Goal: Task Accomplishment & Management: Use online tool/utility

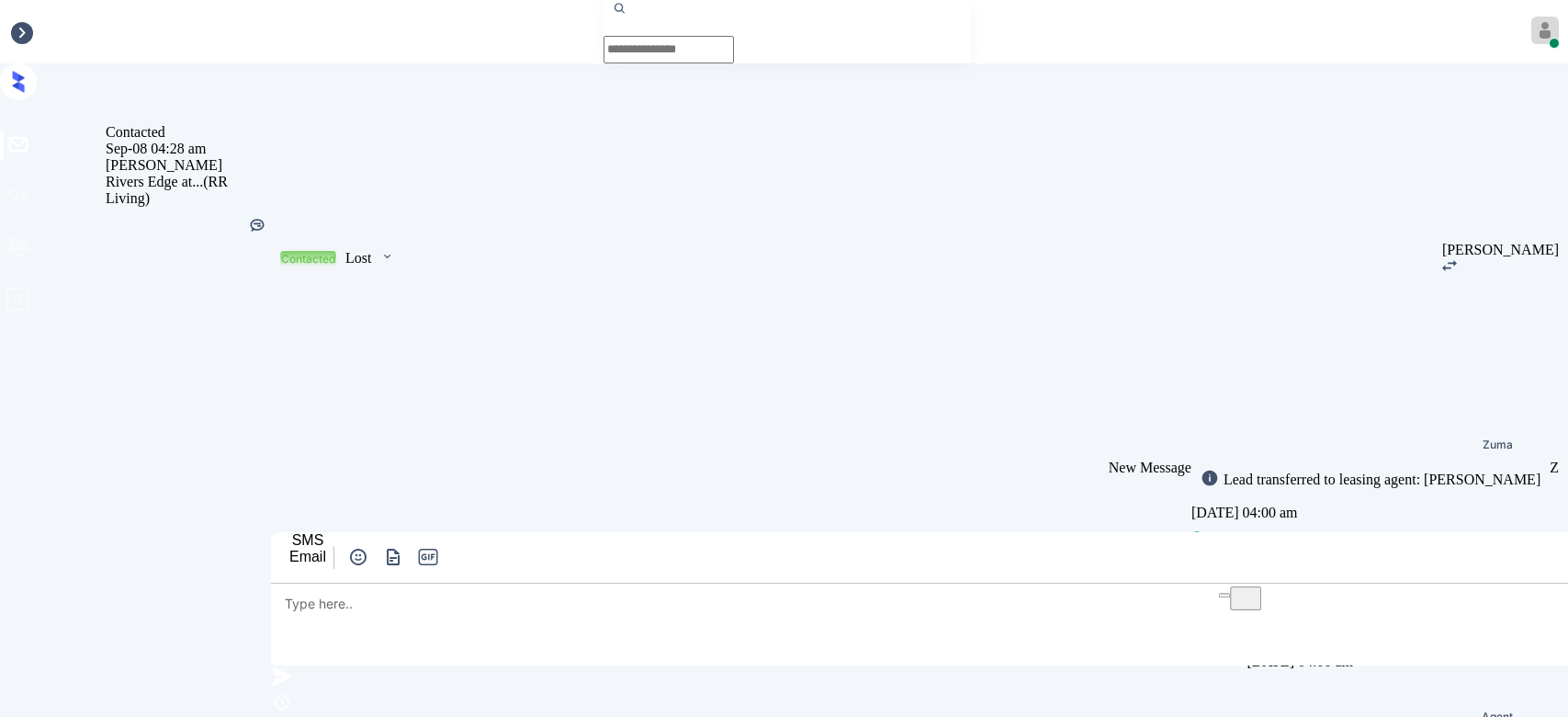
scroll to position [2986, 0]
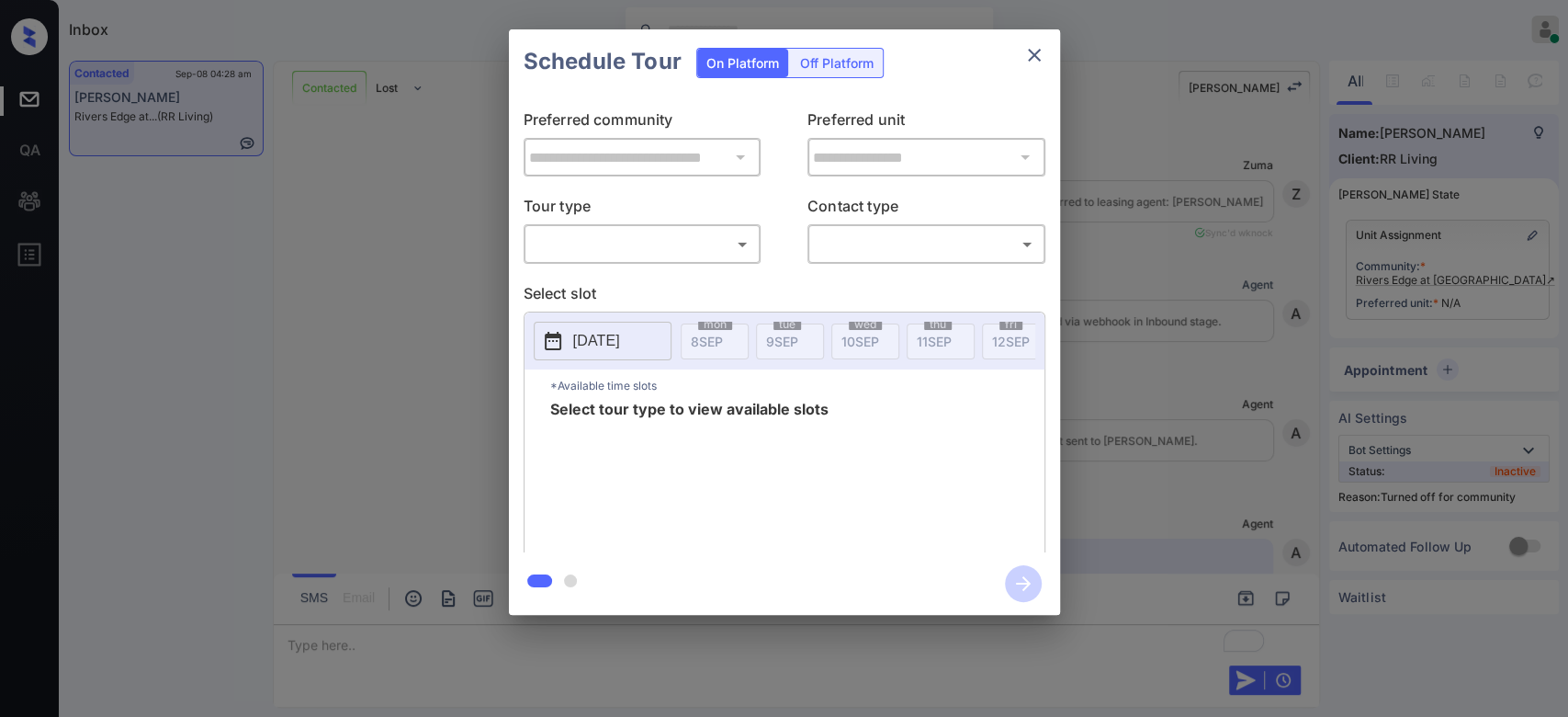
scroll to position [2986, 0]
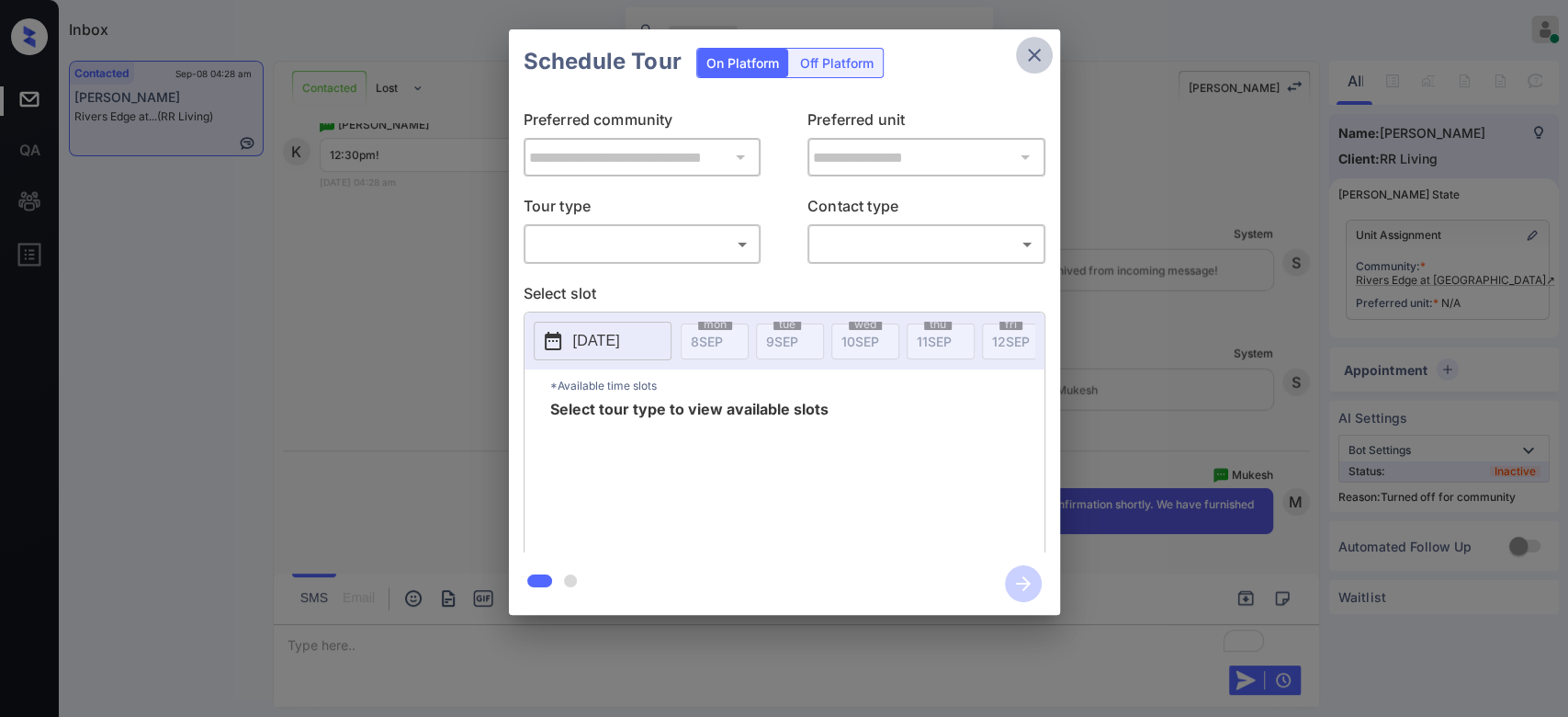
click at [1036, 53] on icon "close" at bounding box center [1034, 55] width 22 height 22
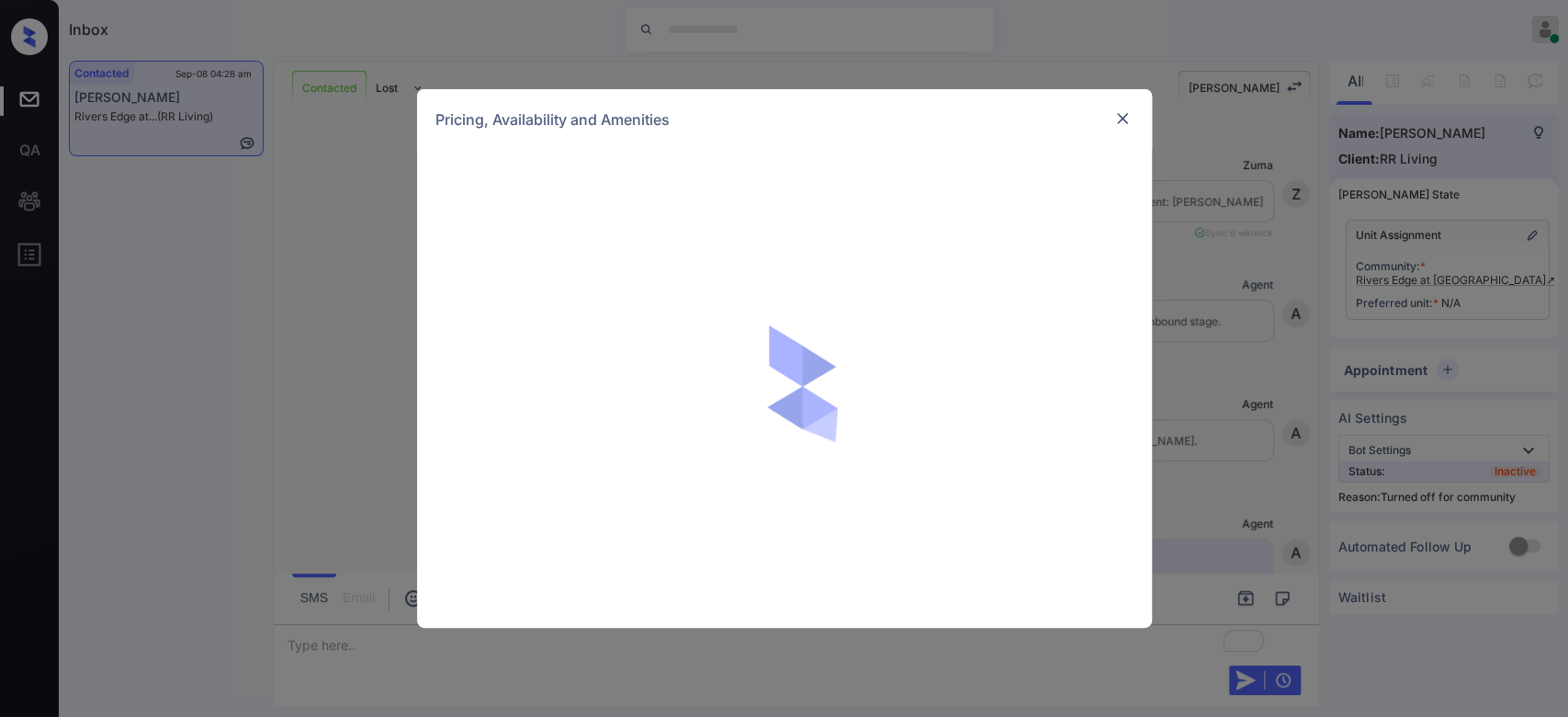
scroll to position [1643, 0]
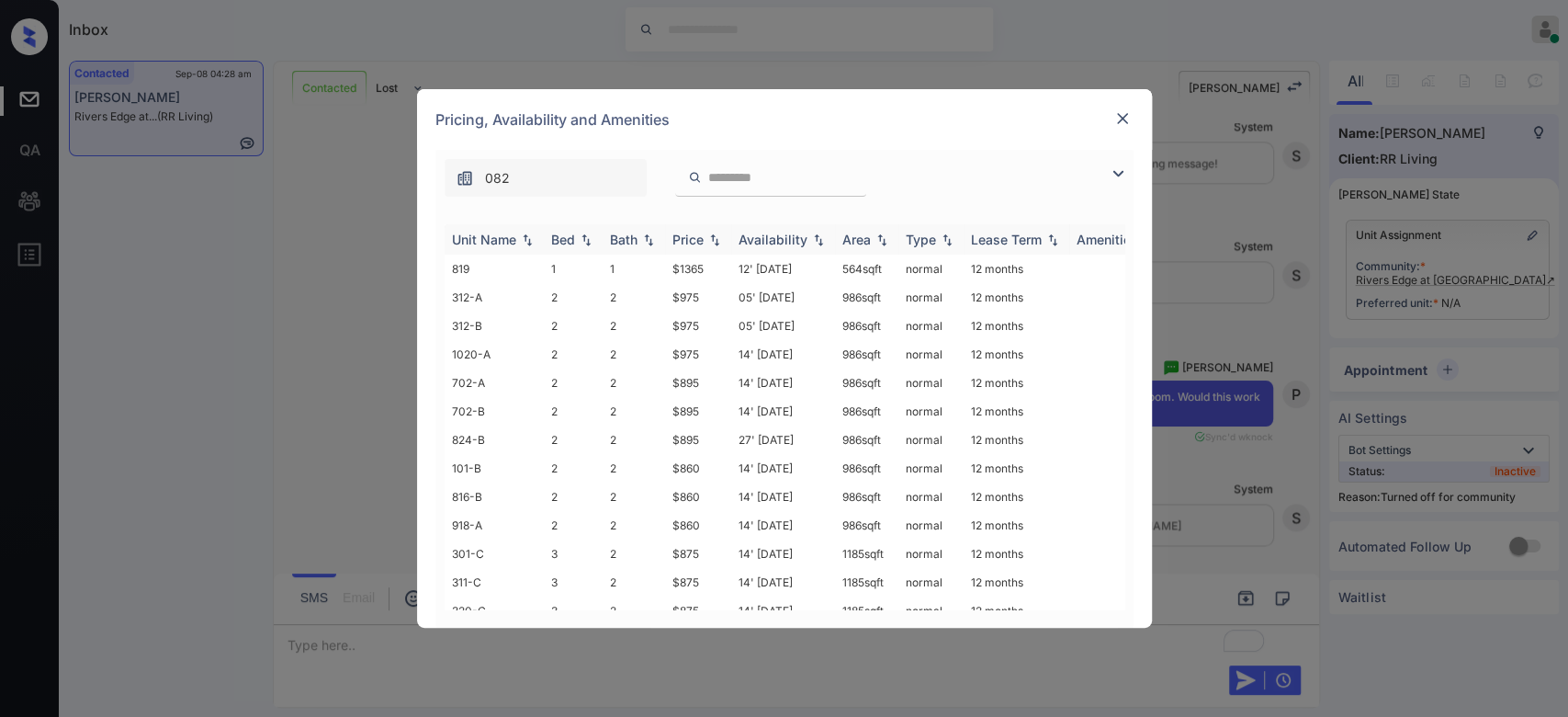
click at [684, 232] on div "Price" at bounding box center [688, 239] width 32 height 16
click at [689, 401] on td "$860" at bounding box center [698, 411] width 66 height 29
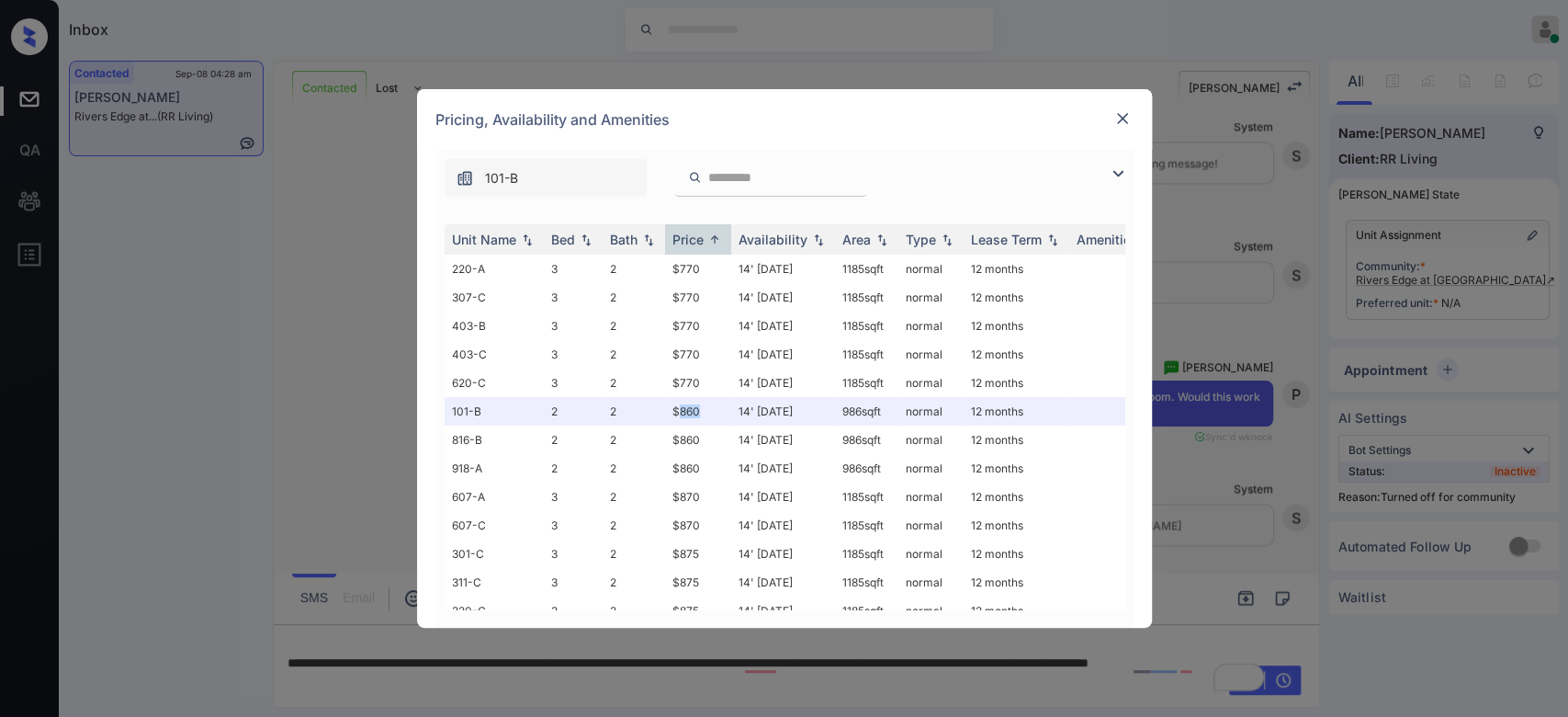
click at [1116, 119] on img at bounding box center [1123, 119] width 19 height 19
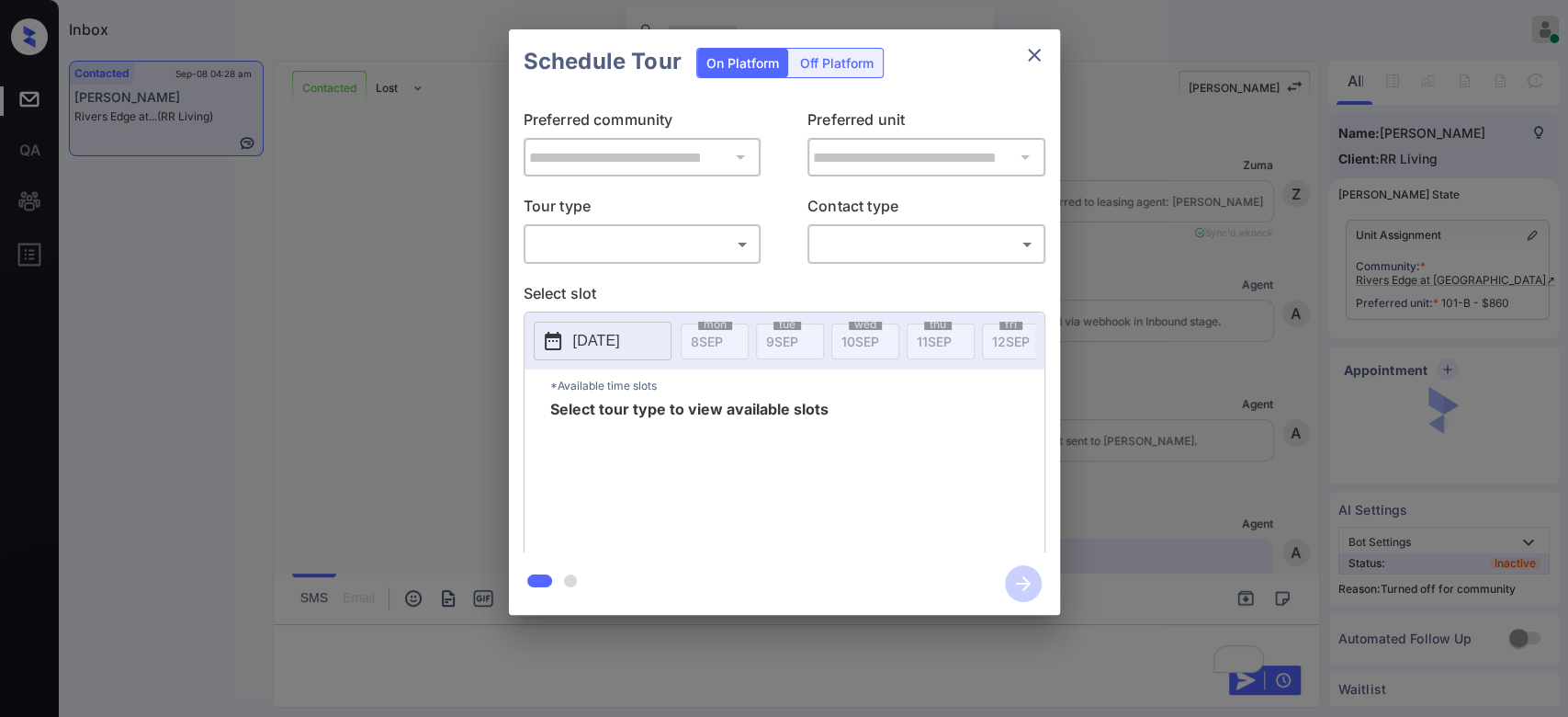
scroll to position [3105, 0]
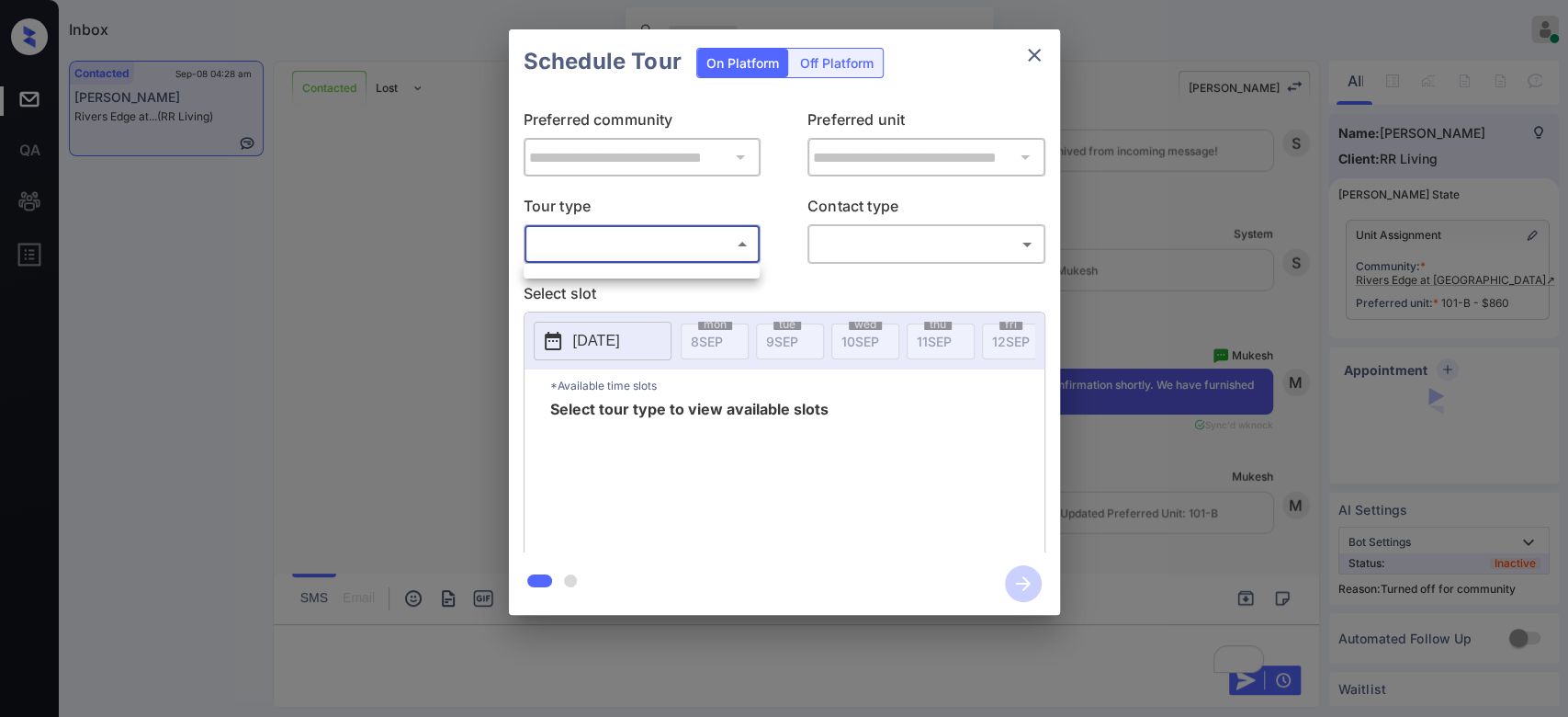
click at [675, 230] on body "Inbox Mukesh Online Set yourself offline Set yourself on break Profile Switch t…" at bounding box center [784, 358] width 1568 height 717
click at [623, 268] on ul at bounding box center [642, 269] width 236 height 9
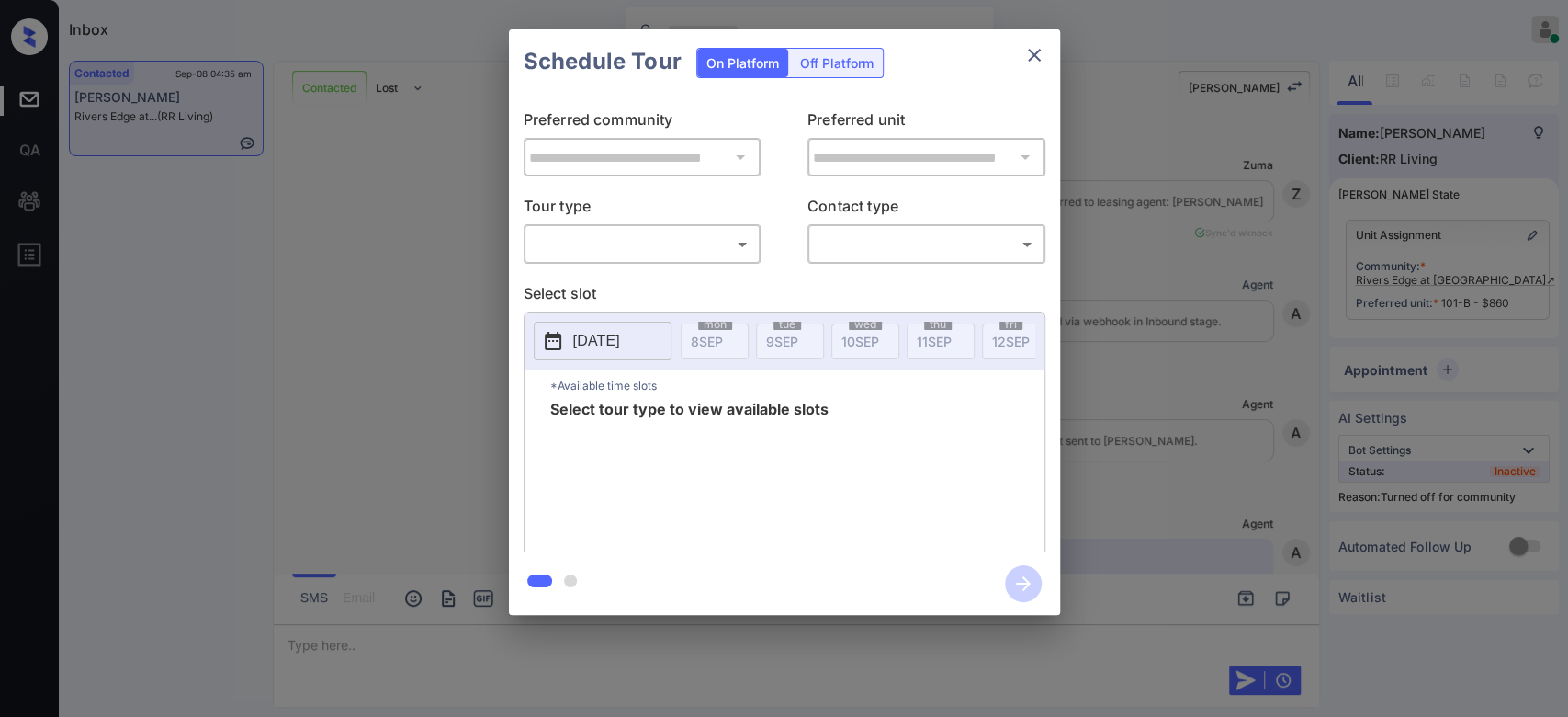
scroll to position [3105, 0]
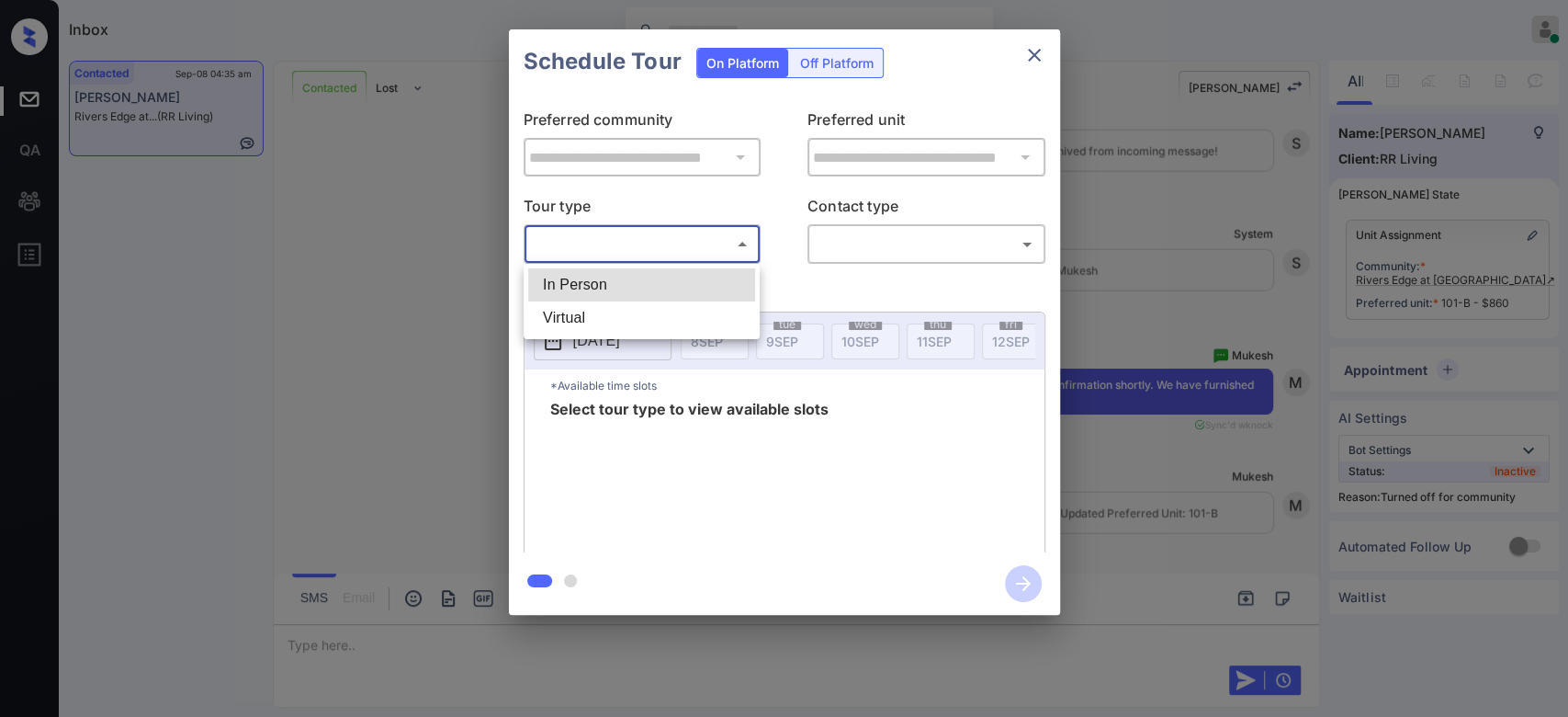
drag, startPoint x: 658, startPoint y: 255, endPoint x: 592, endPoint y: 286, distance: 72.9
click at [592, 286] on body "Inbox Mukesh Online Set yourself offline Set yourself on break Profile Switch t…" at bounding box center [784, 358] width 1568 height 717
click at [592, 286] on li "In Person" at bounding box center [642, 285] width 227 height 33
type input "********"
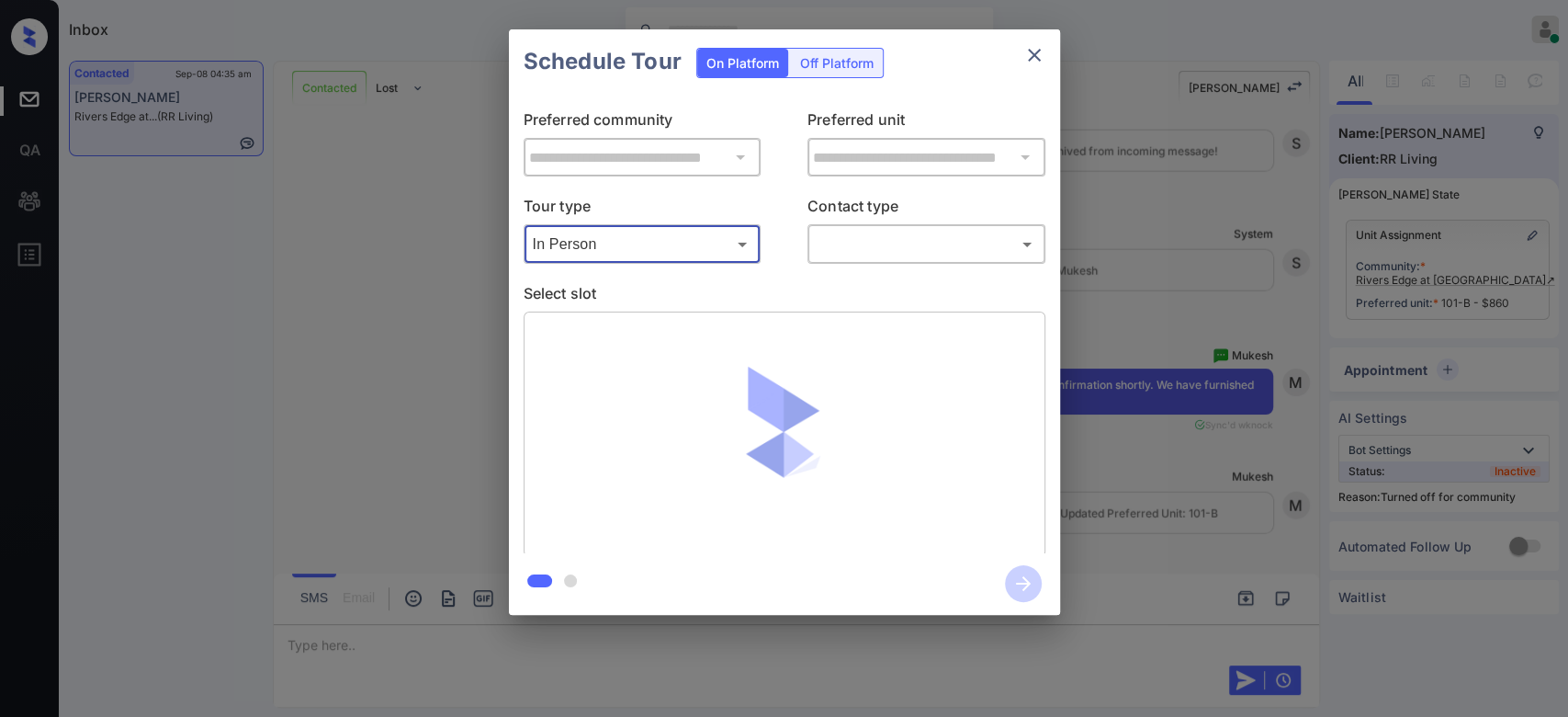
click at [895, 253] on body "Inbox Mukesh Online Set yourself offline Set yourself on break Profile Switch t…" at bounding box center [784, 358] width 1568 height 717
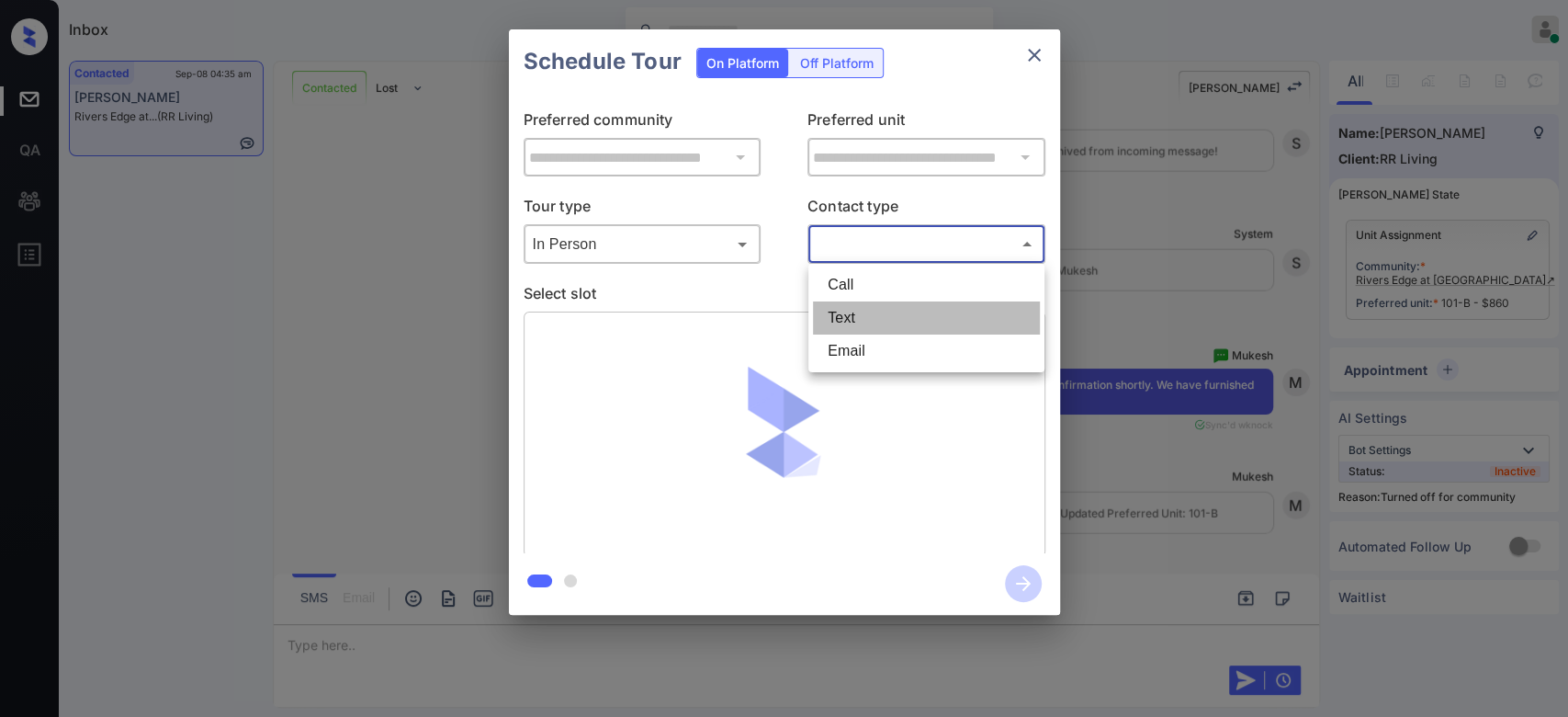
click at [861, 319] on li "Text" at bounding box center [926, 318] width 227 height 33
type input "****"
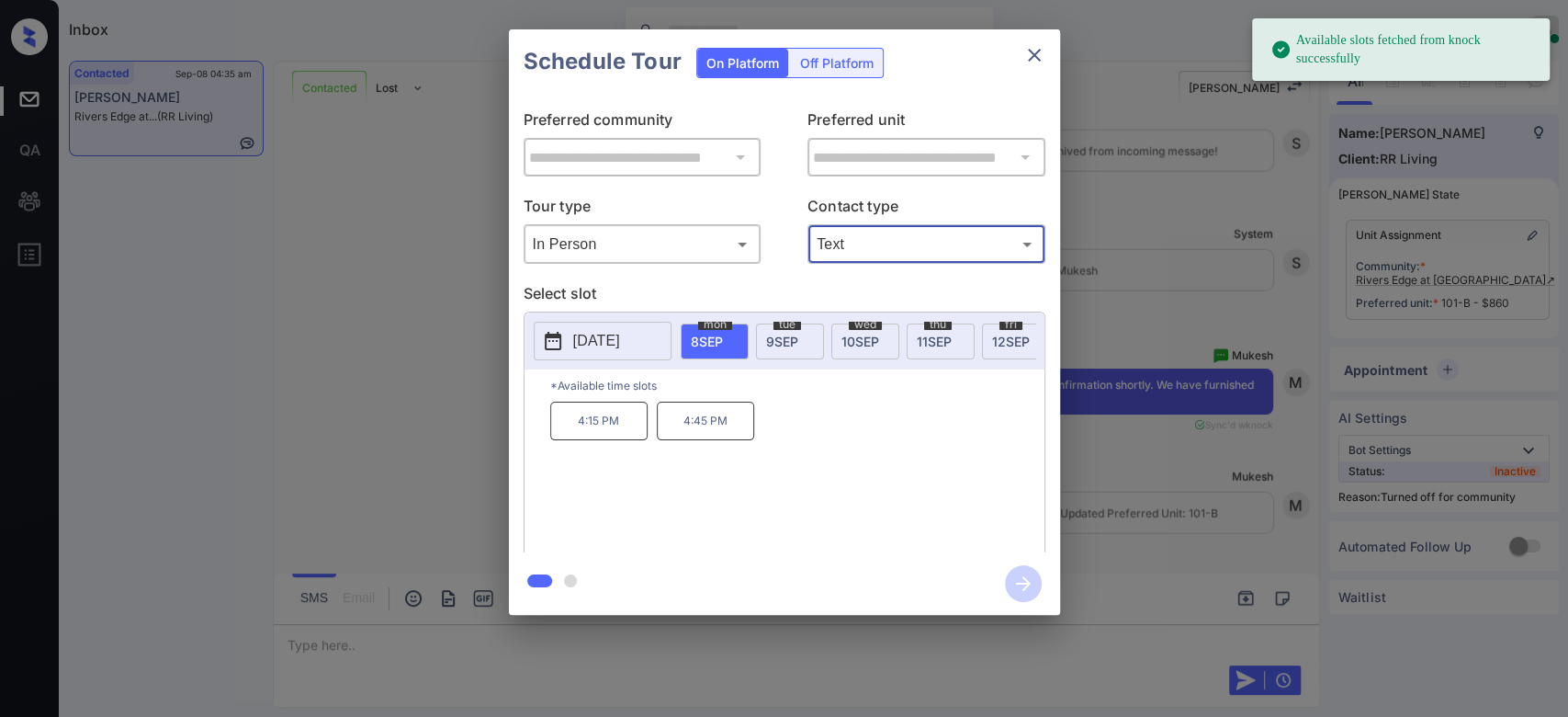
click at [791, 340] on span "9 SEP" at bounding box center [782, 341] width 33 height 16
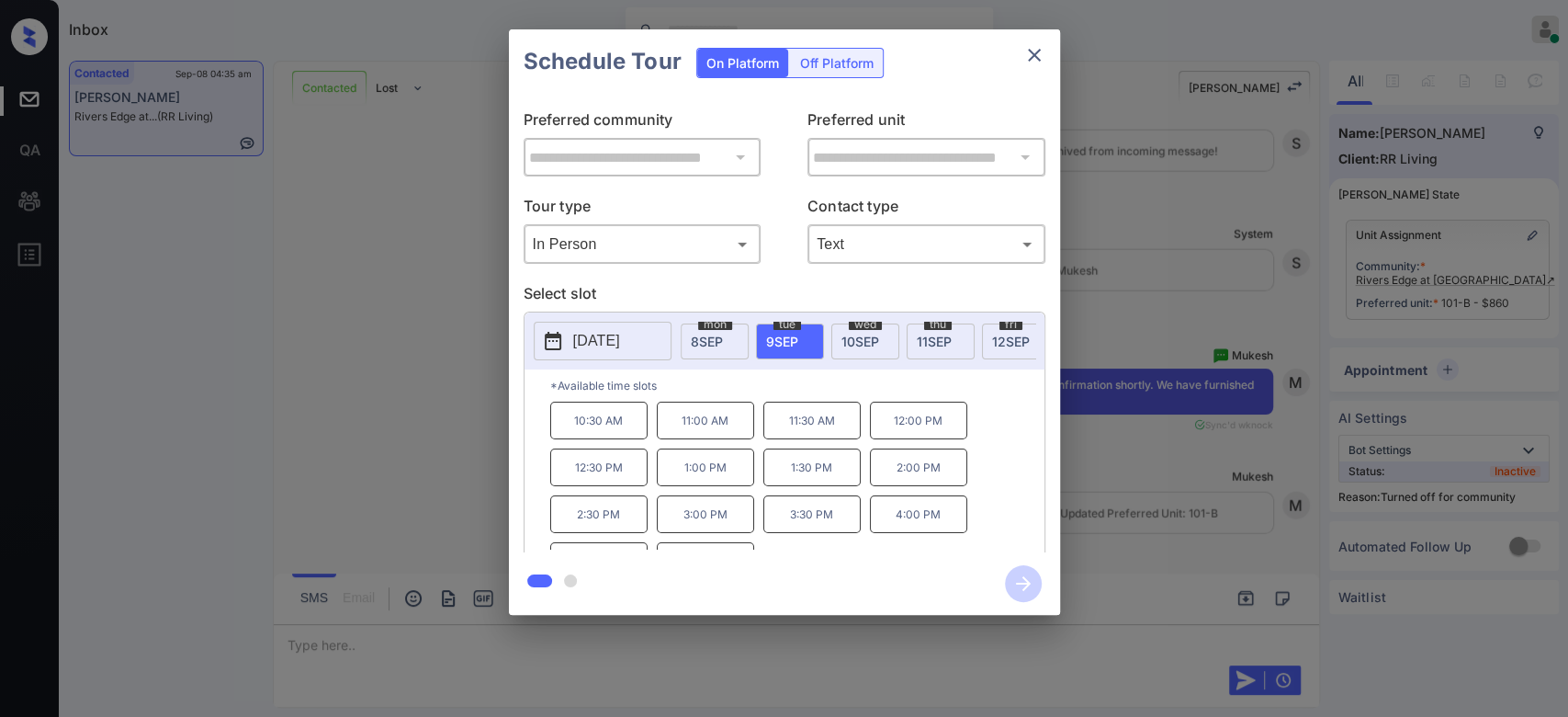
click at [605, 486] on p "12:30 PM" at bounding box center [599, 467] width 98 height 38
click at [1011, 581] on icon "button" at bounding box center [1024, 584] width 37 height 37
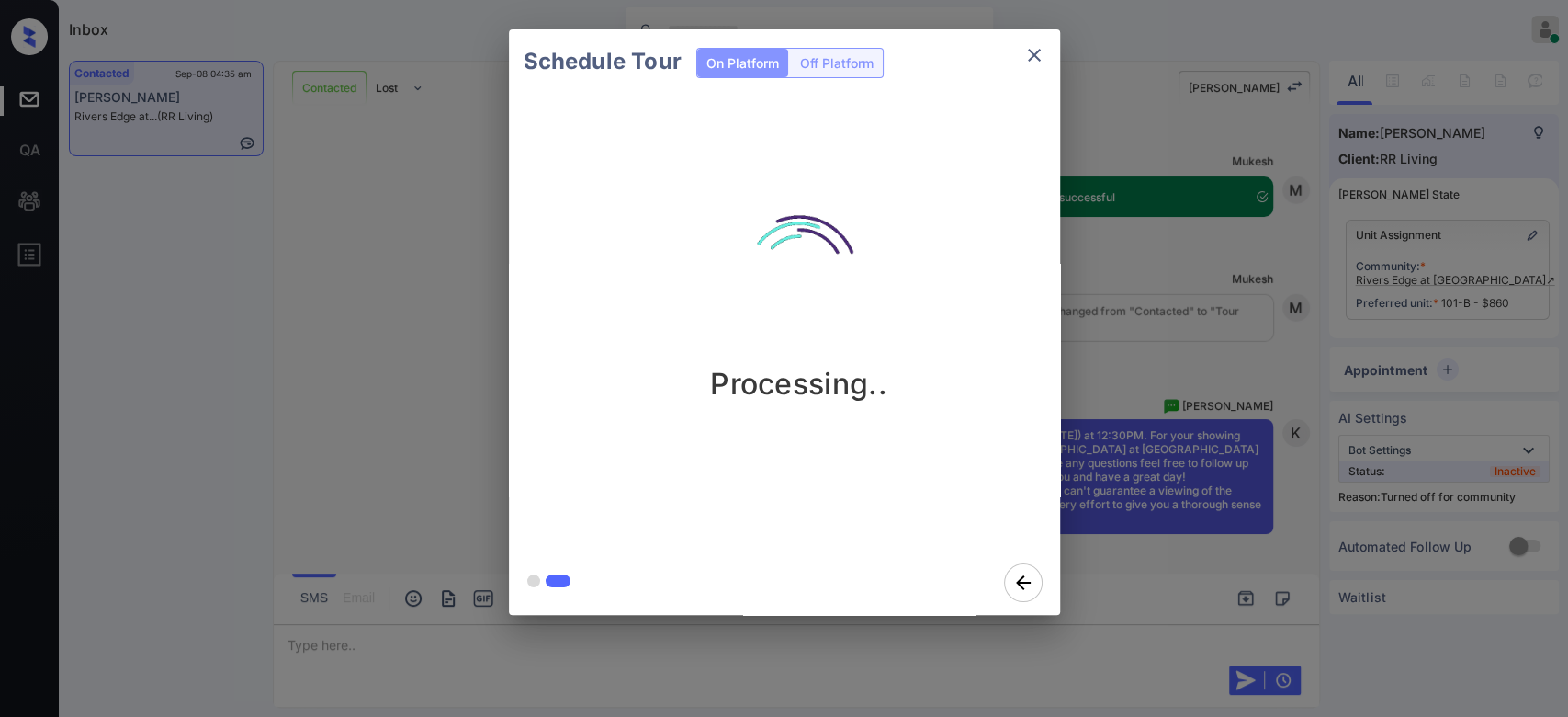
scroll to position [3548, 0]
click at [1139, 327] on div "Schedule Tour On Platform Off Platform Processing.." at bounding box center [784, 322] width 1568 height 644
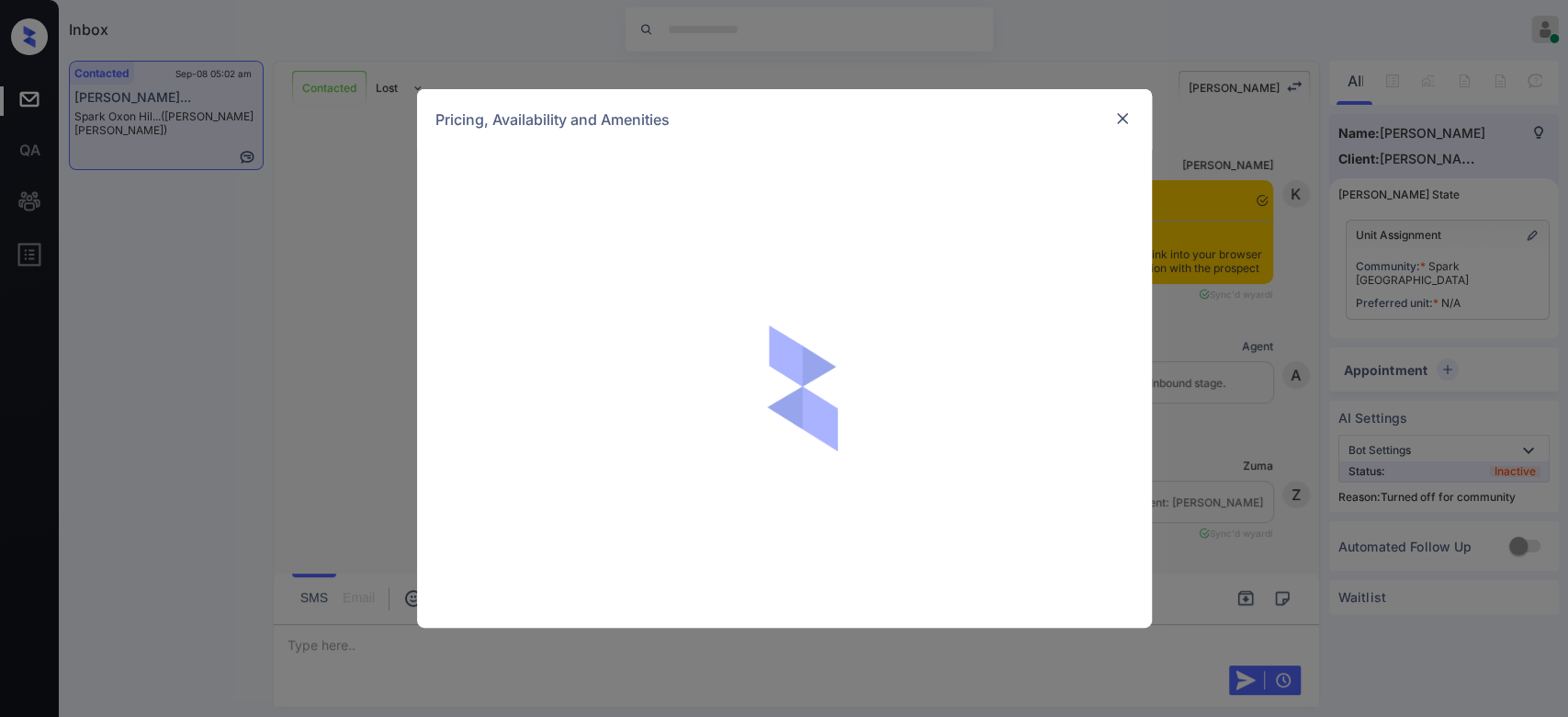
scroll to position [2071, 0]
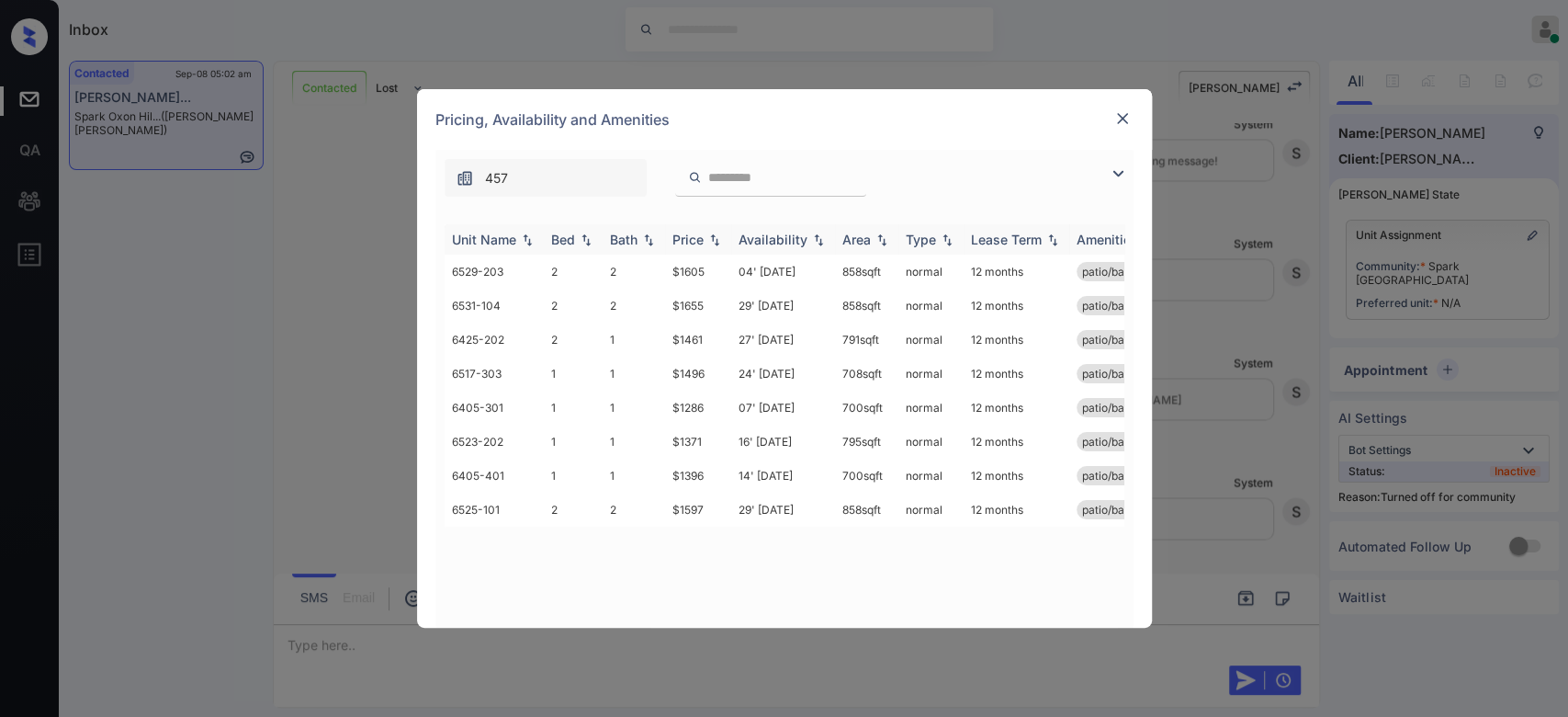
click at [693, 243] on div "Price" at bounding box center [688, 239] width 32 height 16
click at [695, 379] on td "$1461" at bounding box center [698, 373] width 66 height 34
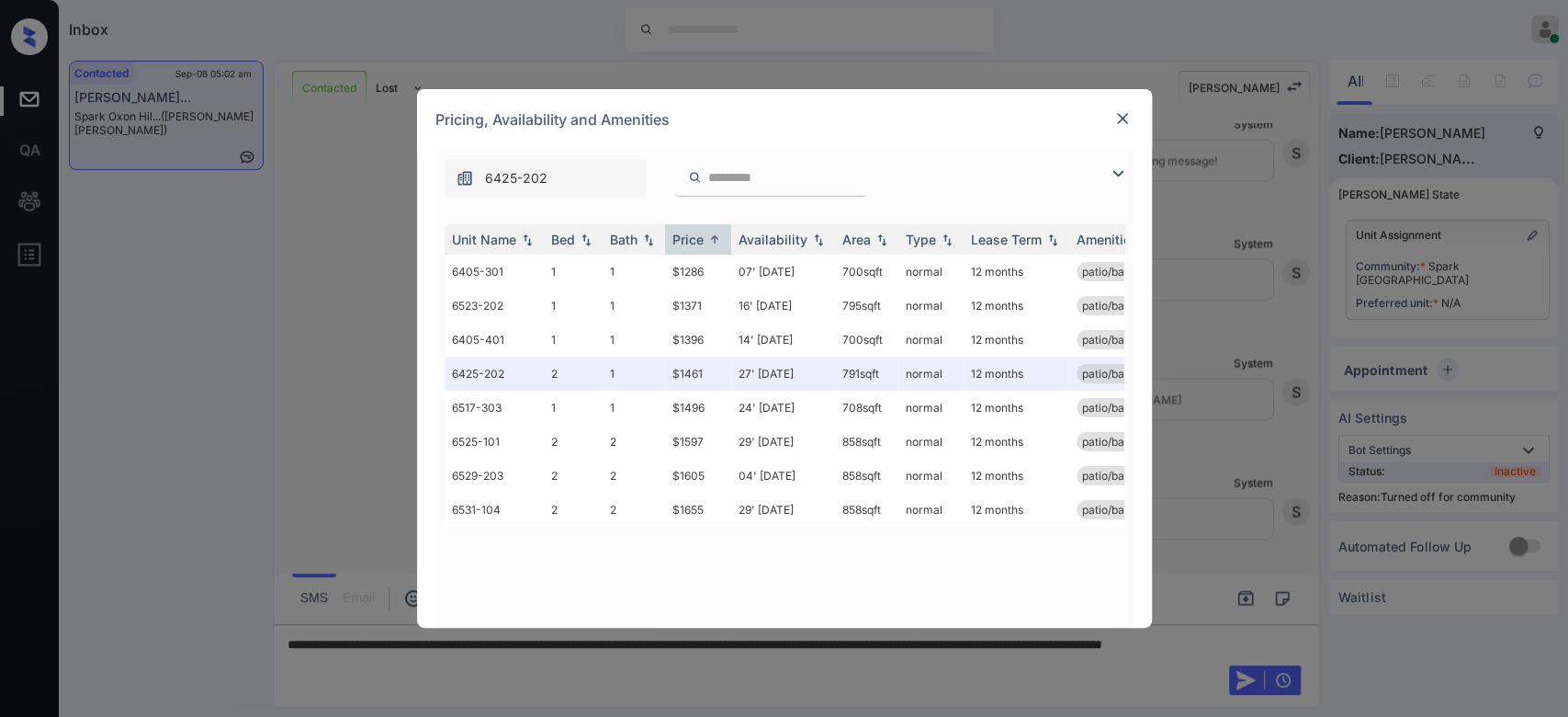
click at [1111, 113] on div at bounding box center [1123, 119] width 22 height 22
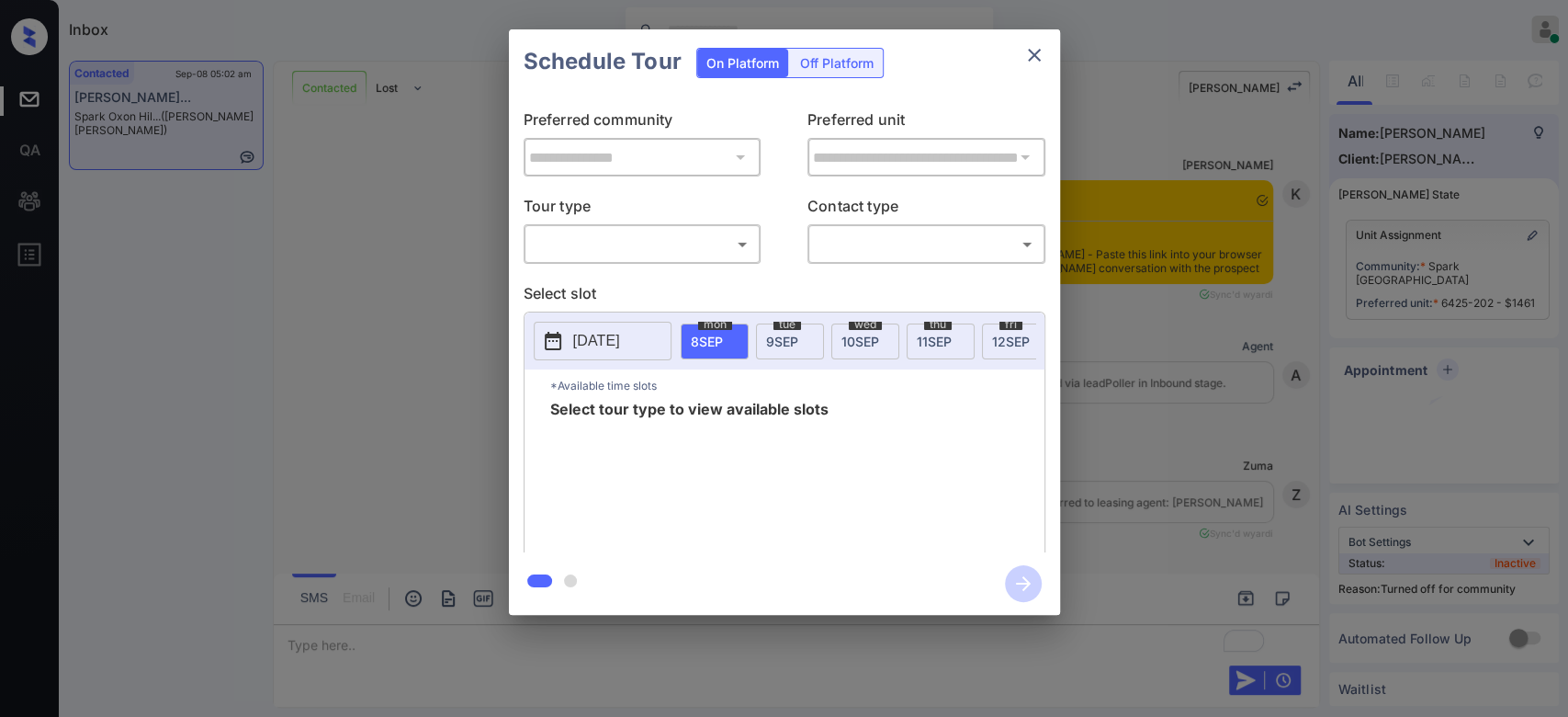
scroll to position [1058, 0]
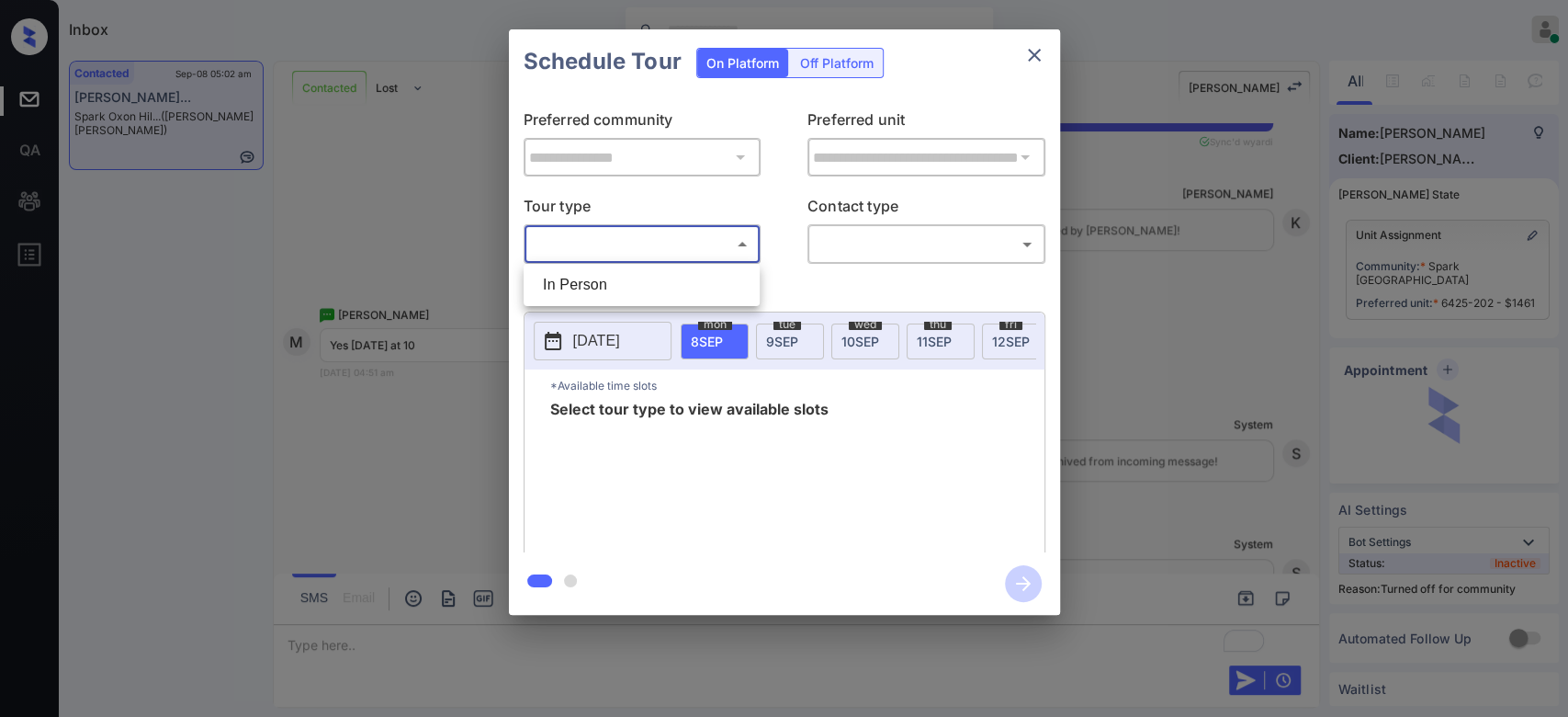
click at [710, 229] on body "Inbox Mukesh Online Set yourself offline Set yourself on break Profile Switch t…" at bounding box center [784, 358] width 1568 height 717
click at [632, 286] on li "In Person" at bounding box center [642, 285] width 227 height 33
type input "********"
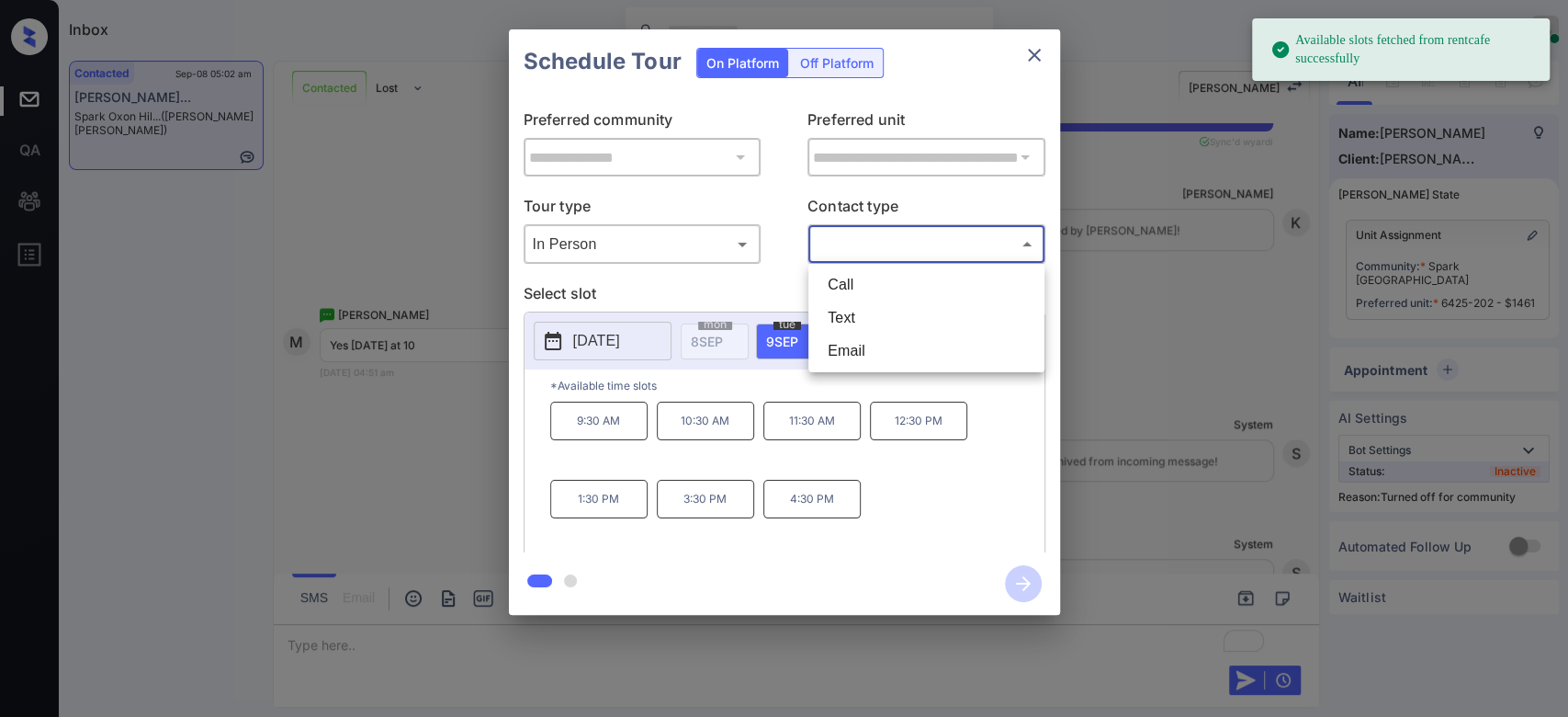
click at [902, 245] on body "Available slots fetched from rentcafe successfully Inbox Mukesh Online Set your…" at bounding box center [784, 358] width 1568 height 717
click at [871, 321] on li "Text" at bounding box center [926, 318] width 227 height 33
type input "****"
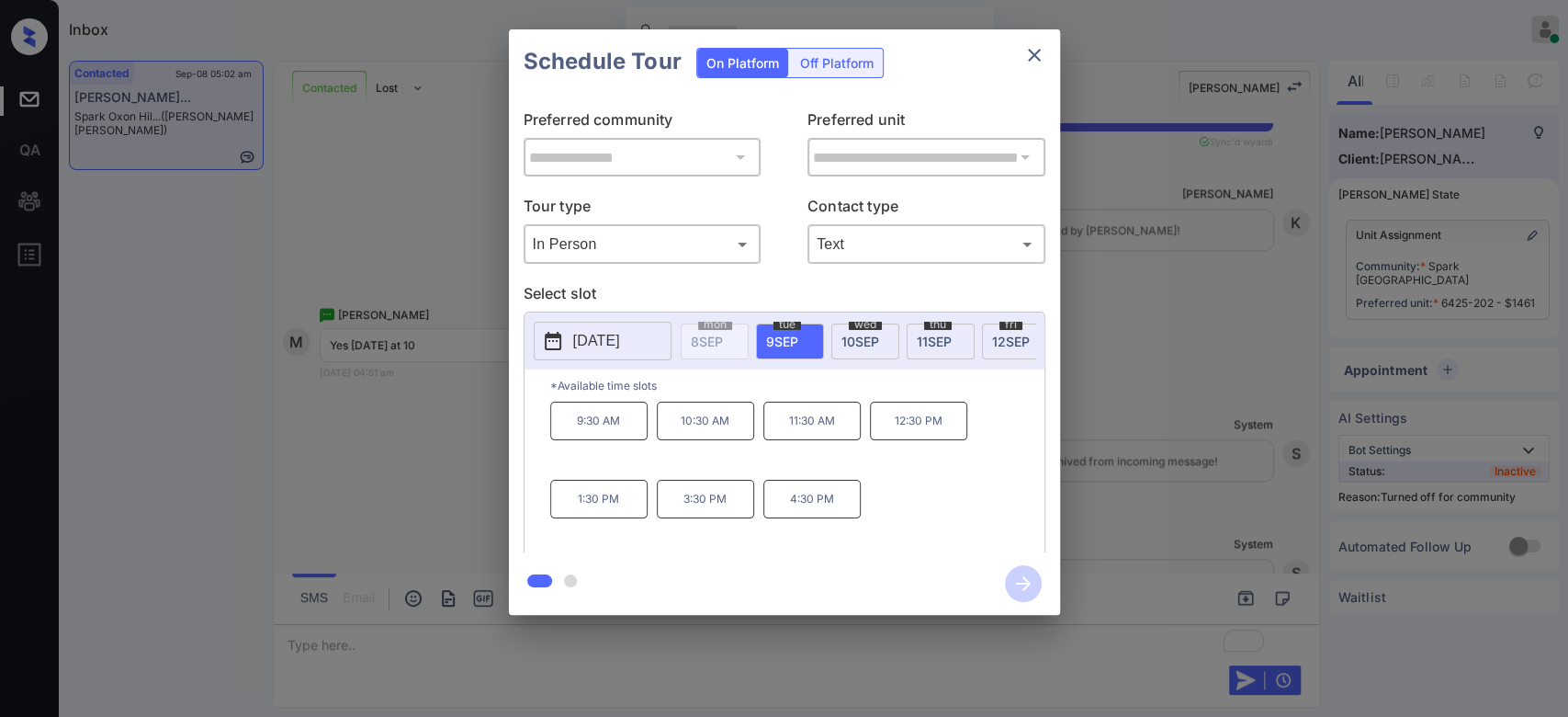
click at [871, 328] on div "wed 10 SEP" at bounding box center [865, 341] width 68 height 36
click at [1035, 62] on icon "close" at bounding box center [1034, 55] width 22 height 22
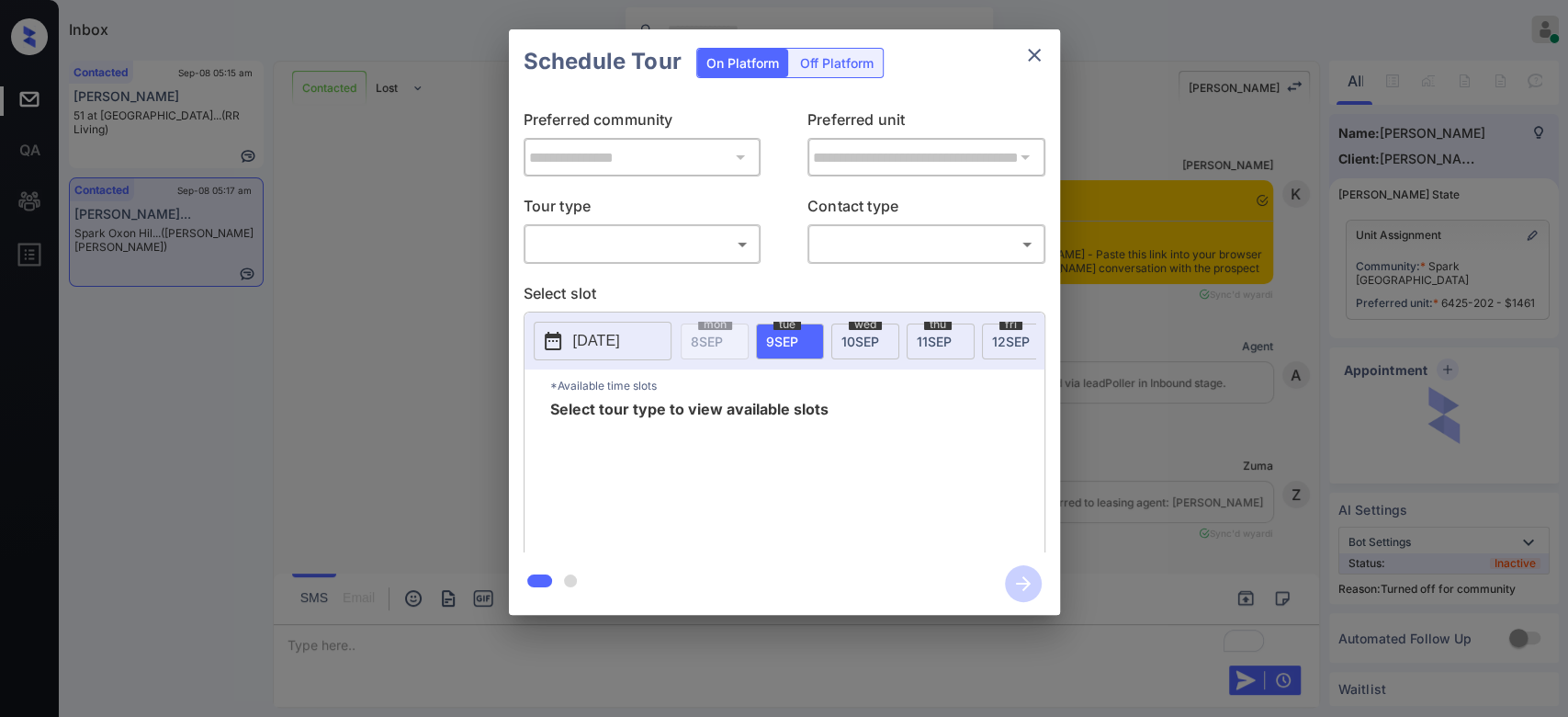
scroll to position [2902, 0]
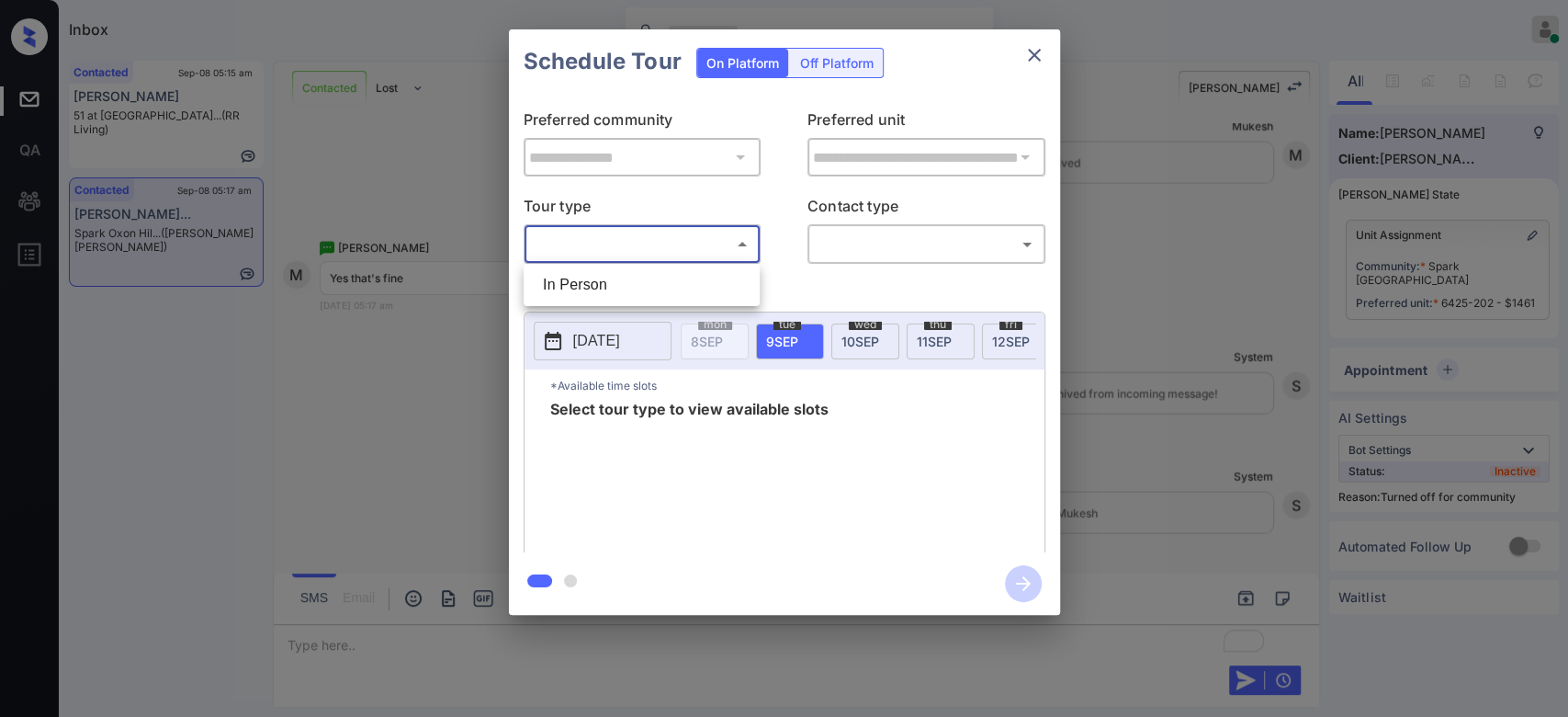
click at [706, 237] on body "Inbox Mukesh Online Set yourself offline Set yourself on break Profile Switch t…" at bounding box center [784, 358] width 1568 height 717
click at [576, 290] on li "In Person" at bounding box center [642, 285] width 227 height 33
type input "********"
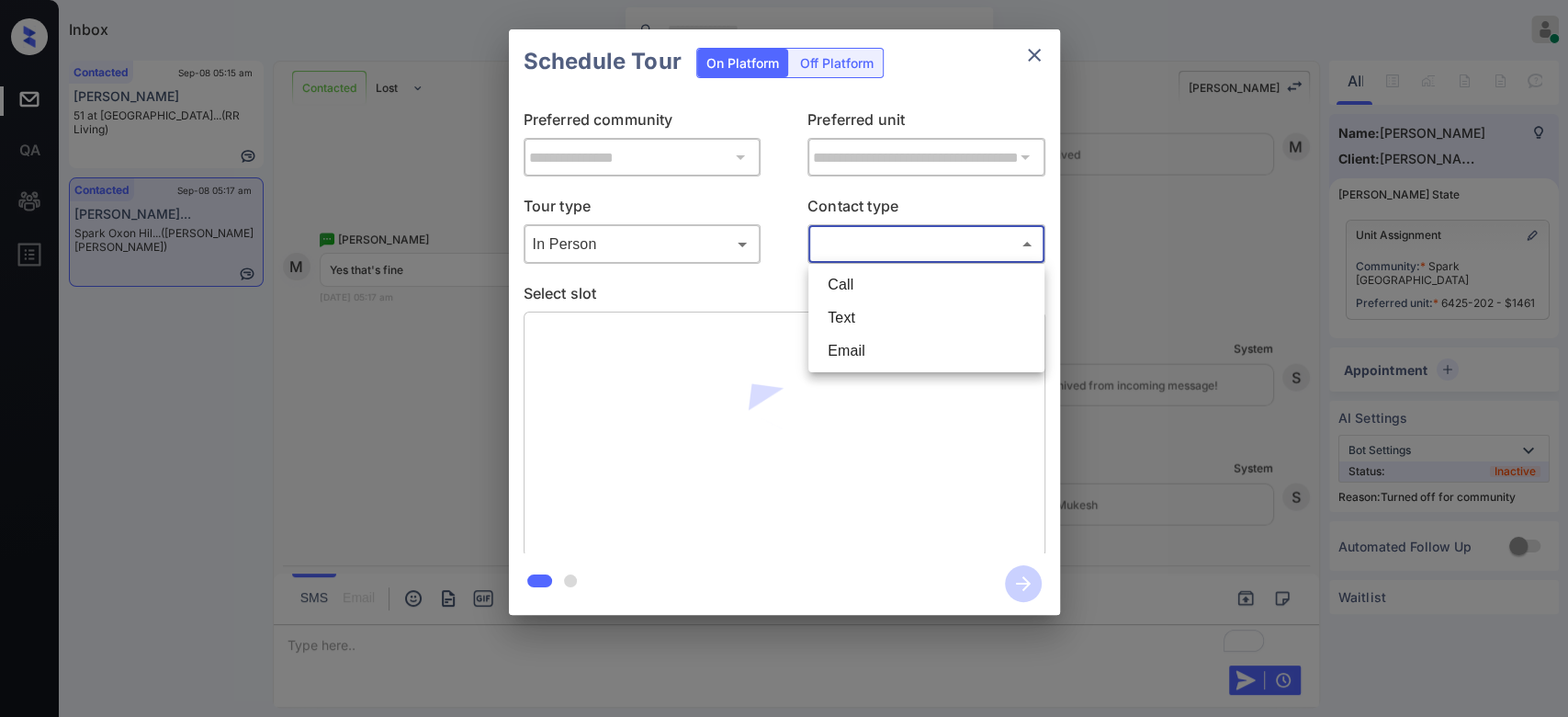
drag, startPoint x: 870, startPoint y: 234, endPoint x: 853, endPoint y: 304, distance: 72.0
click at [853, 304] on body "Inbox Mukesh Online Set yourself offline Set yourself on break Profile Switch t…" at bounding box center [784, 358] width 1568 height 717
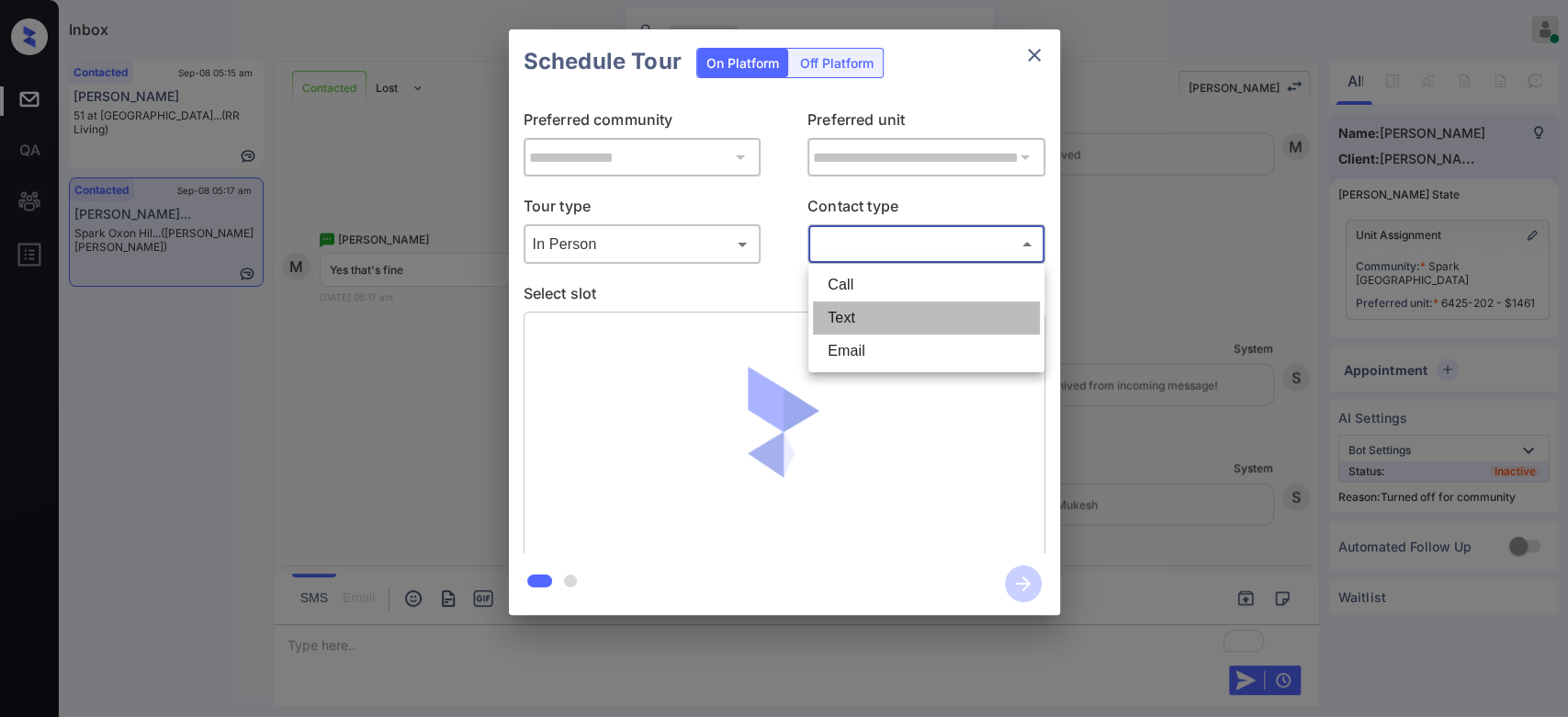
click at [853, 304] on li "Text" at bounding box center [926, 318] width 227 height 33
type input "****"
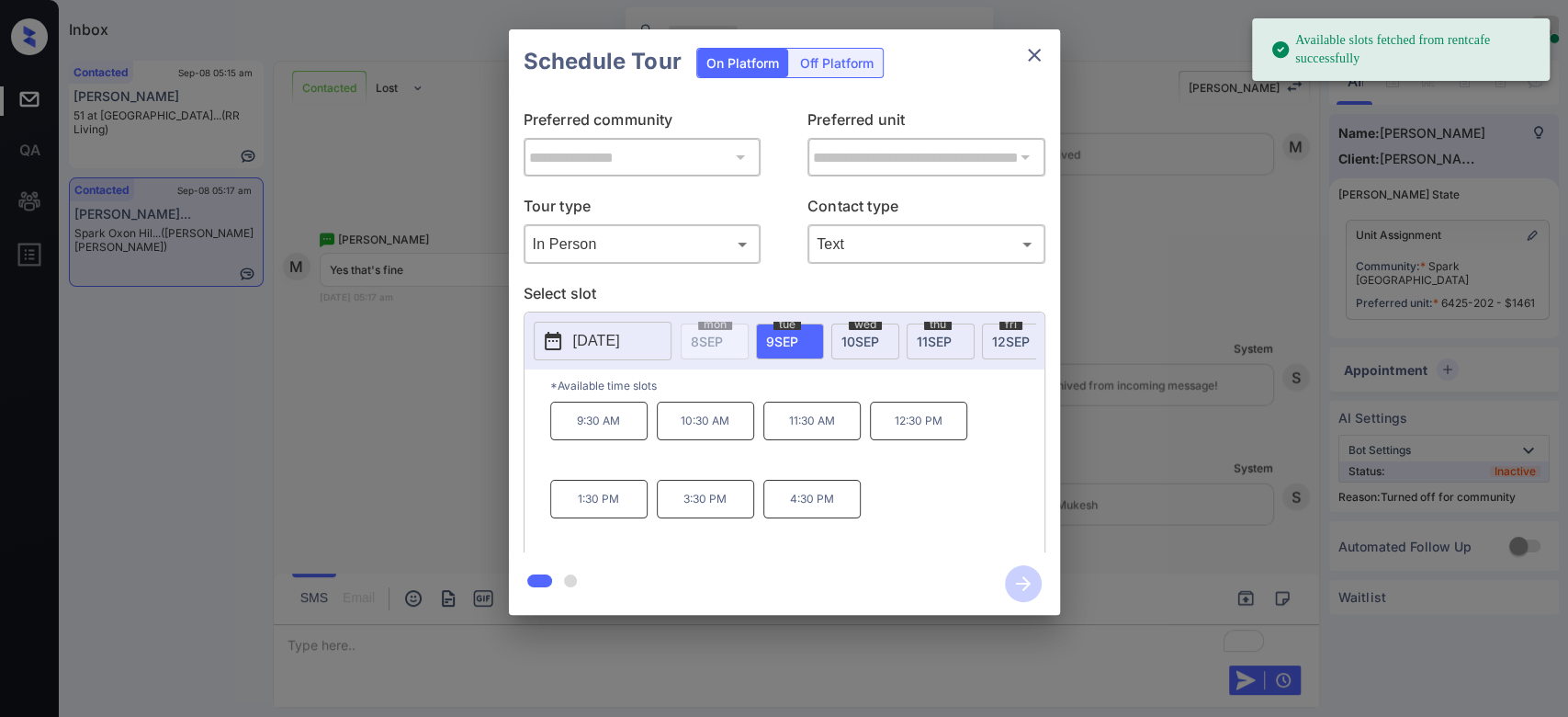
click at [857, 341] on span "[DATE]" at bounding box center [860, 341] width 38 height 16
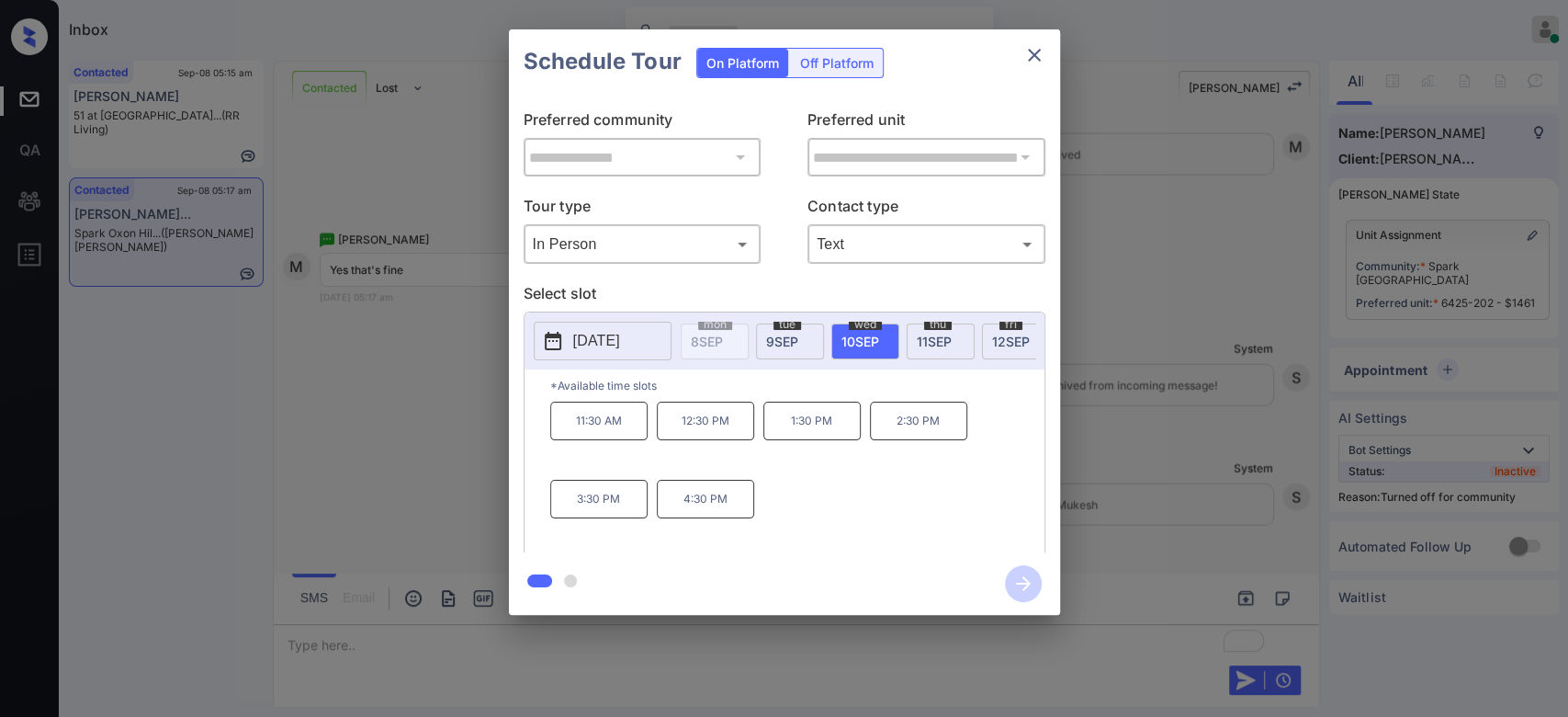
click at [635, 425] on p "11:30 AM" at bounding box center [599, 420] width 98 height 38
click at [1025, 571] on icon "button" at bounding box center [1024, 584] width 37 height 37
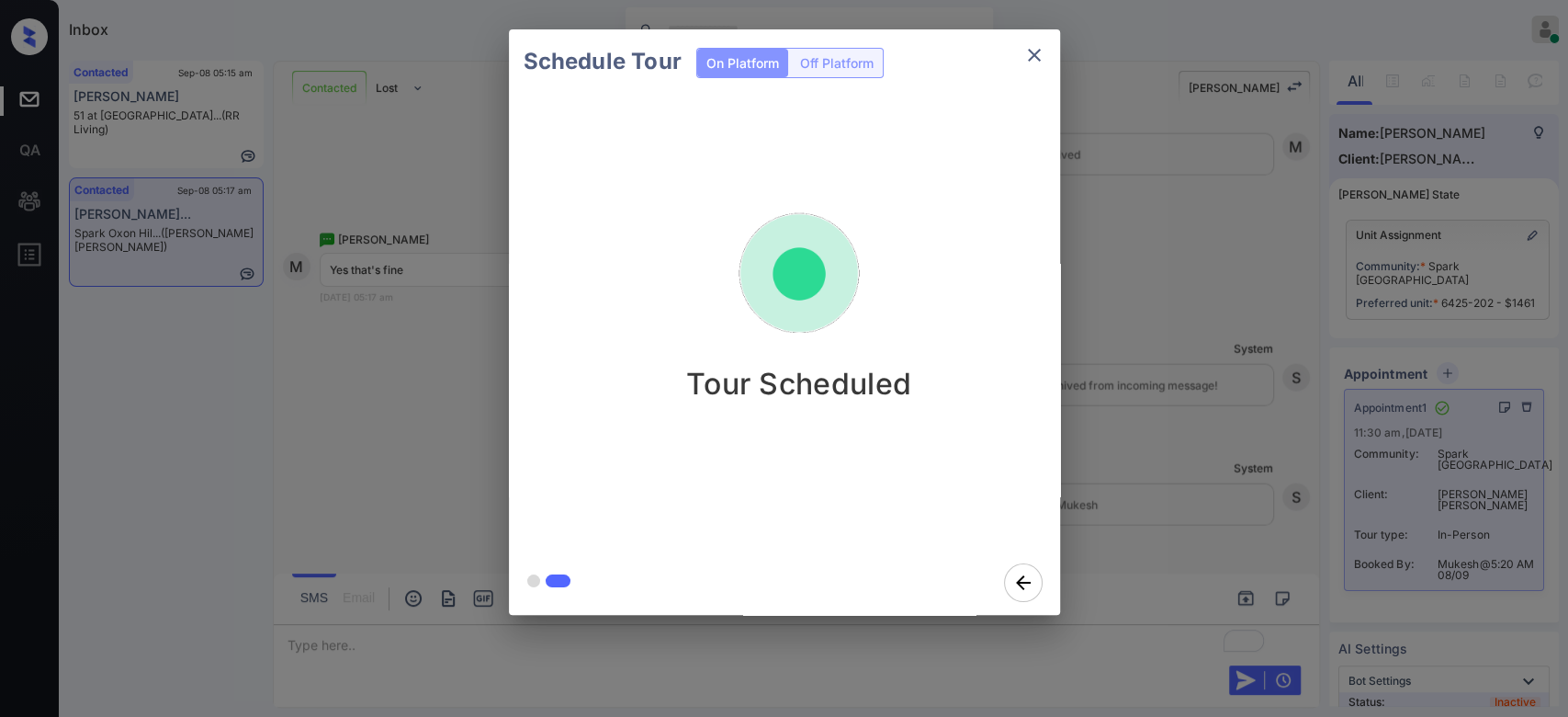
click at [1157, 215] on div "Schedule Tour On Platform Off Platform Tour Scheduled" at bounding box center [784, 322] width 1568 height 644
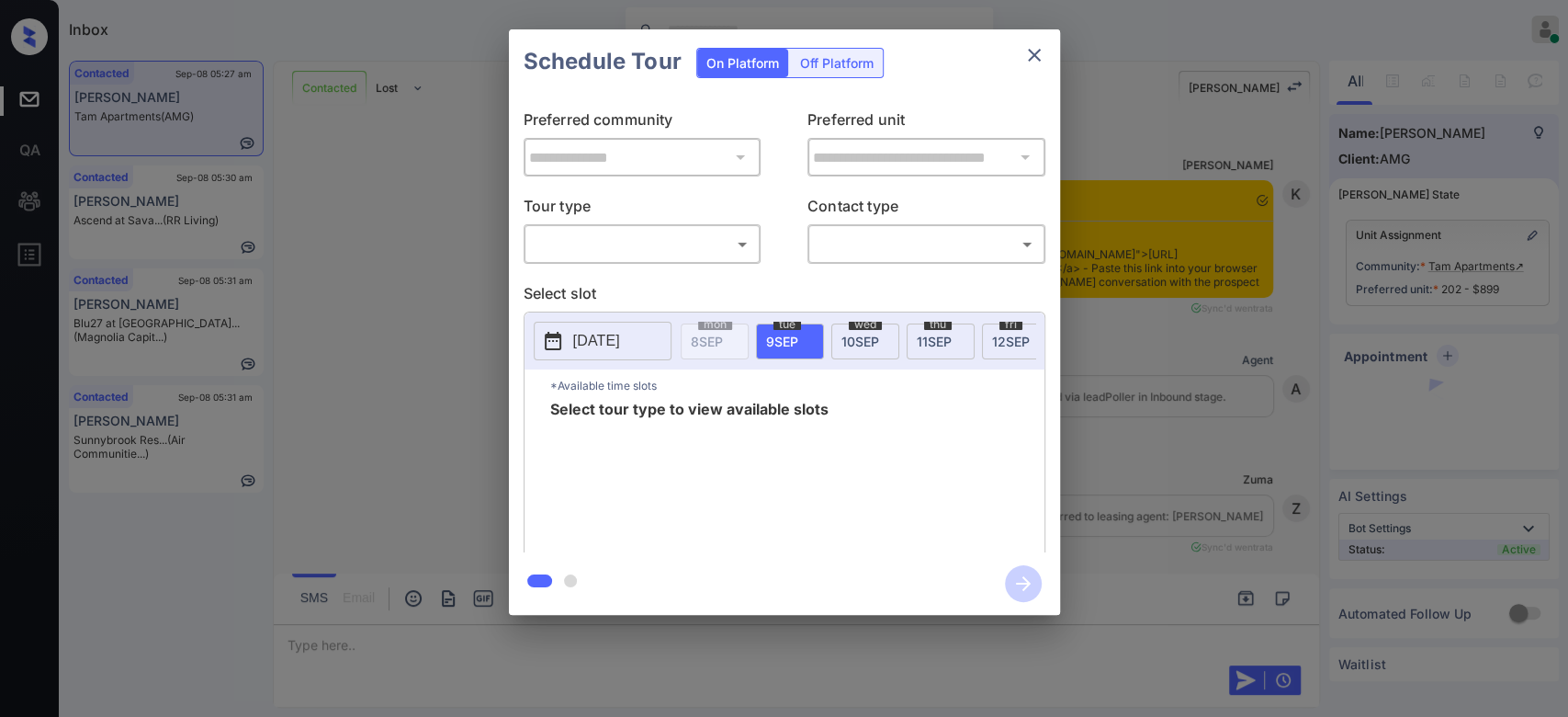
scroll to position [7017, 0]
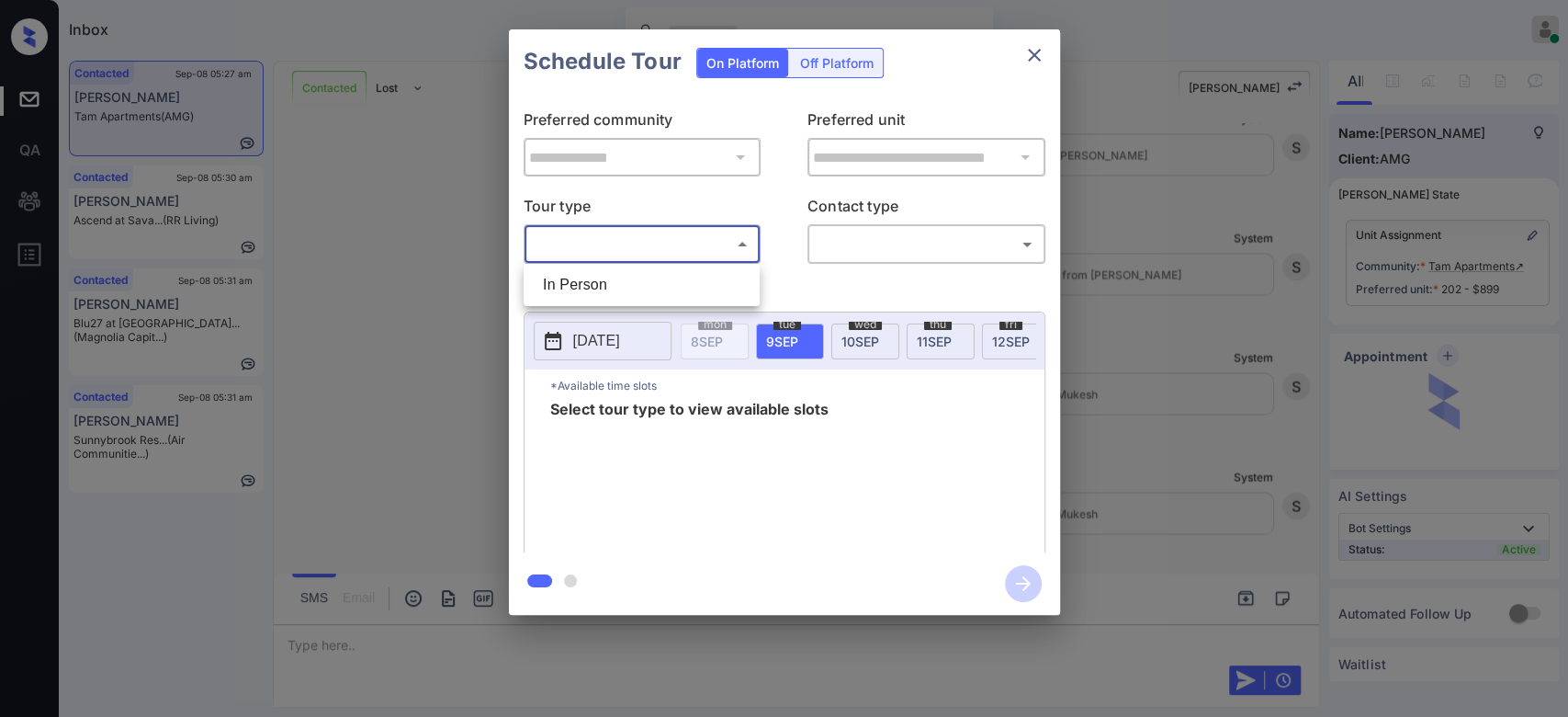
drag, startPoint x: 596, startPoint y: 256, endPoint x: 596, endPoint y: 301, distance: 45.0
click at [596, 301] on body "Inbox Mukesh Online Set yourself offline Set yourself on break Profile Switch t…" at bounding box center [784, 358] width 1568 height 717
click at [596, 301] on ul "In Person" at bounding box center [642, 285] width 236 height 42
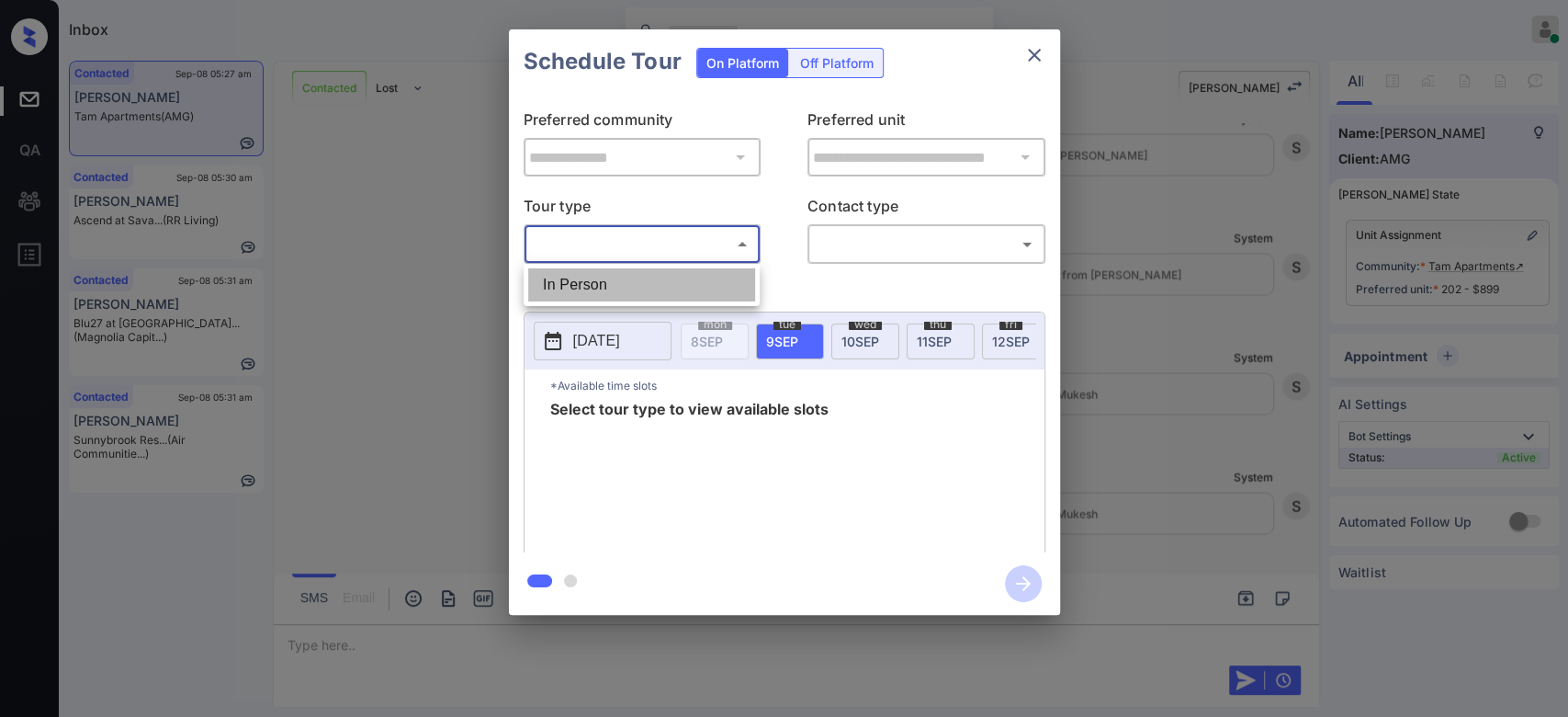
click at [595, 283] on li "In Person" at bounding box center [642, 285] width 227 height 33
type input "********"
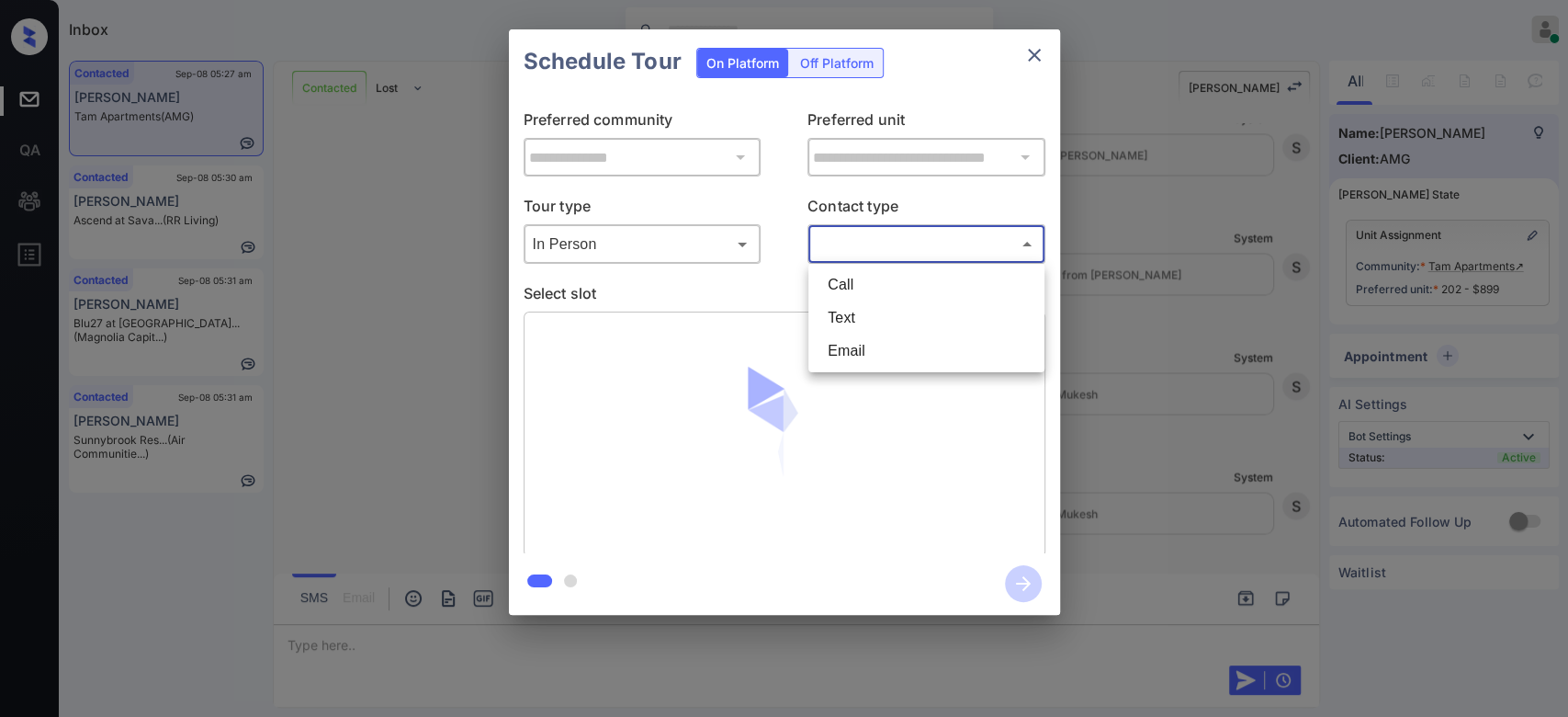
drag, startPoint x: 890, startPoint y: 247, endPoint x: 864, endPoint y: 315, distance: 72.8
click at [864, 315] on body "Inbox Mukesh Online Set yourself offline Set yourself on break Profile Switch t…" at bounding box center [784, 358] width 1568 height 717
click at [864, 315] on li "Text" at bounding box center [926, 318] width 227 height 33
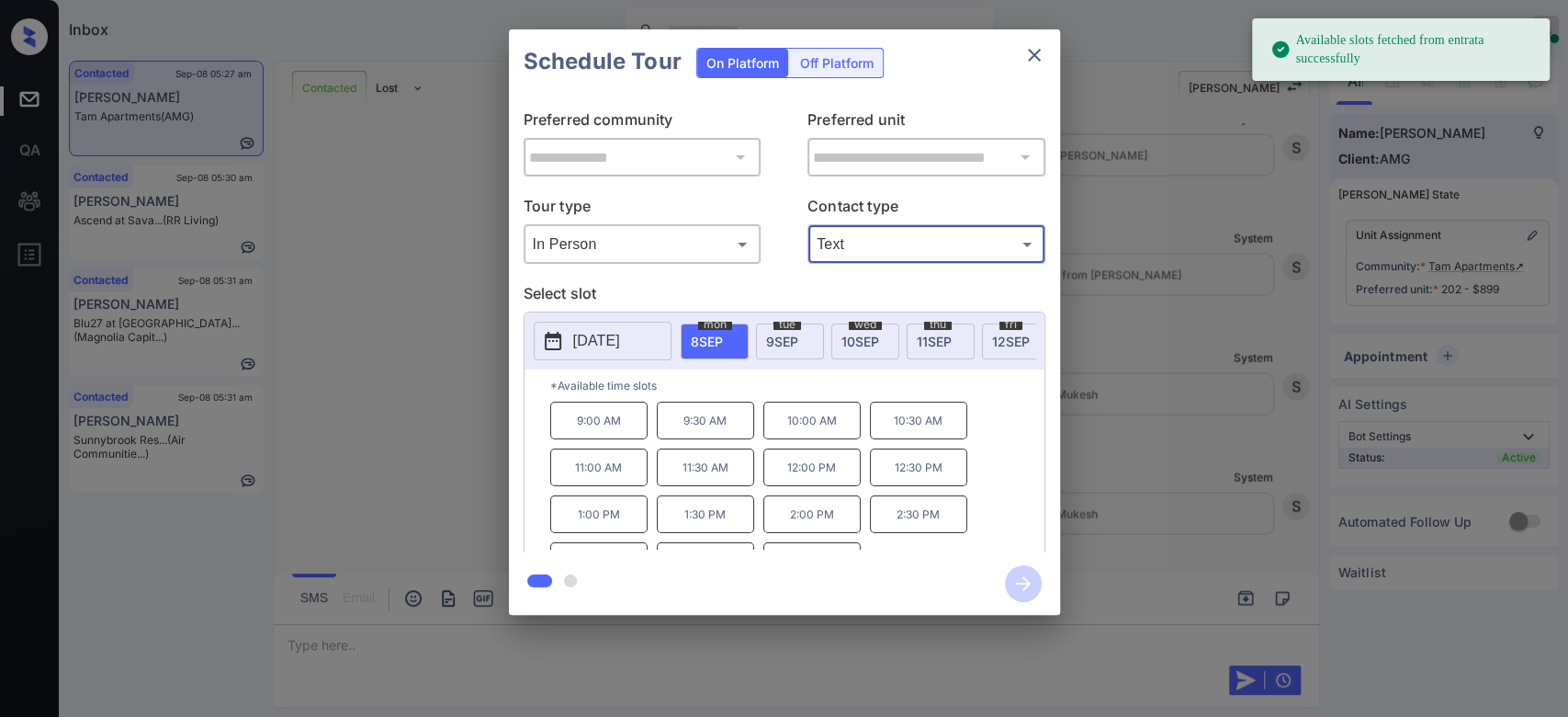
type input "****"
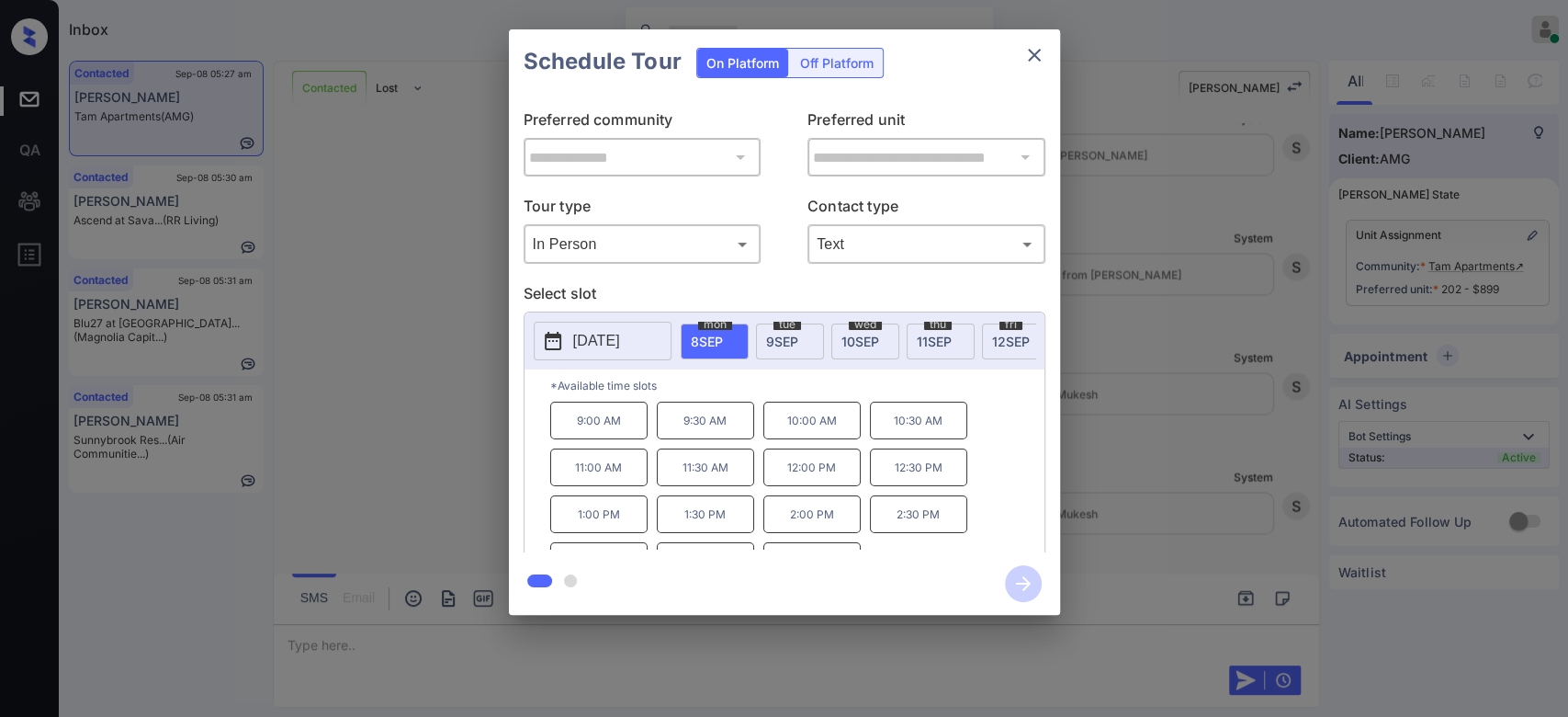
click at [620, 335] on p "[DATE]" at bounding box center [596, 341] width 47 height 22
click at [1029, 56] on icon "close" at bounding box center [1034, 55] width 22 height 22
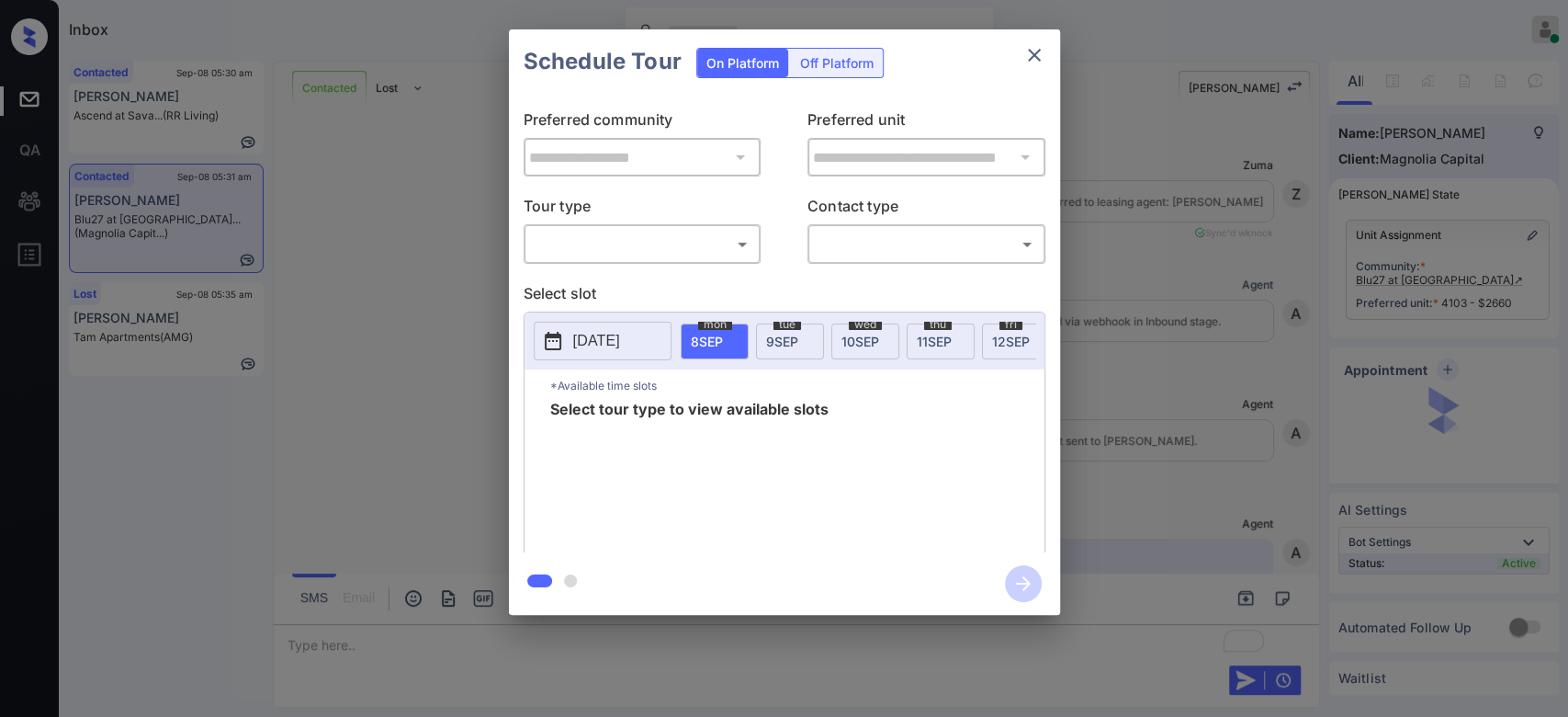
scroll to position [2026, 0]
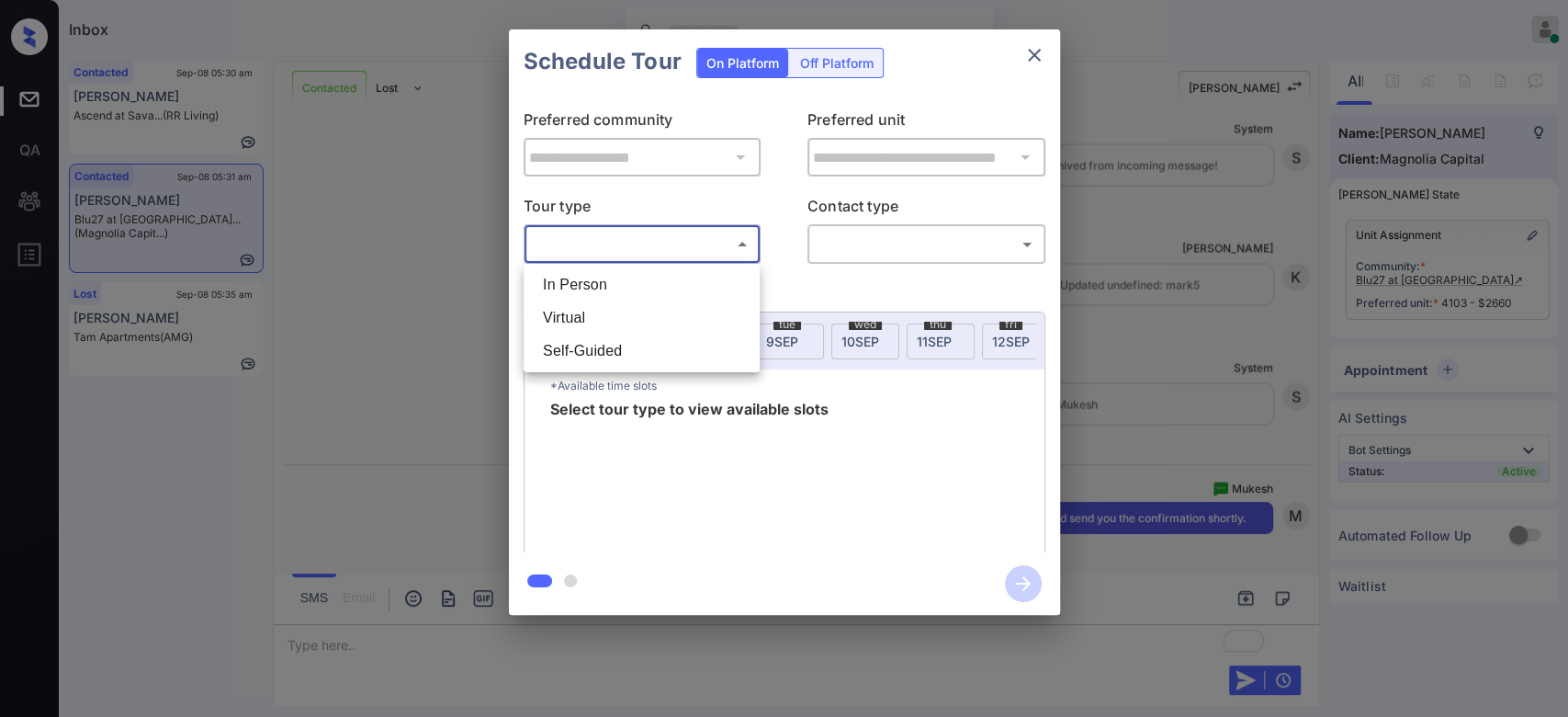
click at [659, 233] on body "Inbox Mukesh Online Set yourself offline Set yourself on break Profile Switch t…" at bounding box center [784, 358] width 1568 height 717
click at [626, 273] on li "In Person" at bounding box center [642, 285] width 227 height 33
type input "********"
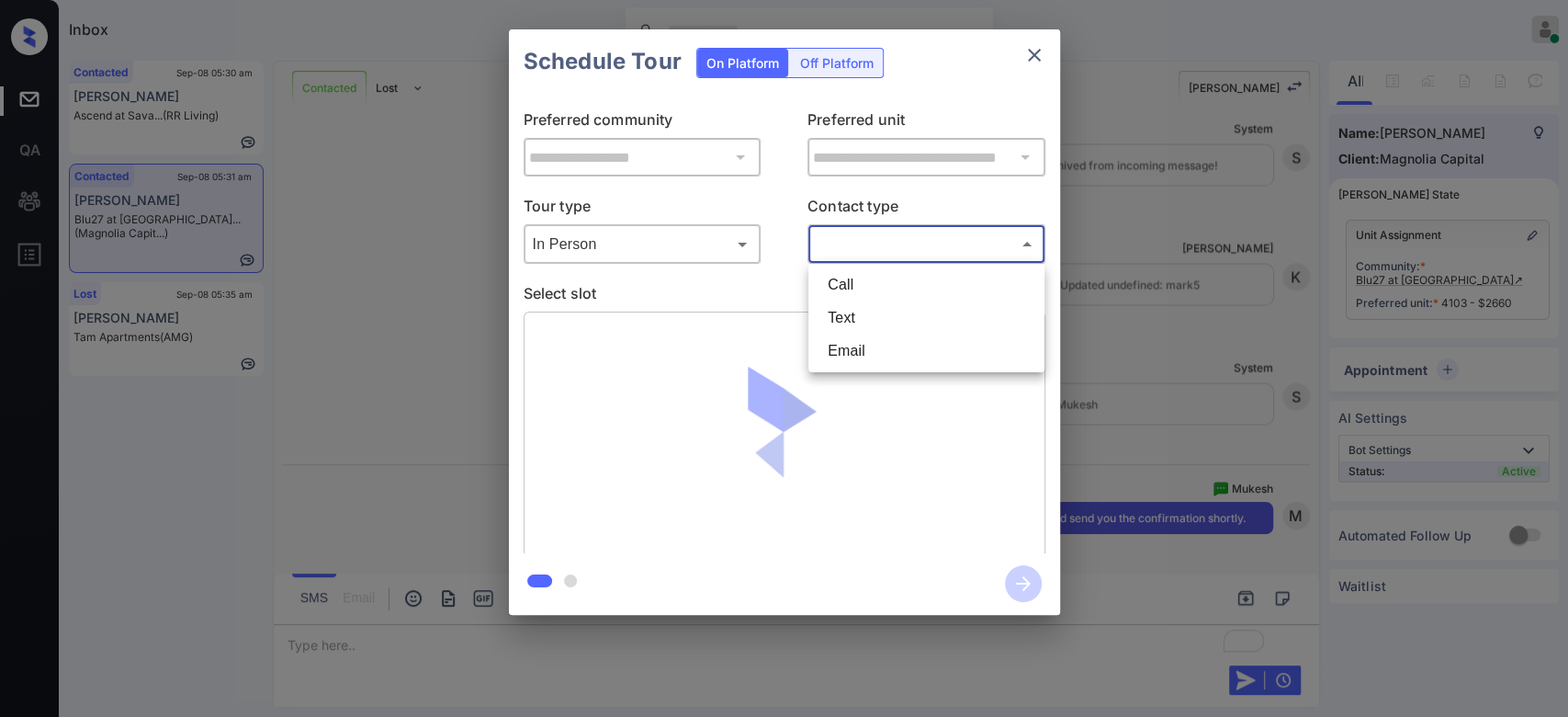
drag, startPoint x: 943, startPoint y: 232, endPoint x: 876, endPoint y: 324, distance: 113.8
click at [876, 324] on body "Inbox Mukesh Online Set yourself offline Set yourself on break Profile Switch t…" at bounding box center [784, 358] width 1568 height 717
click at [876, 324] on li "Text" at bounding box center [926, 318] width 227 height 33
type input "****"
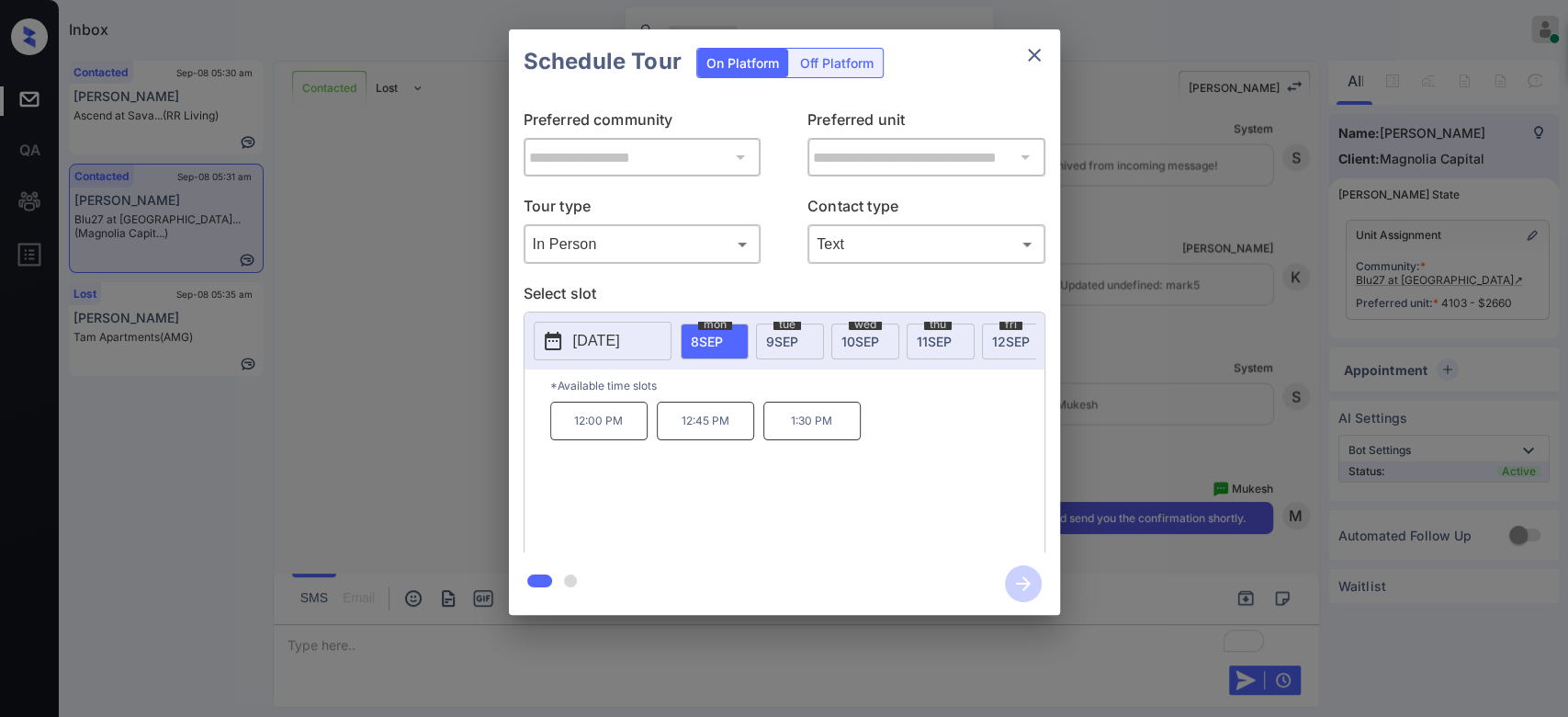
click at [944, 343] on span "11 SEP" at bounding box center [935, 341] width 35 height 16
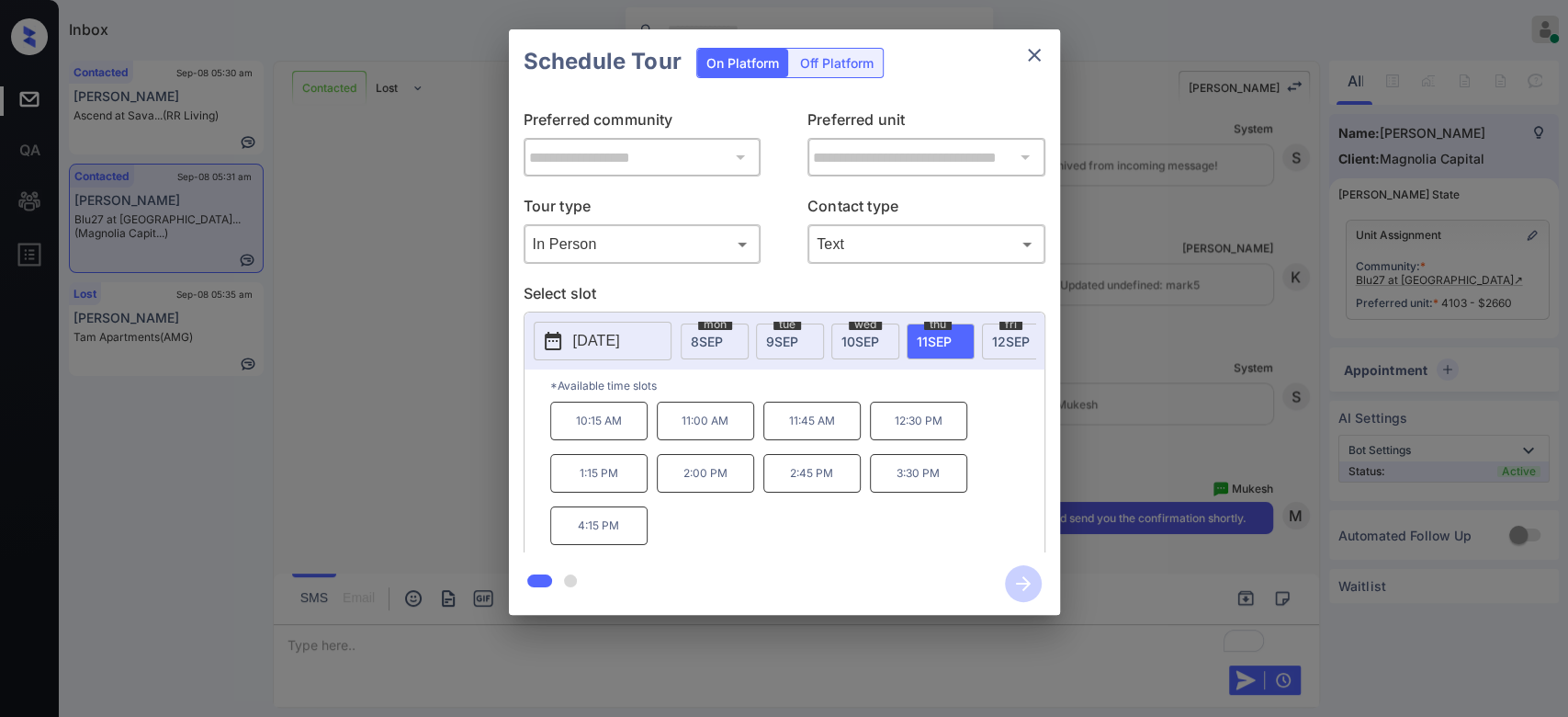
click at [603, 526] on p "4:15 PM" at bounding box center [599, 524] width 98 height 38
click at [1025, 581] on icon "button" at bounding box center [1024, 584] width 37 height 37
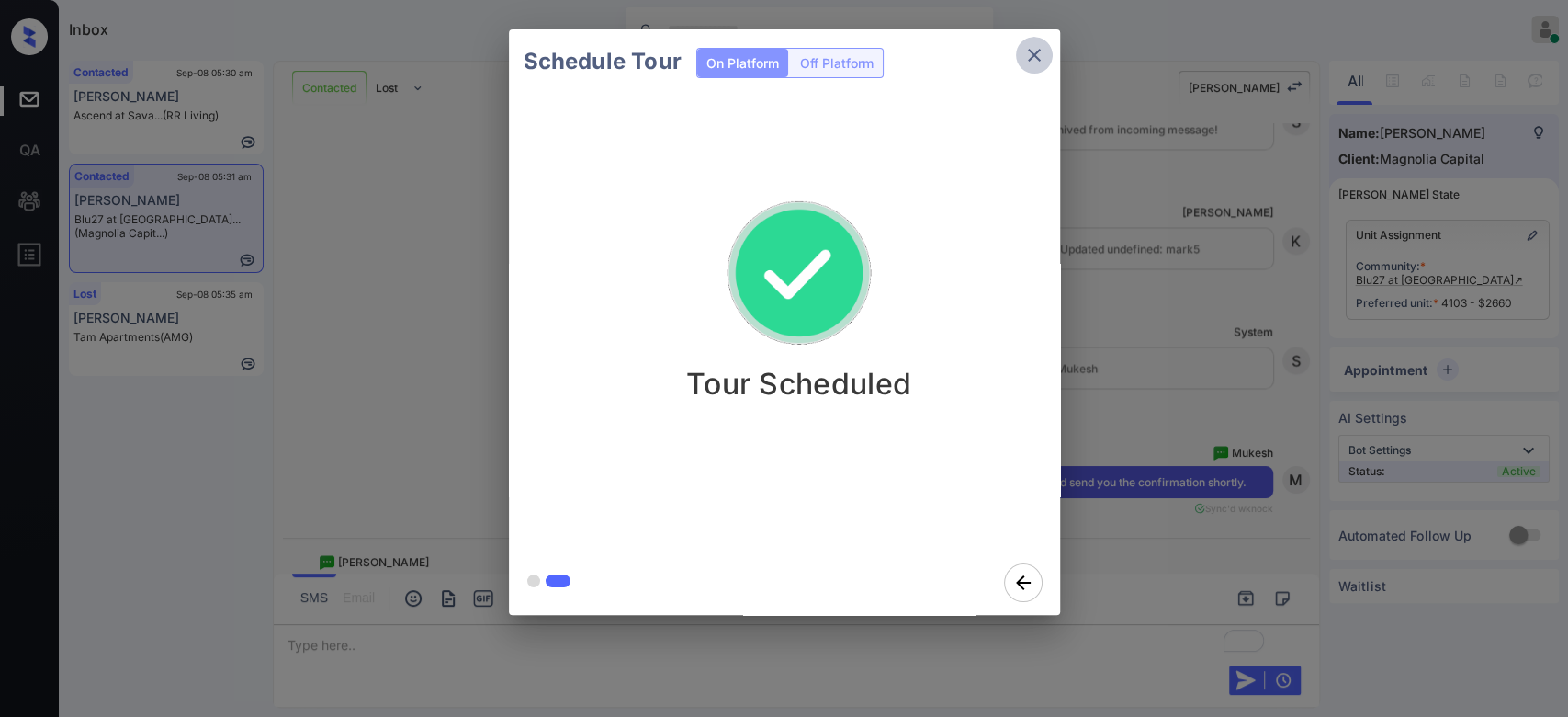
click at [1027, 62] on icon "close" at bounding box center [1034, 55] width 22 height 22
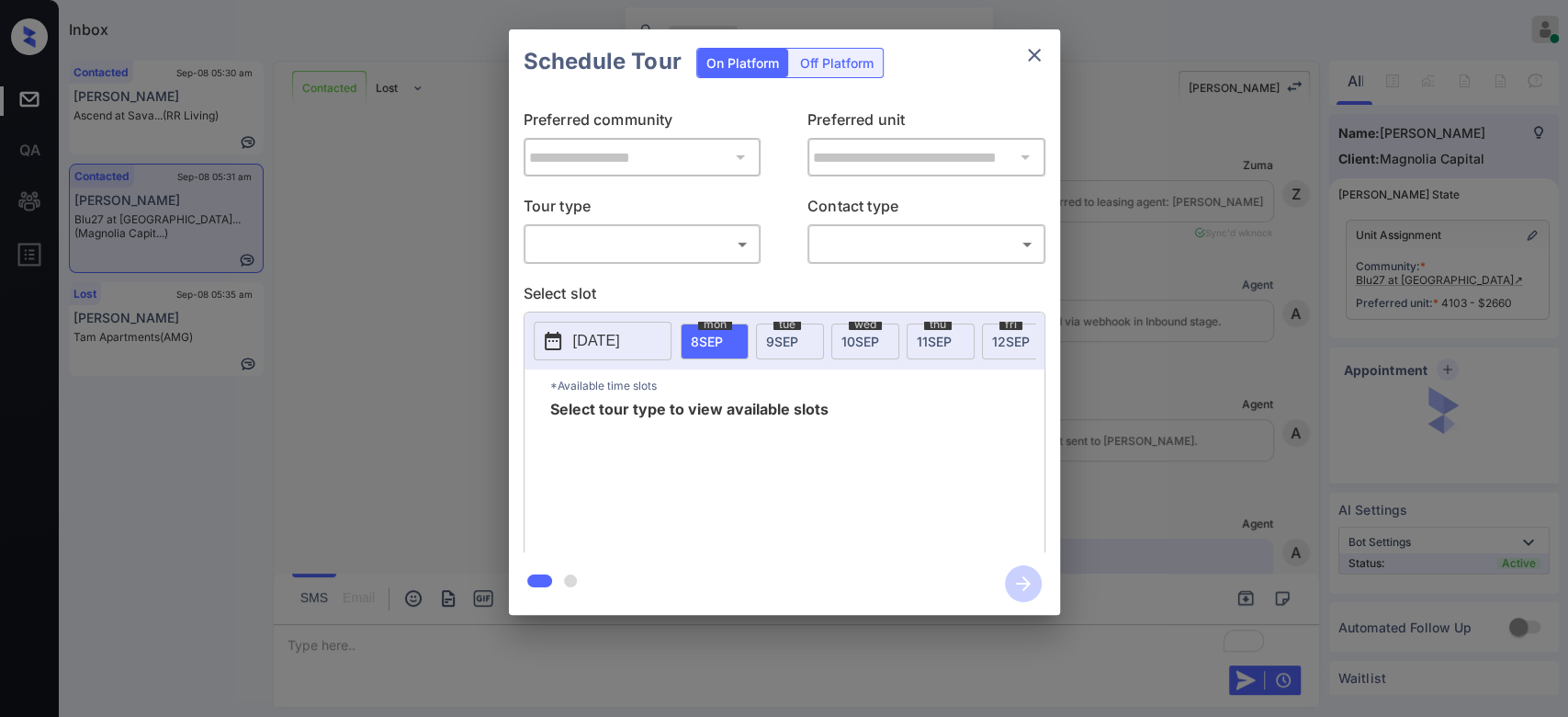
scroll to position [2377, 0]
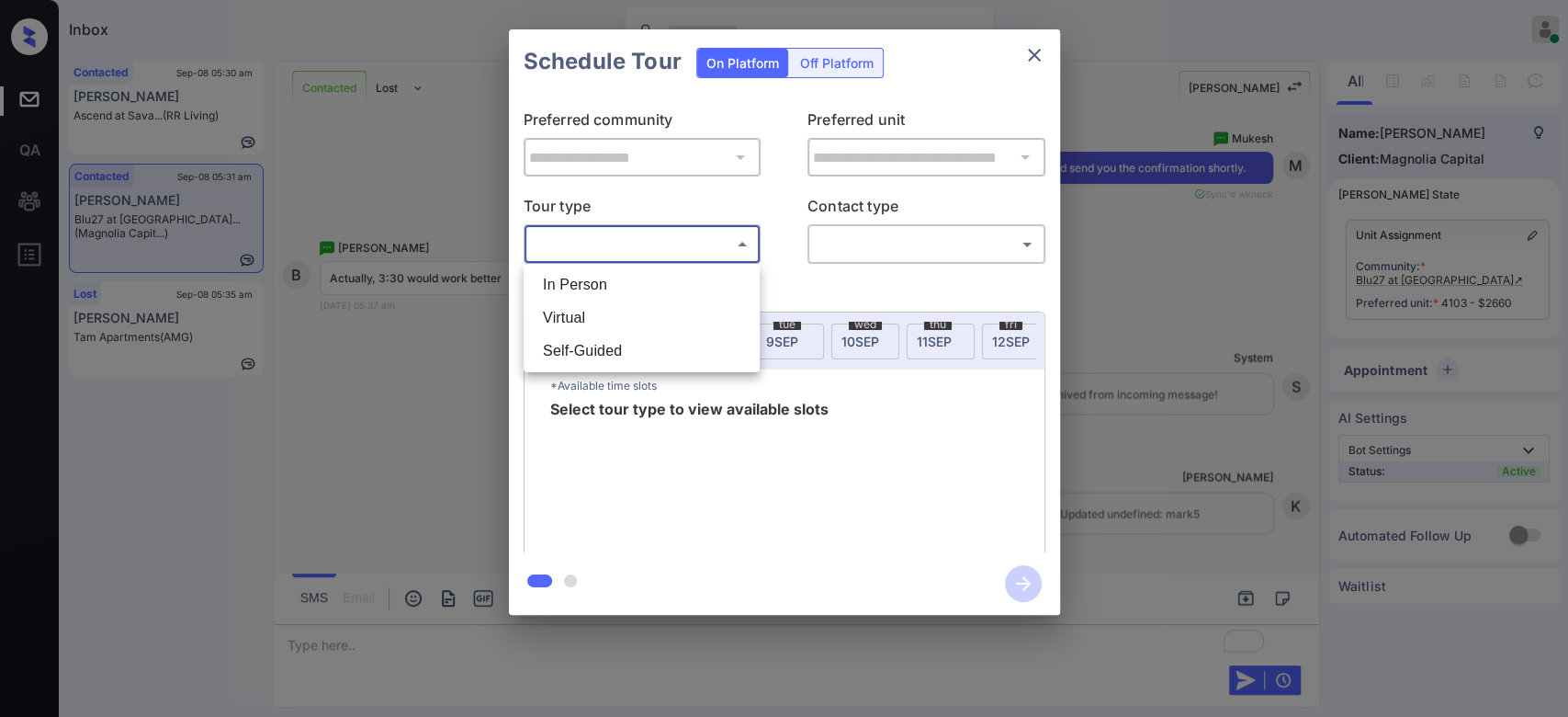
click at [675, 240] on body "Inbox Mukesh Online Set yourself offline Set yourself on break Profile Switch t…" at bounding box center [784, 358] width 1568 height 717
click at [584, 280] on li "In Person" at bounding box center [642, 285] width 227 height 33
type input "********"
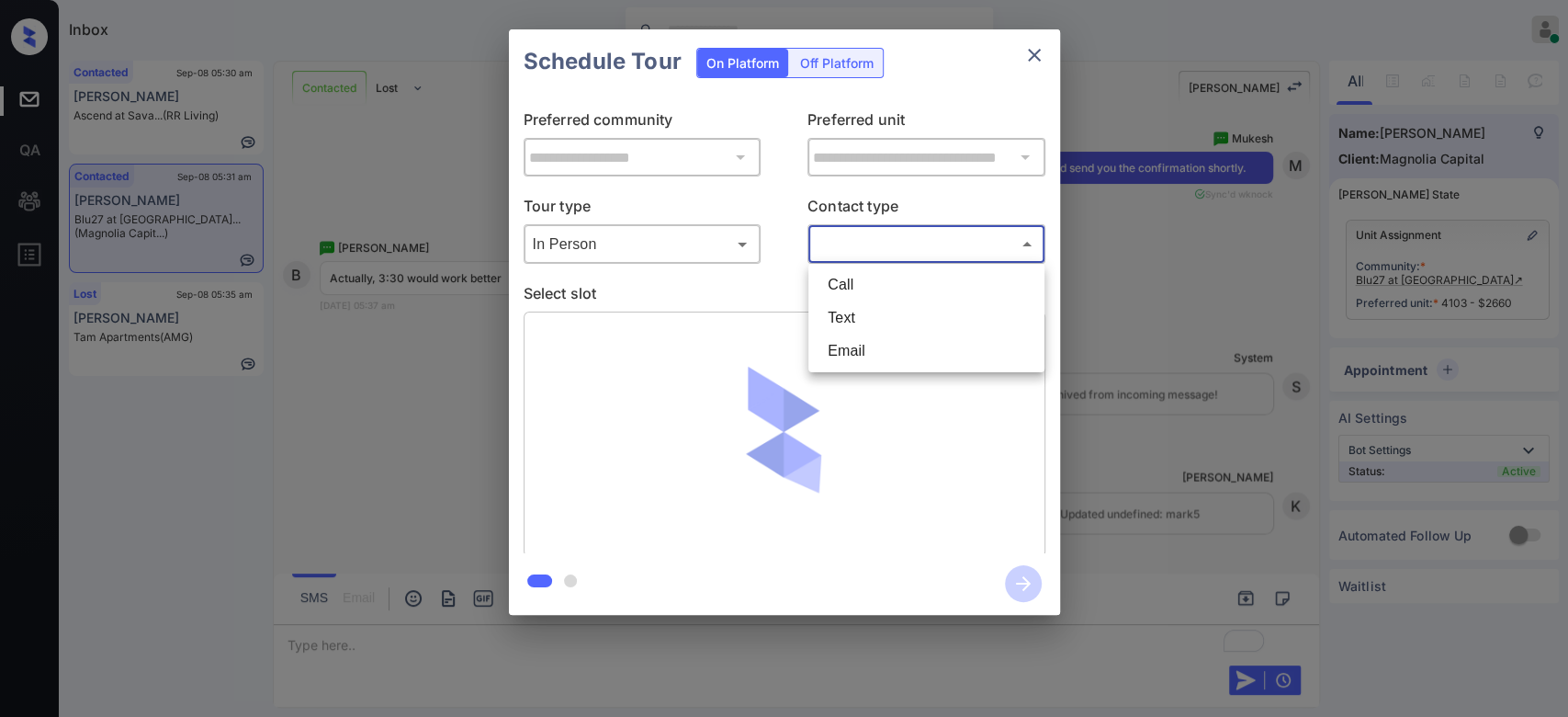
click at [975, 246] on body "Inbox Mukesh Online Set yourself offline Set yourself on break Profile Switch t…" at bounding box center [784, 358] width 1568 height 717
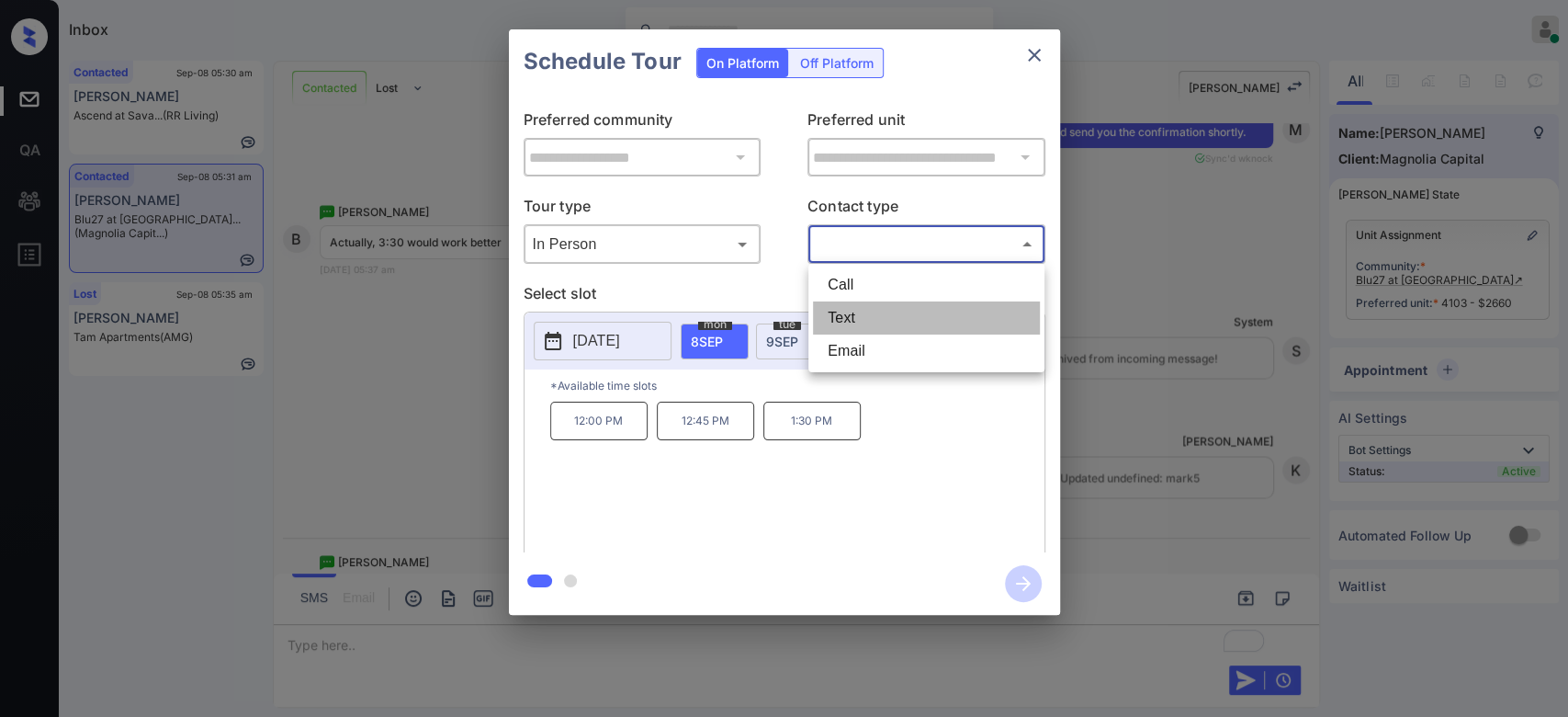
click at [894, 318] on li "Text" at bounding box center [926, 318] width 227 height 33
type input "****"
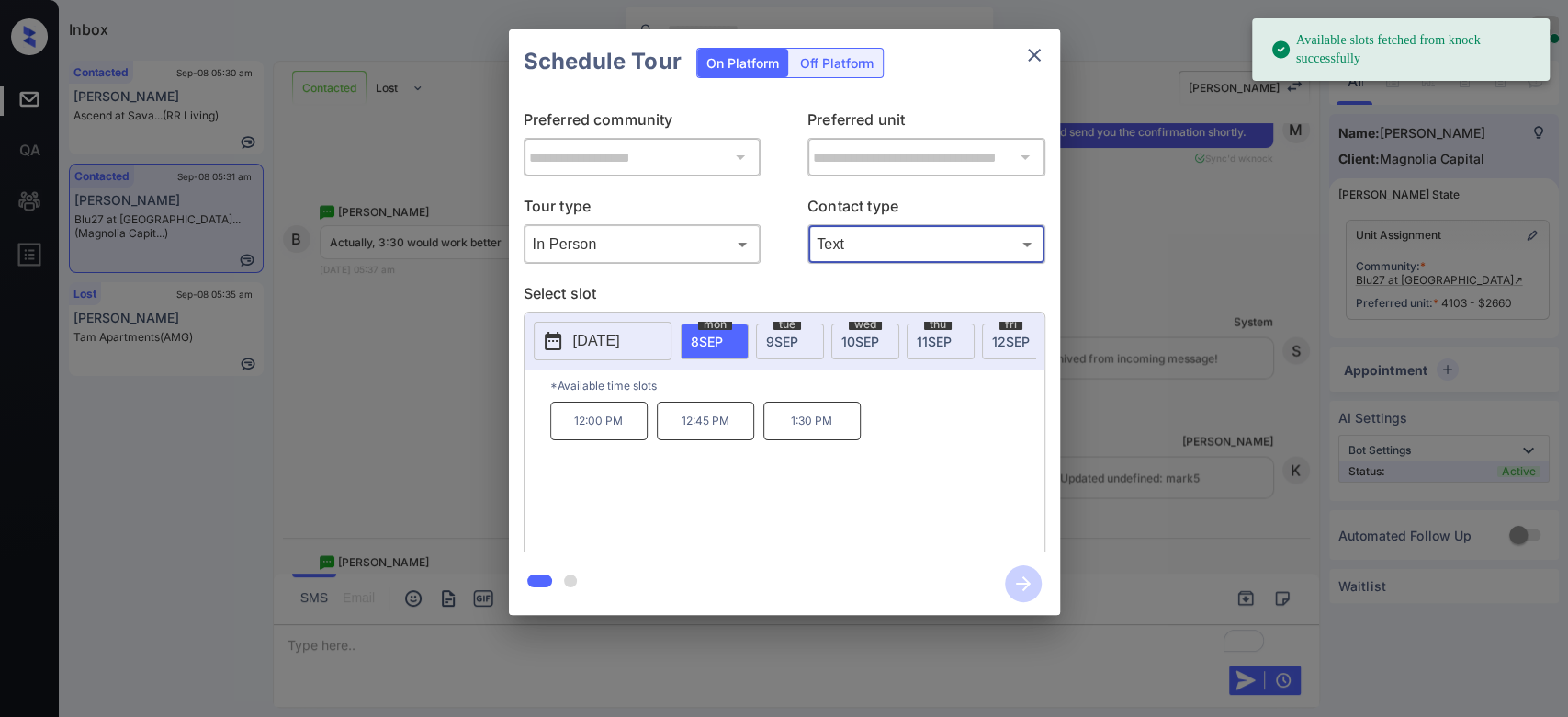
click at [1030, 52] on icon "close" at bounding box center [1034, 55] width 13 height 13
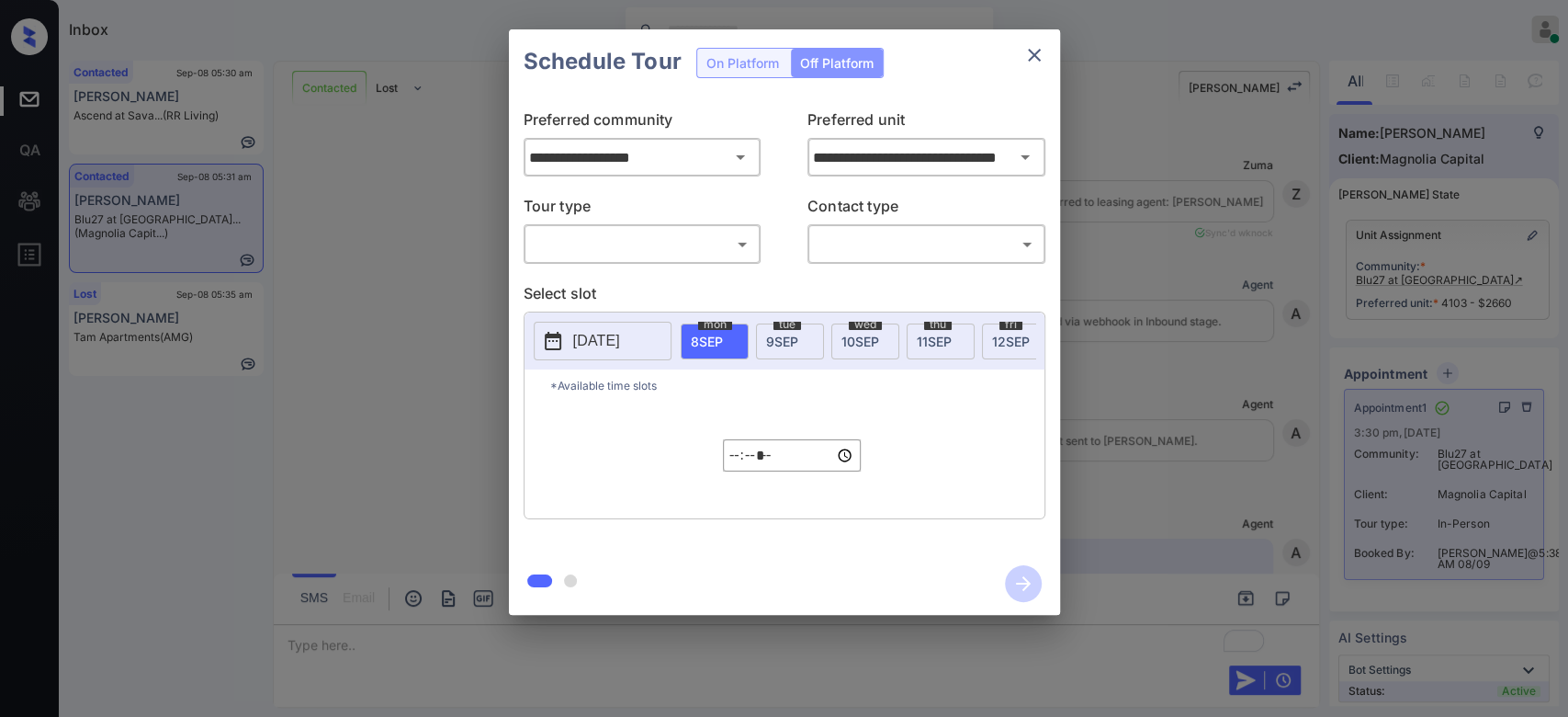
scroll to position [3235, 0]
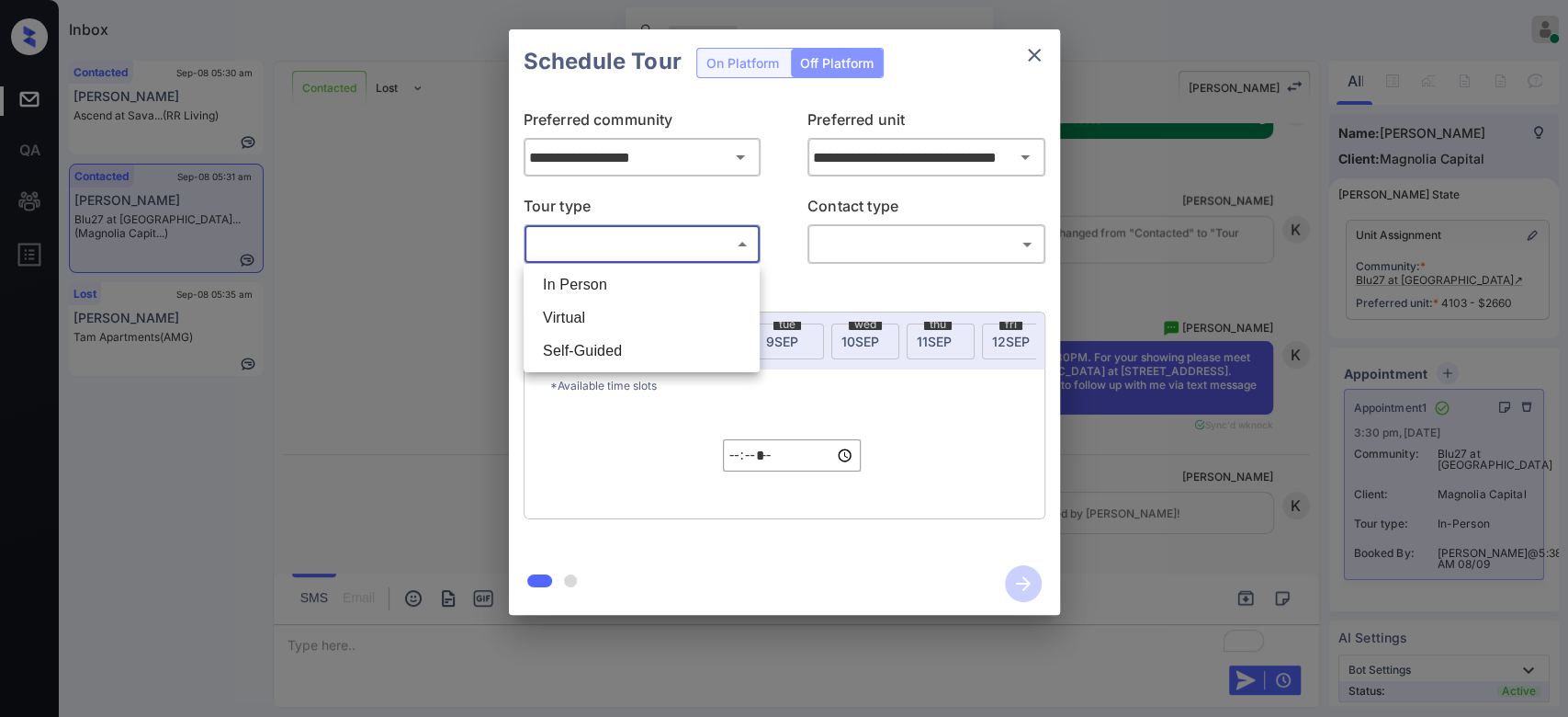
click at [719, 246] on body "Inbox Mukesh Online Set yourself offline Set yourself on break Profile Switch t…" at bounding box center [784, 358] width 1568 height 717
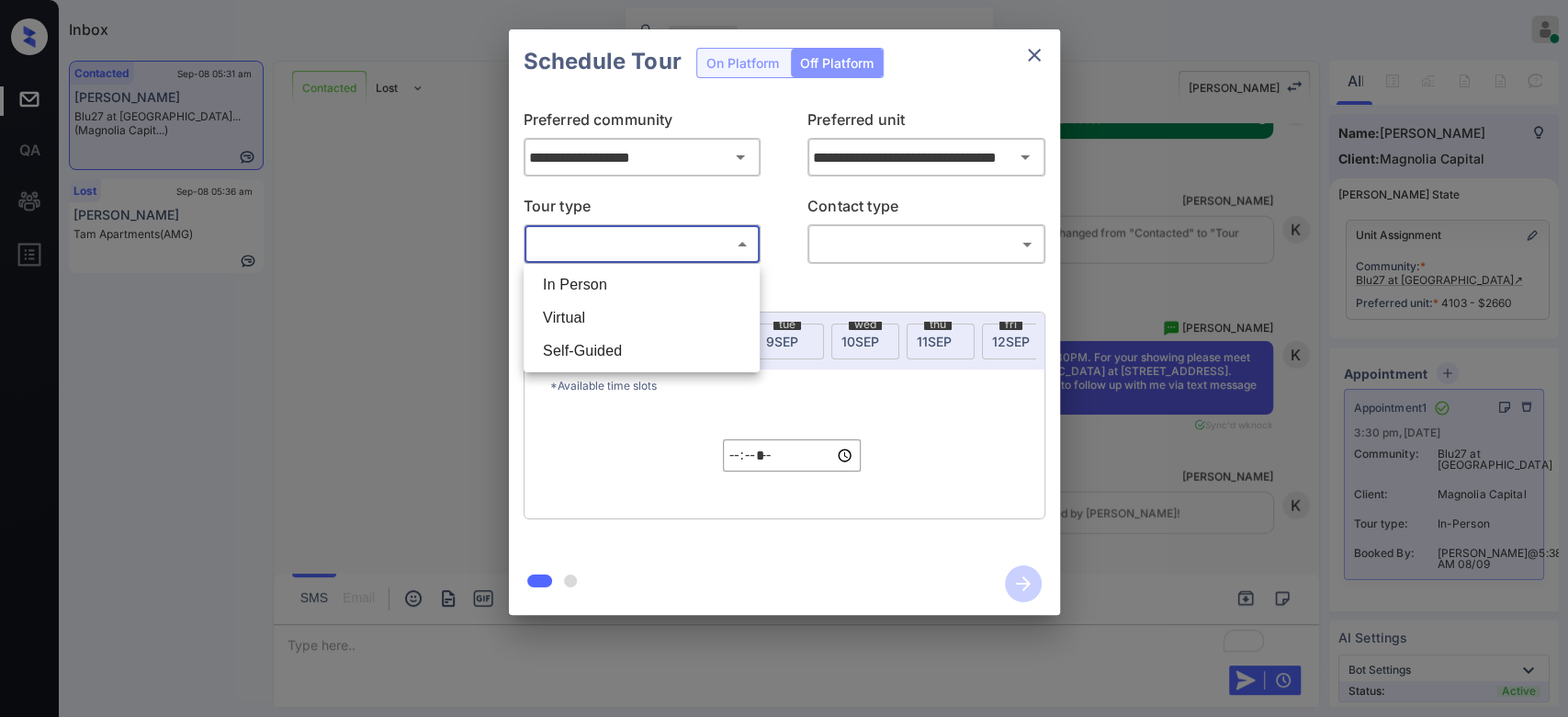
click at [1036, 52] on div at bounding box center [784, 358] width 1568 height 717
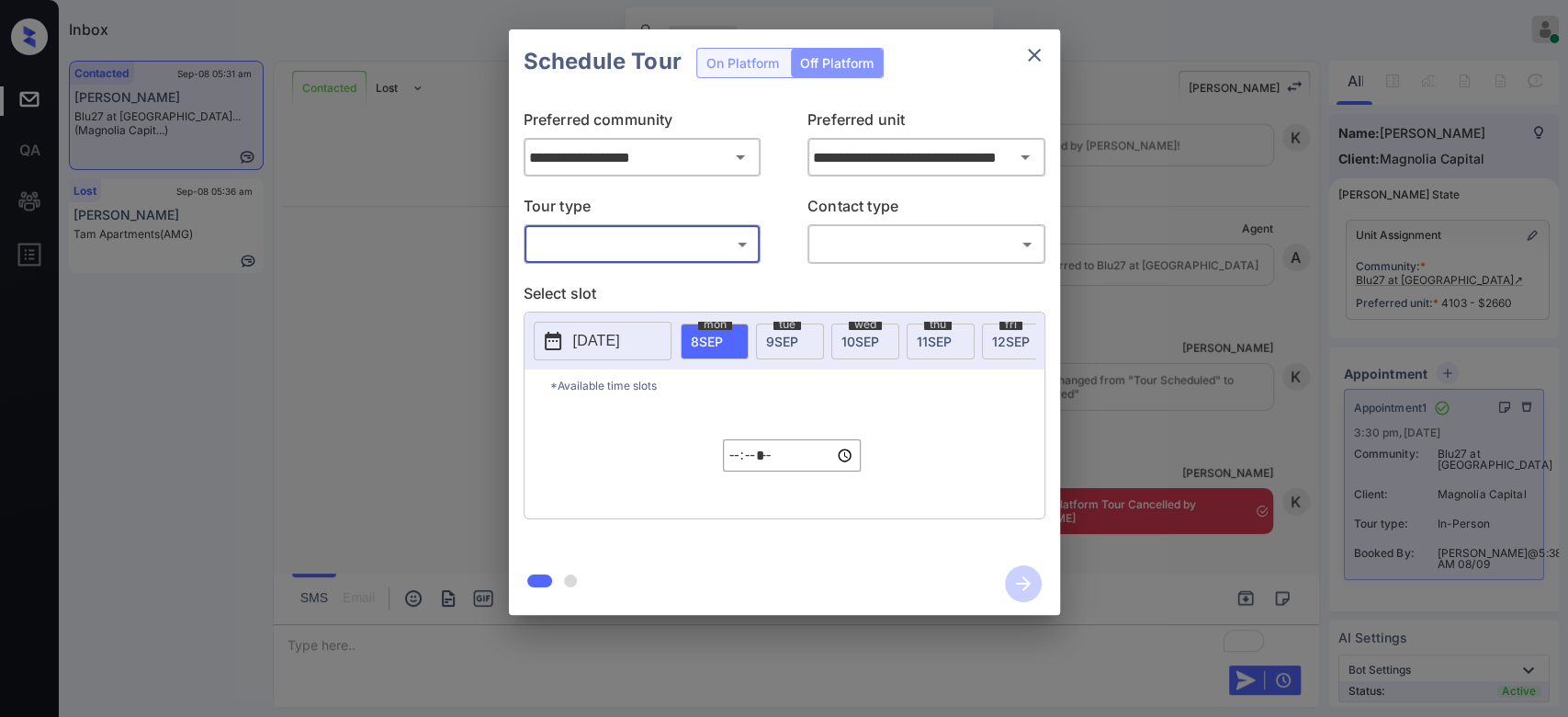
click at [1036, 52] on div at bounding box center [784, 358] width 1568 height 717
click at [1039, 58] on icon "close" at bounding box center [1034, 55] width 22 height 22
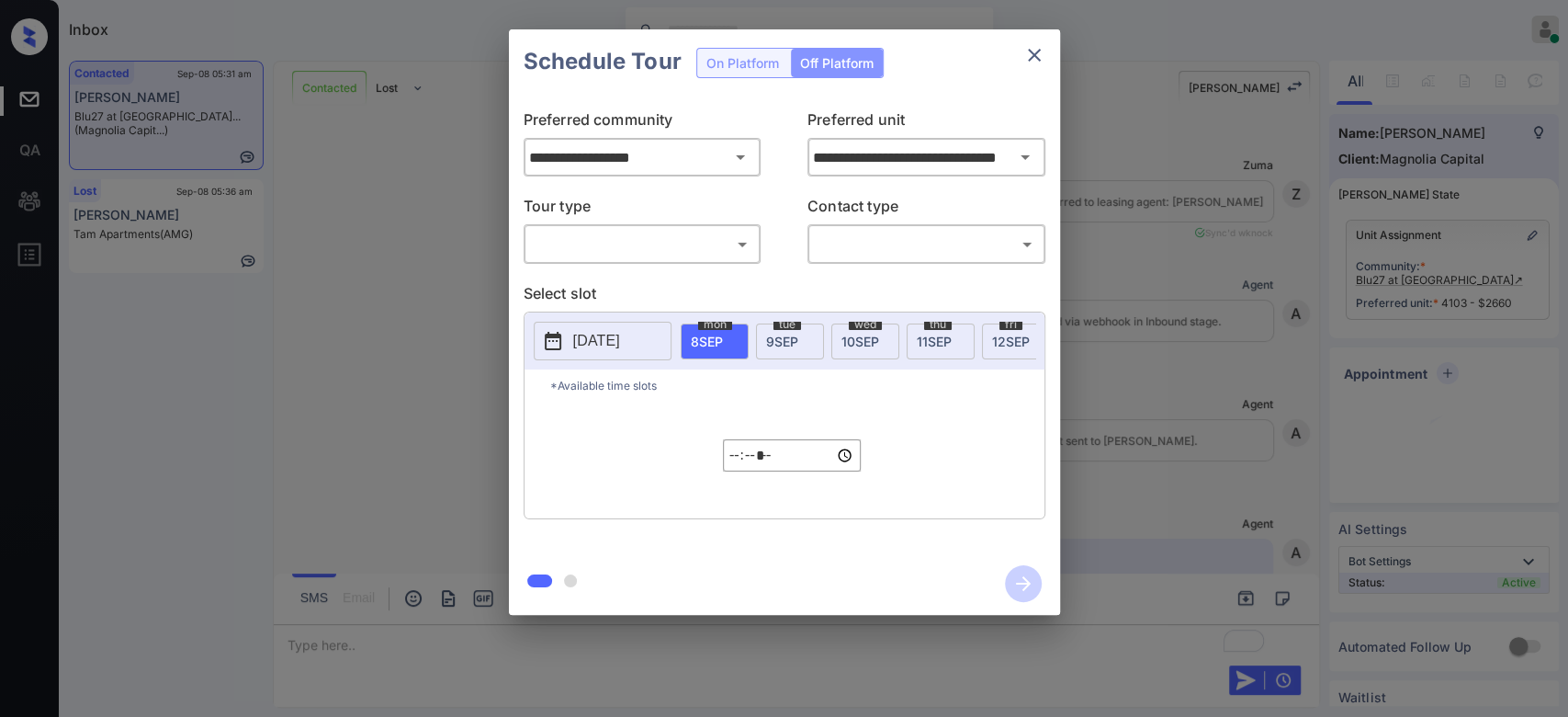
scroll to position [3717, 0]
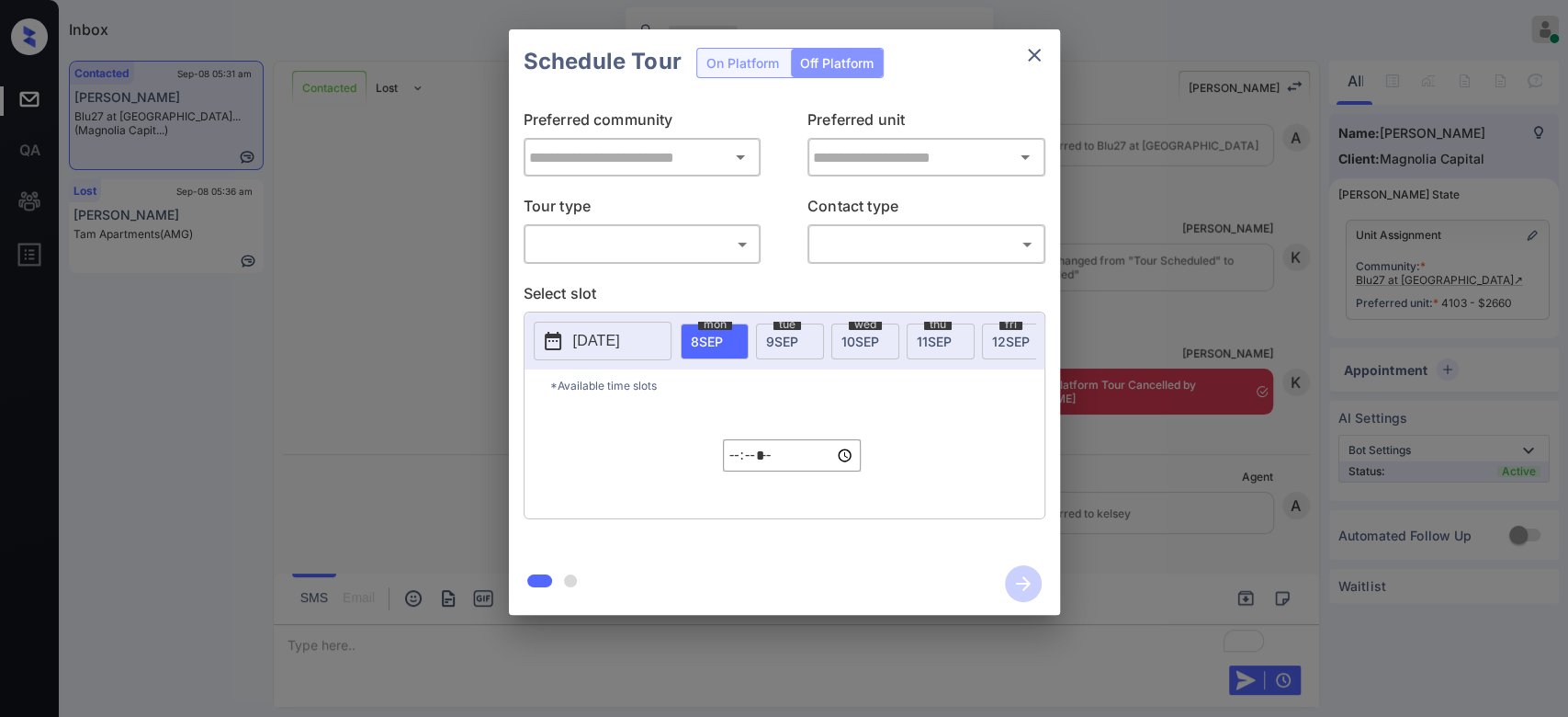
type input "**********"
click at [1036, 48] on icon "close" at bounding box center [1034, 55] width 22 height 22
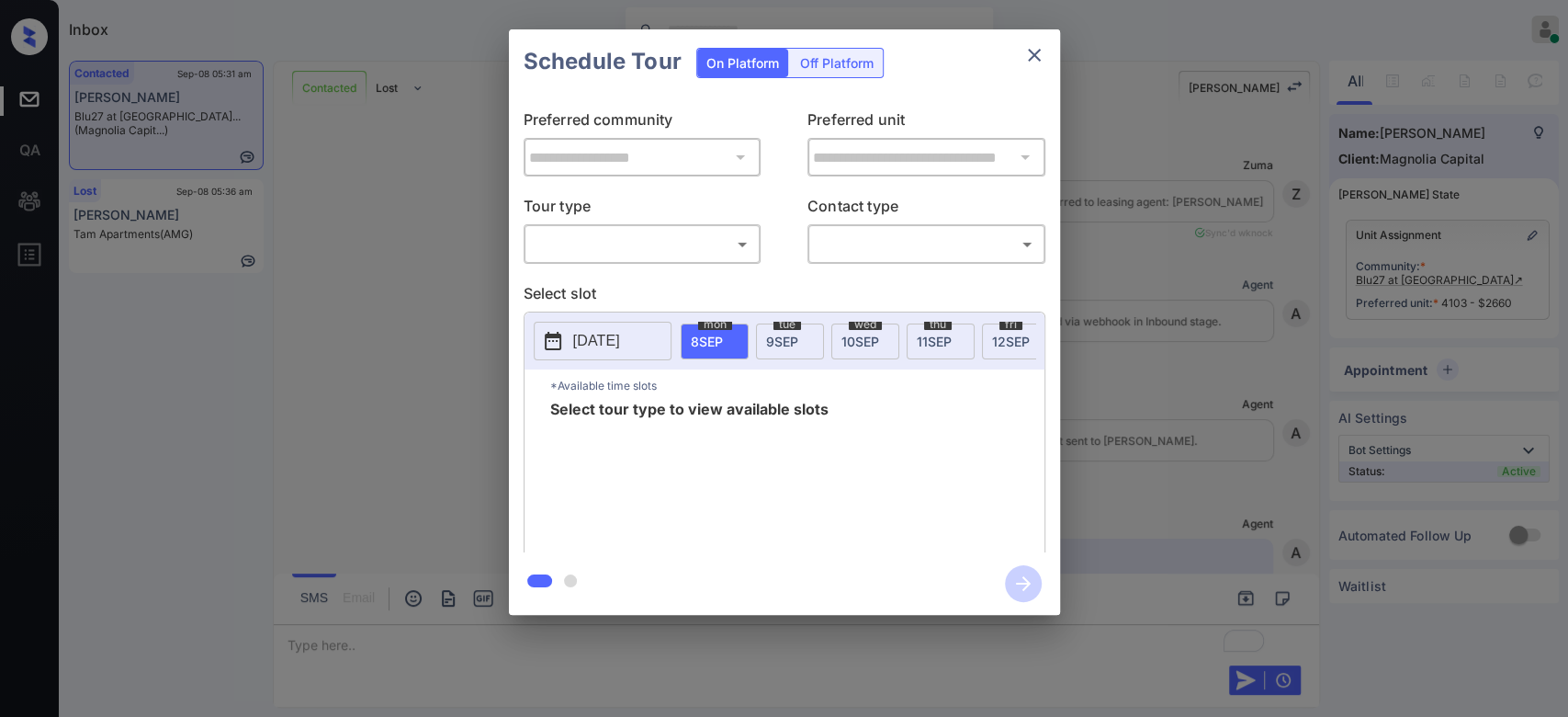
scroll to position [3717, 0]
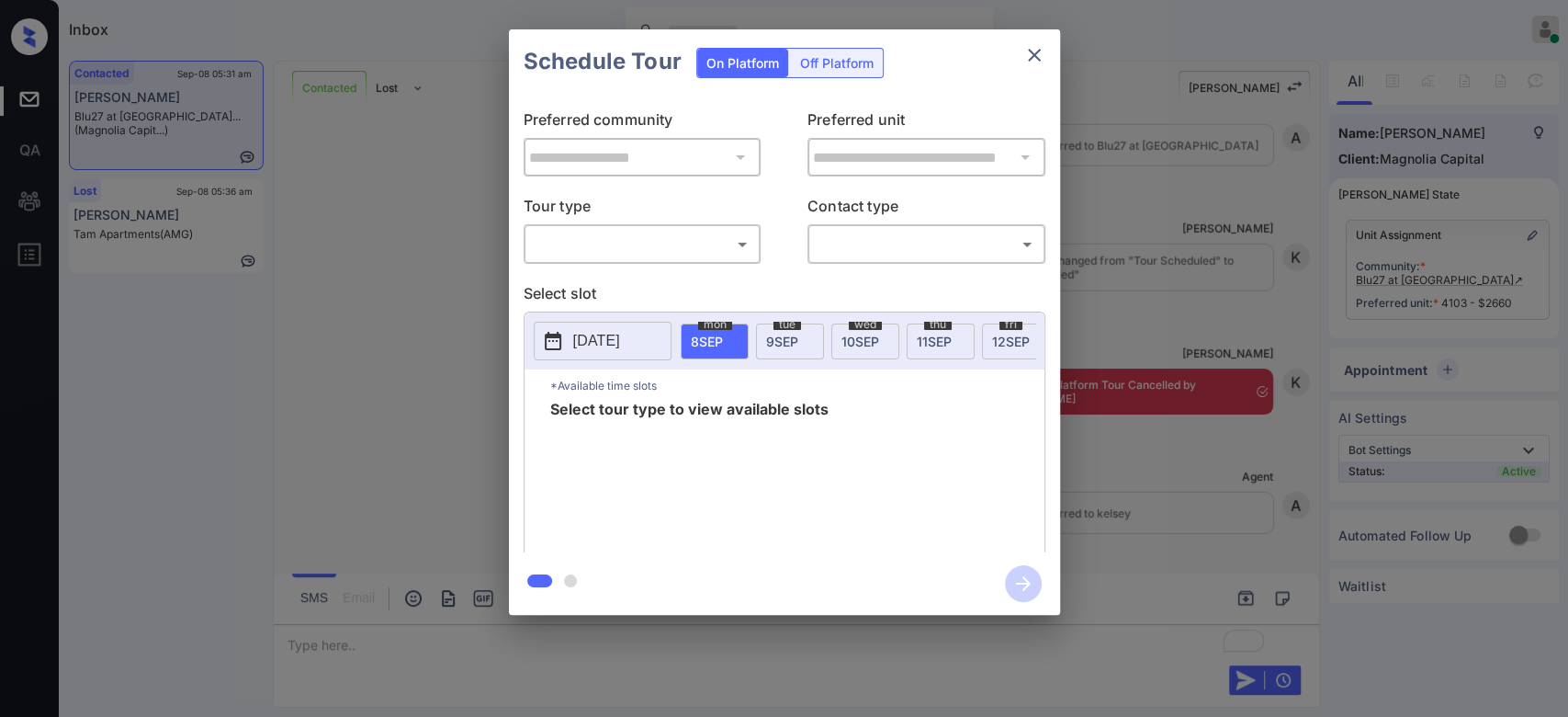
click at [665, 242] on body "Inbox Mukesh Online Set yourself offline Set yourself on break Profile Switch t…" at bounding box center [784, 358] width 1568 height 717
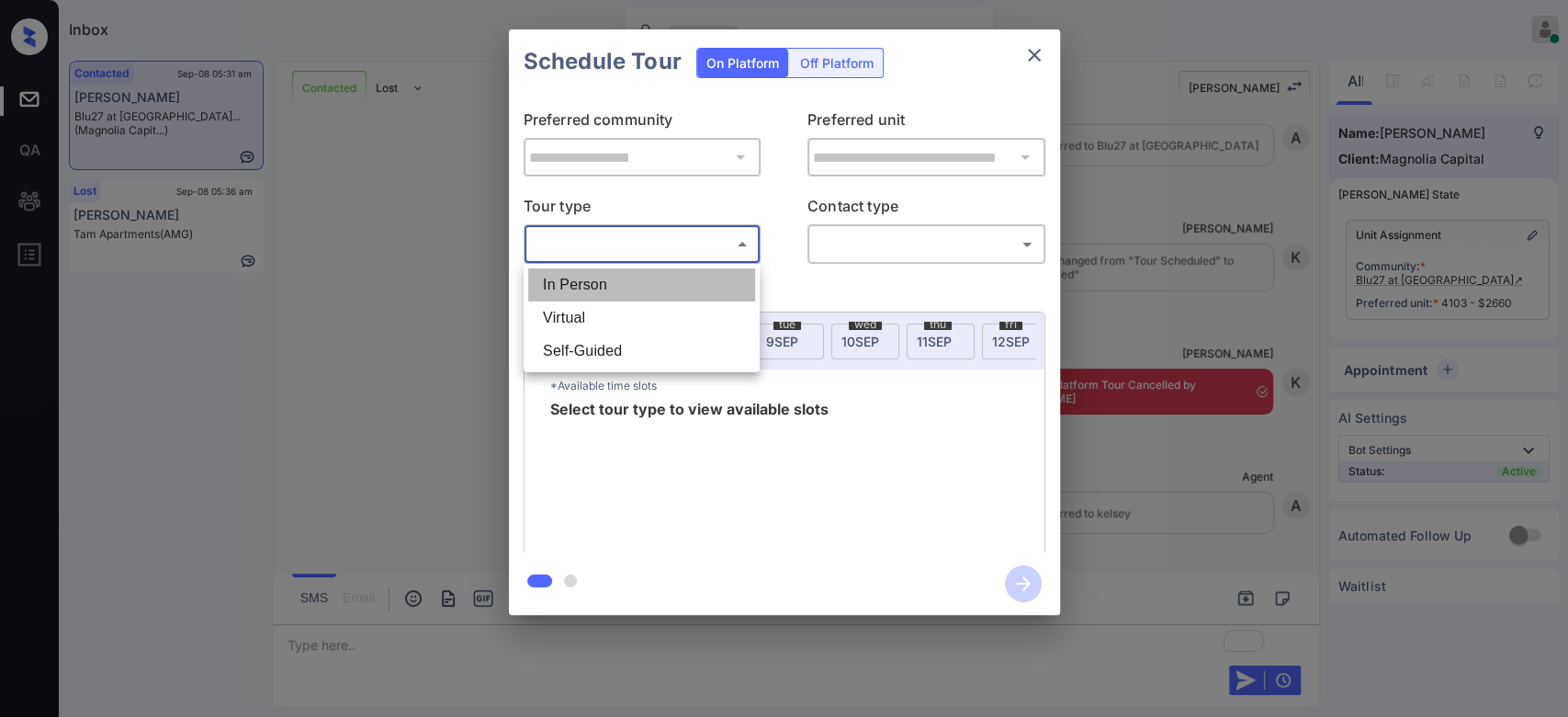
click at [600, 290] on li "In Person" at bounding box center [642, 285] width 227 height 33
type input "********"
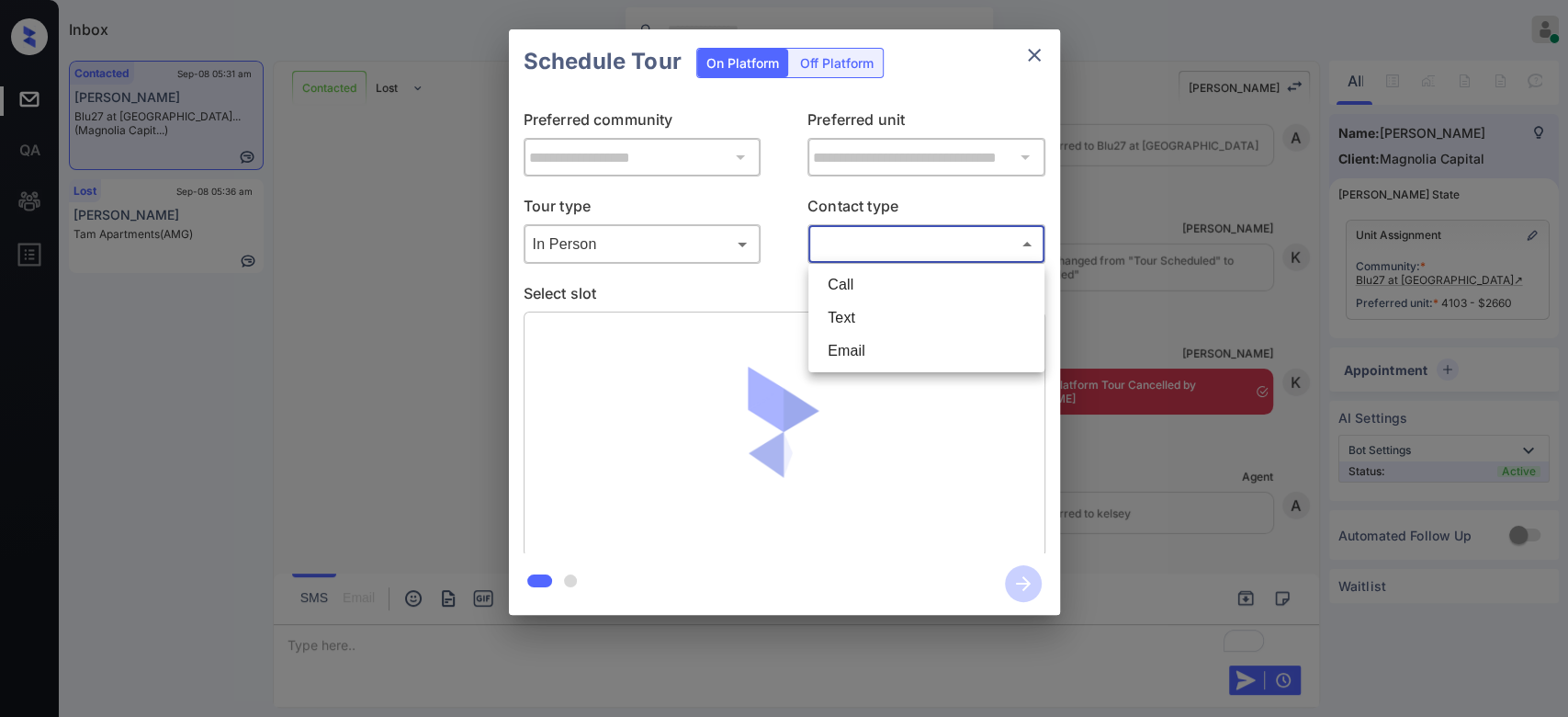
drag, startPoint x: 898, startPoint y: 249, endPoint x: 867, endPoint y: 312, distance: 70.2
click at [867, 312] on body "Inbox Mukesh Online Set yourself offline Set yourself on break Profile Switch t…" at bounding box center [784, 358] width 1568 height 717
click at [867, 312] on li "Text" at bounding box center [926, 318] width 227 height 33
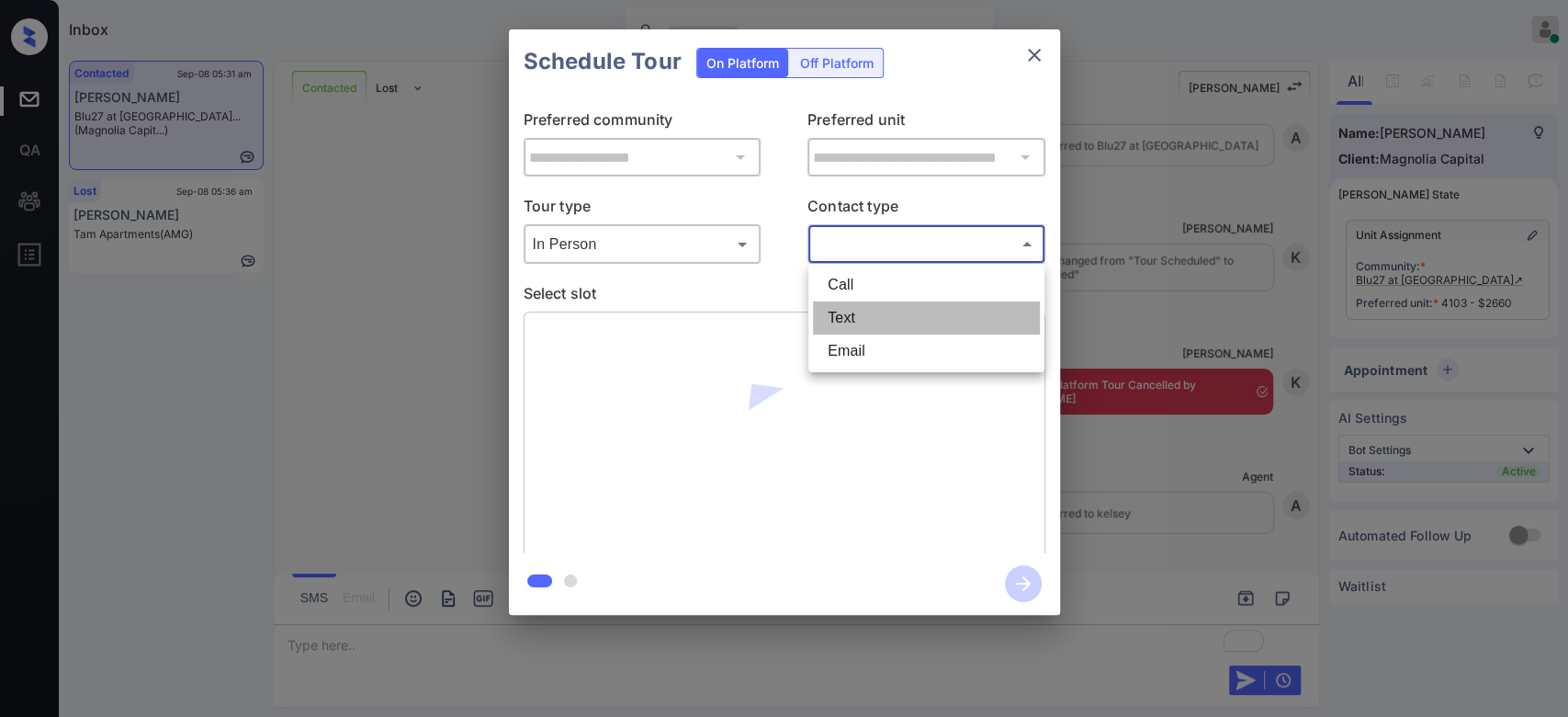
type input "****"
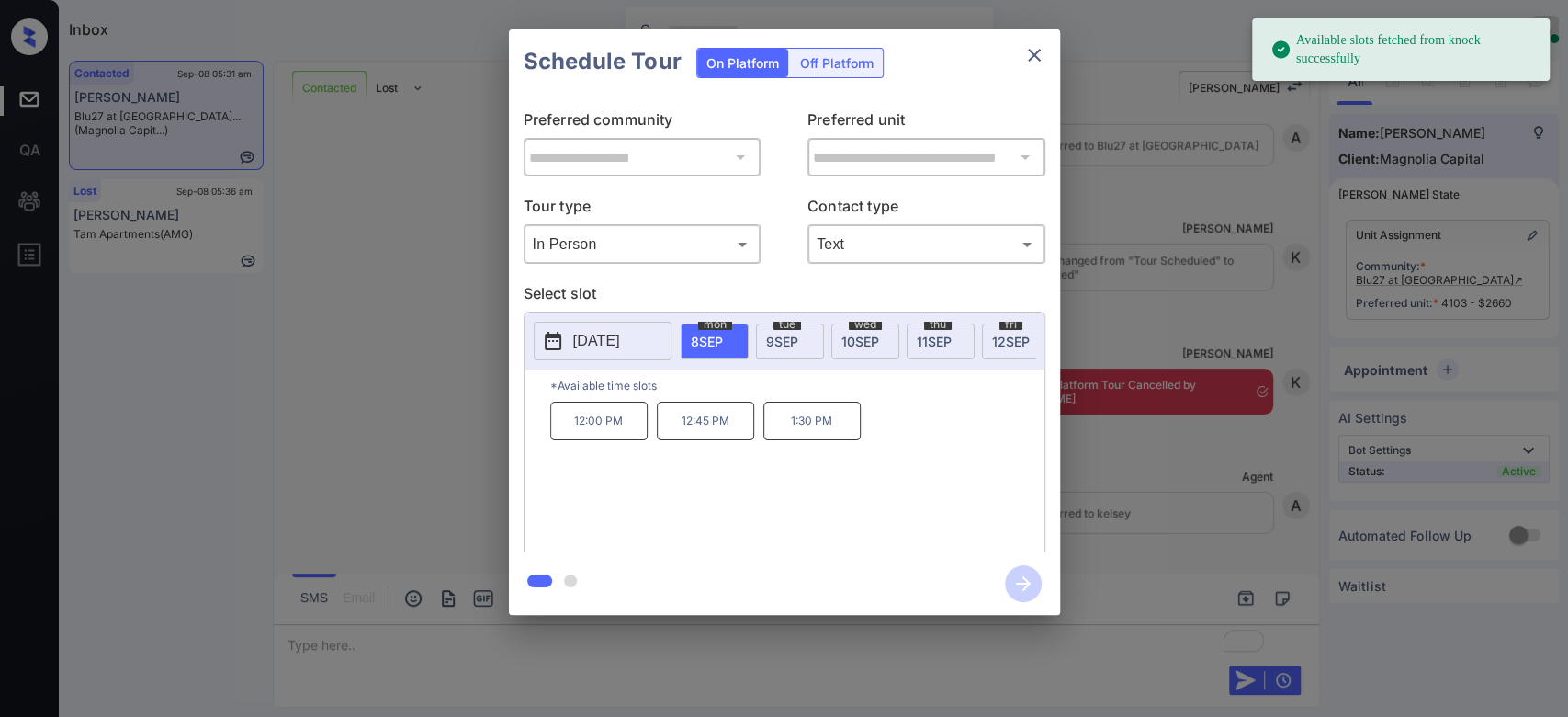
click at [945, 337] on span "11 SEP" at bounding box center [935, 341] width 35 height 16
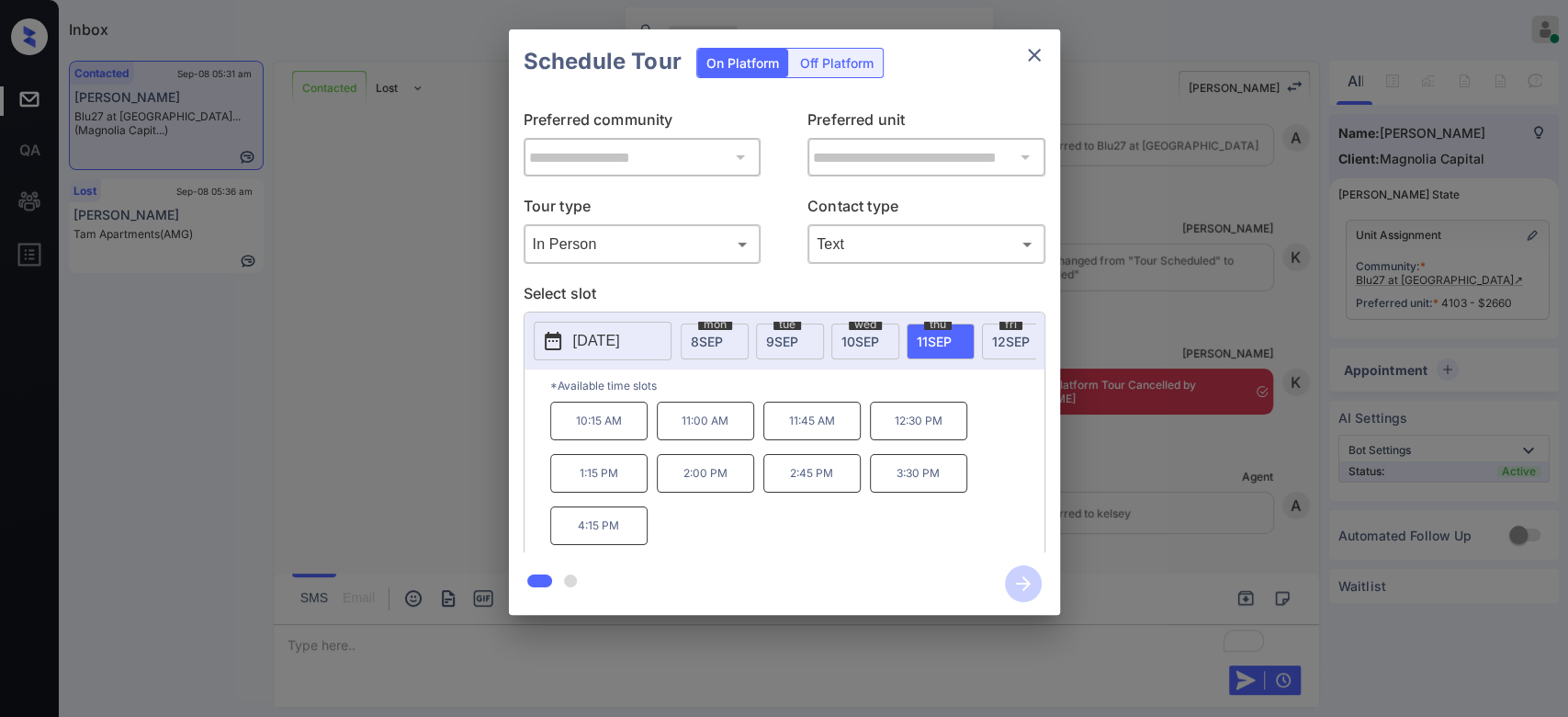
click at [921, 488] on p "3:30 PM" at bounding box center [918, 472] width 98 height 38
click at [1036, 594] on icon "button" at bounding box center [1024, 584] width 37 height 37
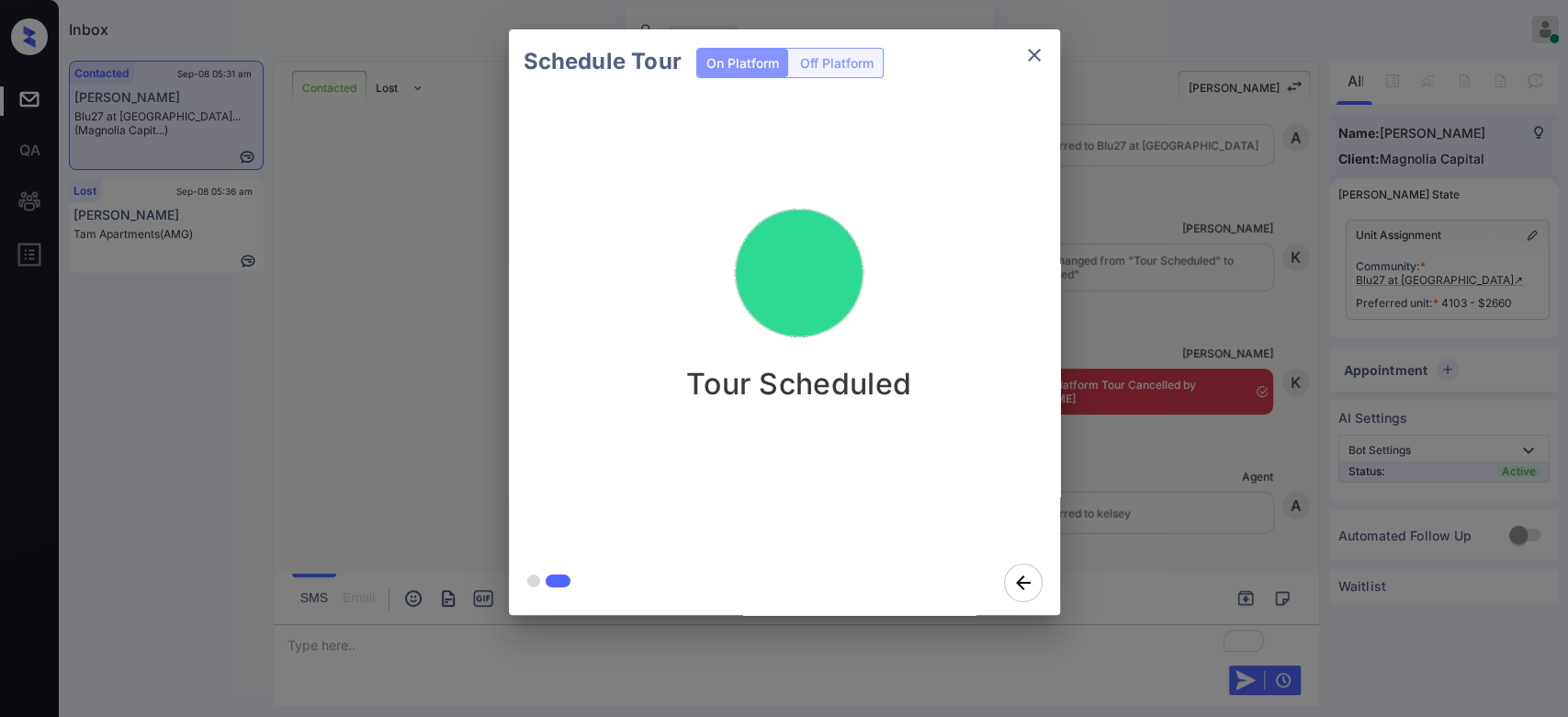
click at [1171, 241] on div "Schedule Tour On Platform Off Platform Tour Scheduled" at bounding box center [784, 322] width 1568 height 644
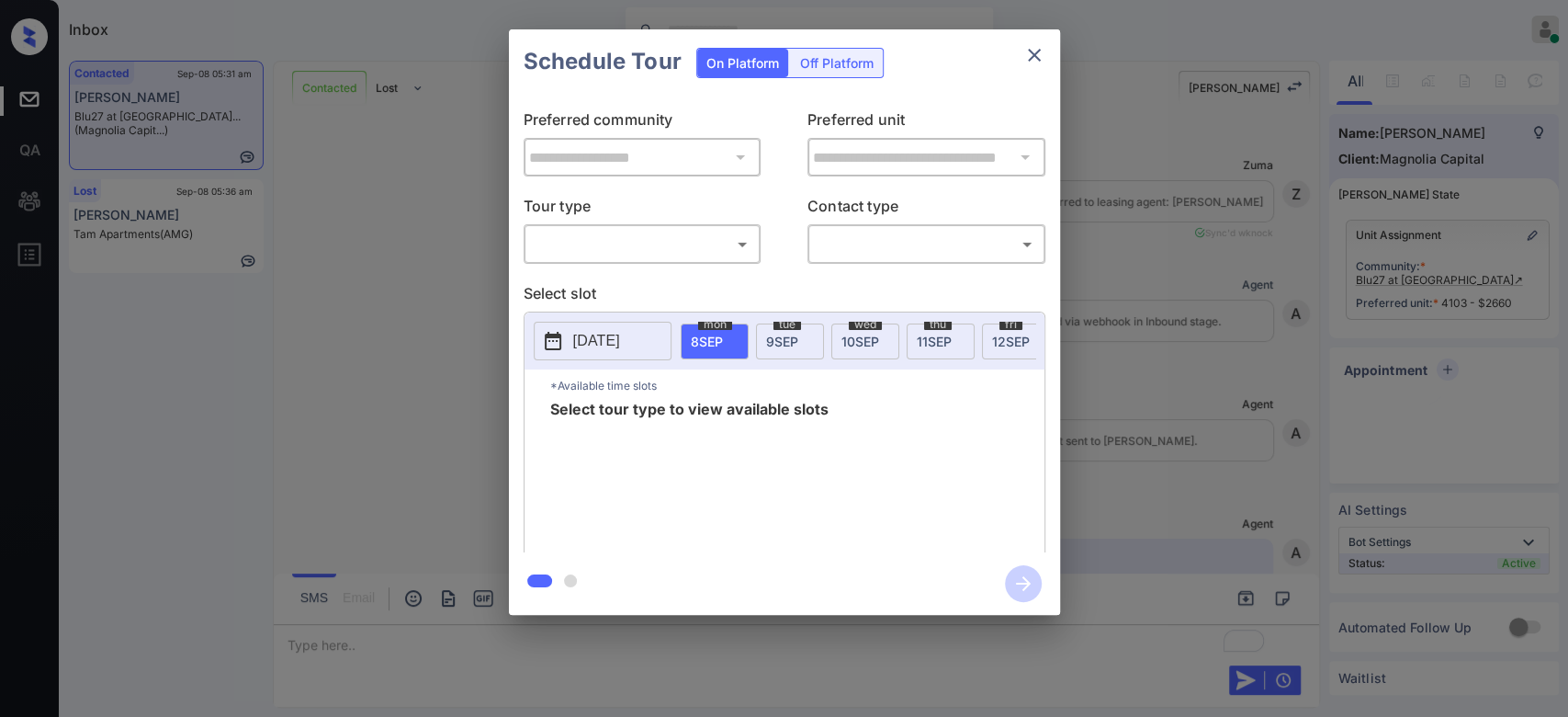
scroll to position [3717, 0]
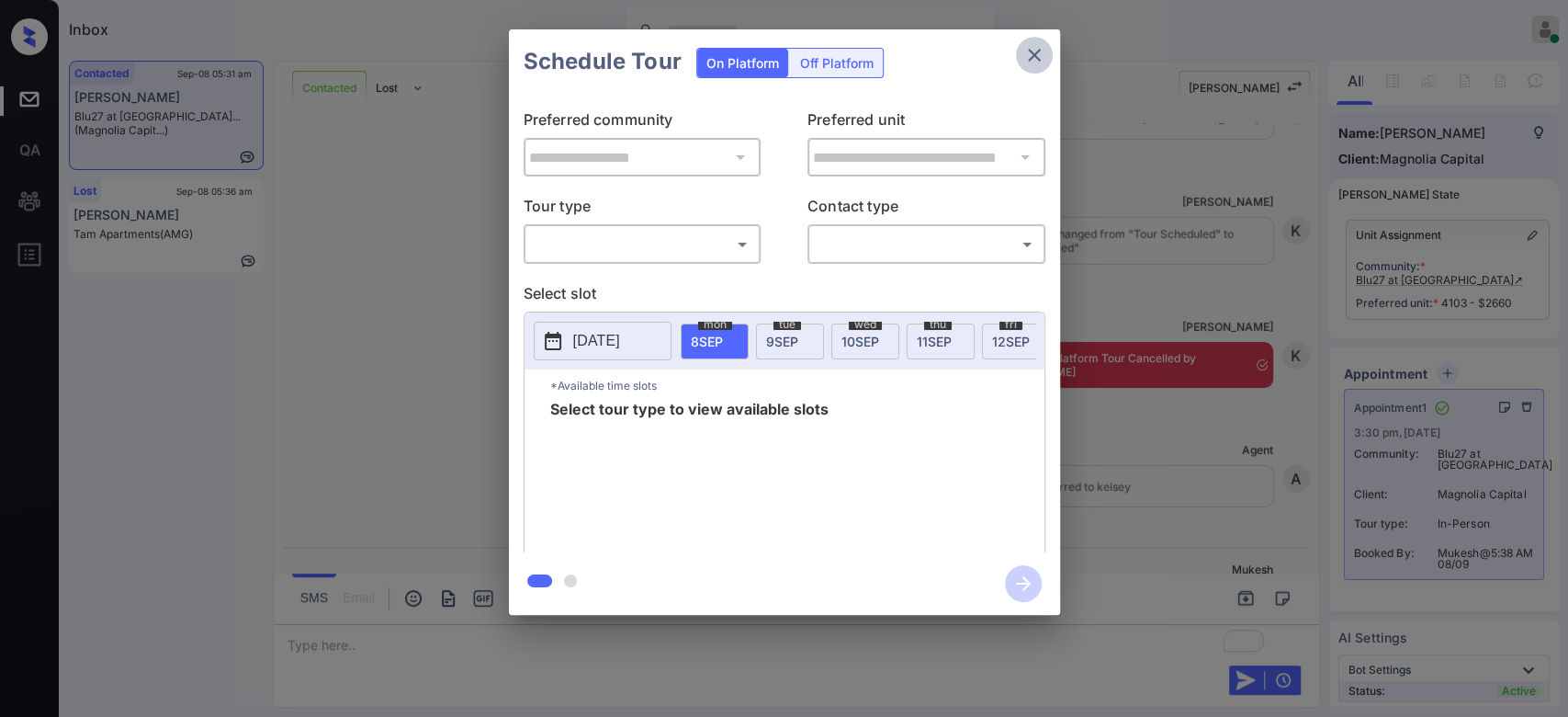
click at [1027, 55] on icon "close" at bounding box center [1034, 55] width 22 height 22
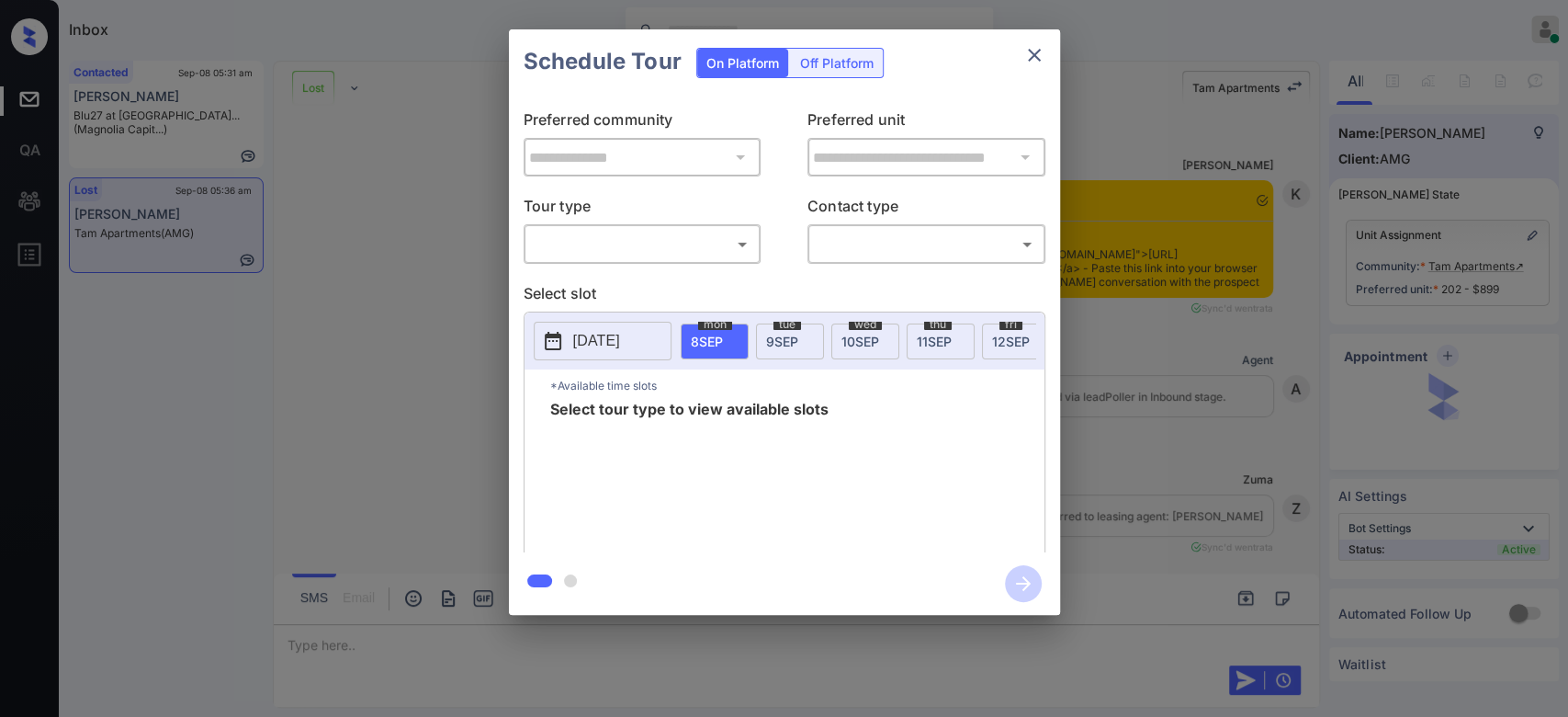
scroll to position [8106, 0]
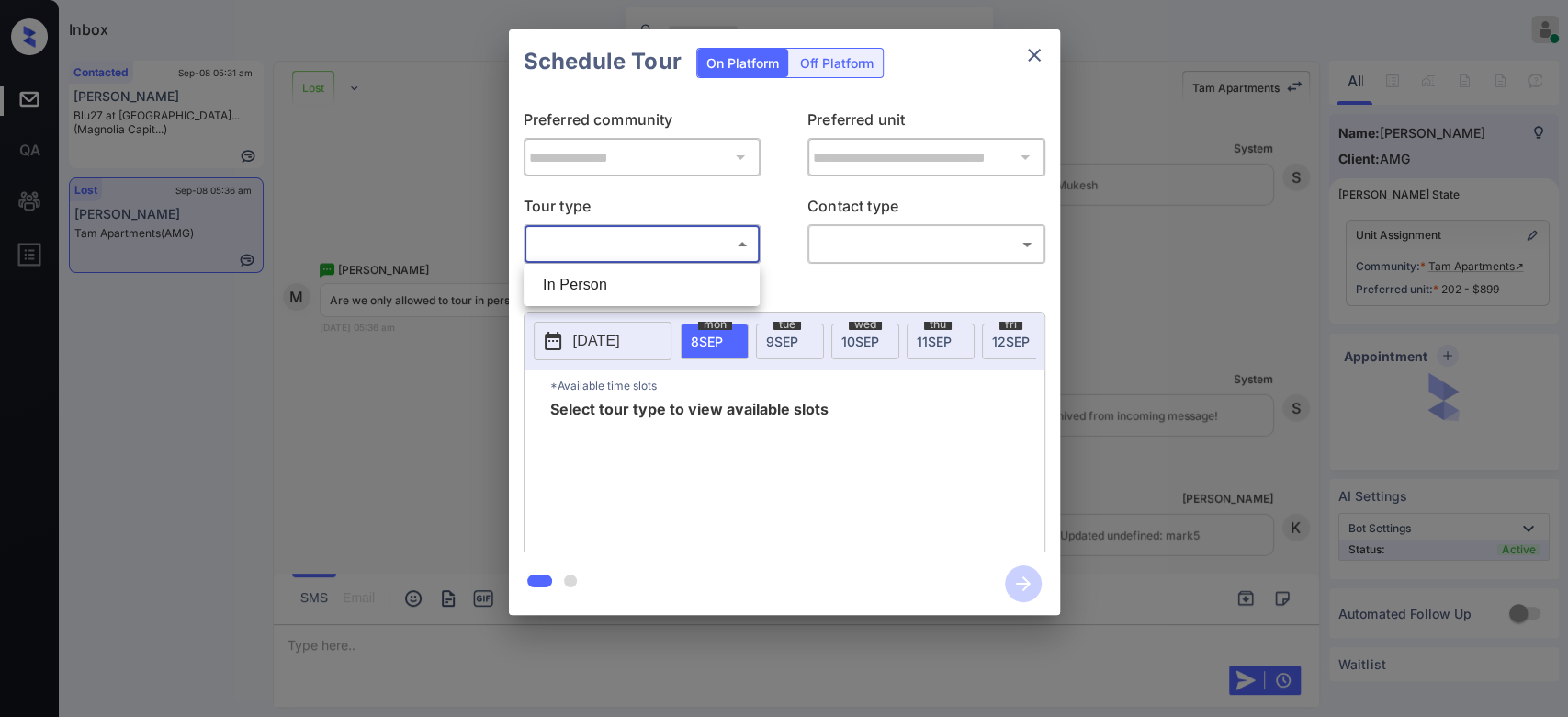
click at [711, 232] on body "Inbox Mukesh Online Set yourself offline Set yourself on break Profile Switch t…" at bounding box center [784, 358] width 1568 height 717
click at [1029, 52] on div at bounding box center [784, 358] width 1568 height 717
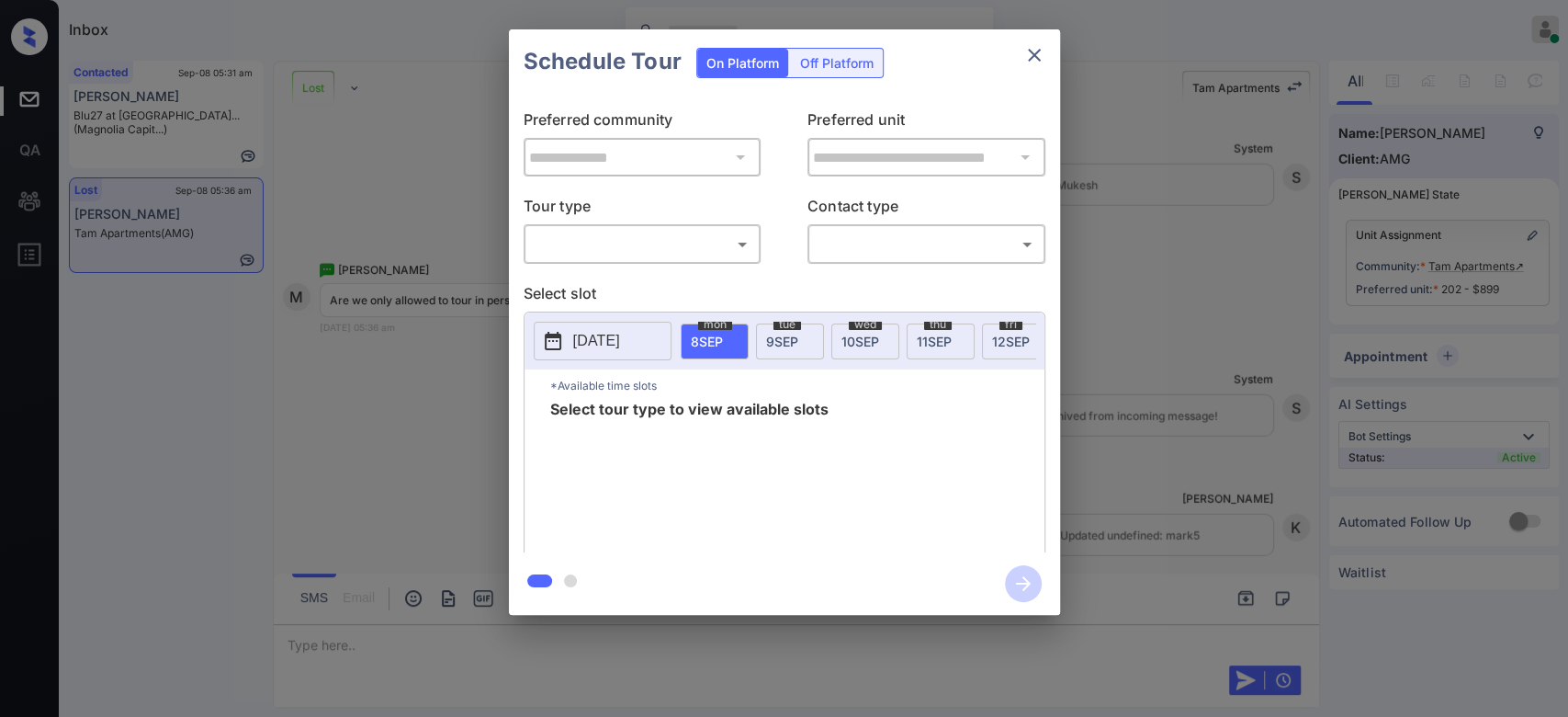
click at [1029, 52] on div at bounding box center [784, 358] width 1568 height 717
click at [1029, 52] on icon "close" at bounding box center [1034, 55] width 22 height 22
